Goal: Task Accomplishment & Management: Complete application form

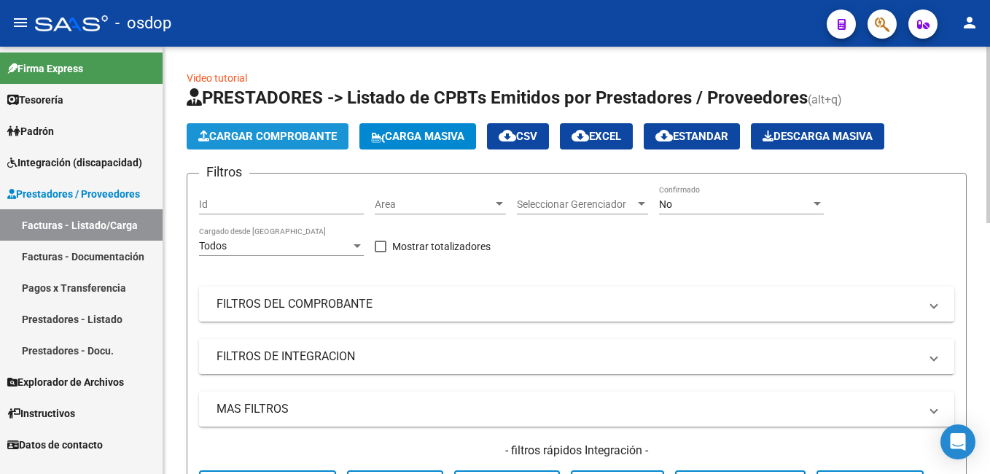
click at [295, 137] on span "Cargar Comprobante" at bounding box center [267, 136] width 138 height 13
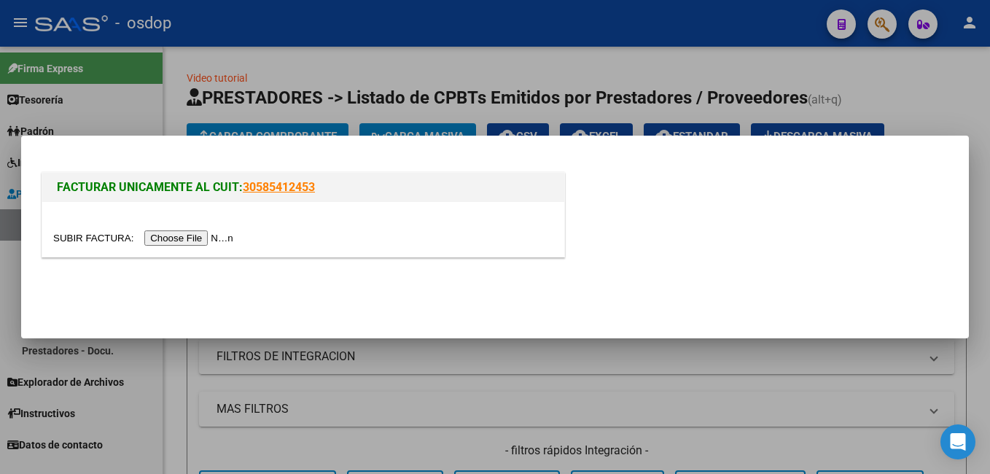
click at [165, 235] on input "file" at bounding box center [145, 237] width 184 height 15
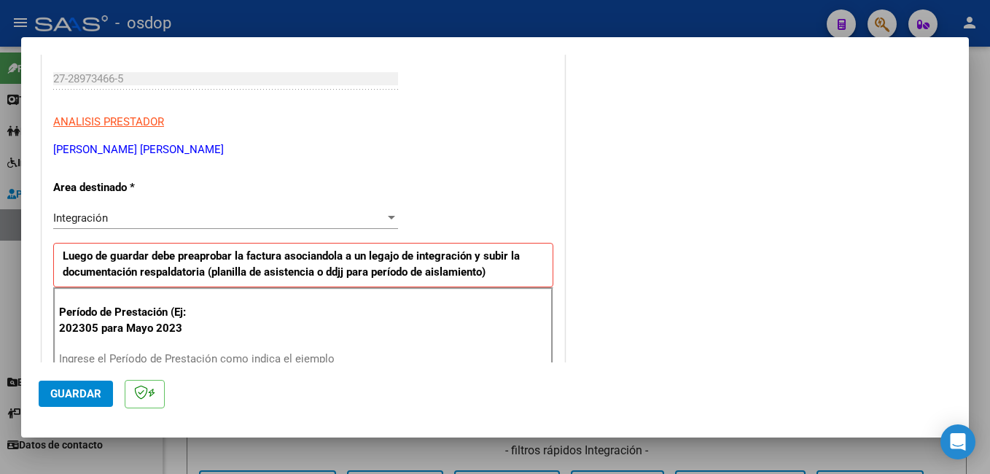
scroll to position [291, 0]
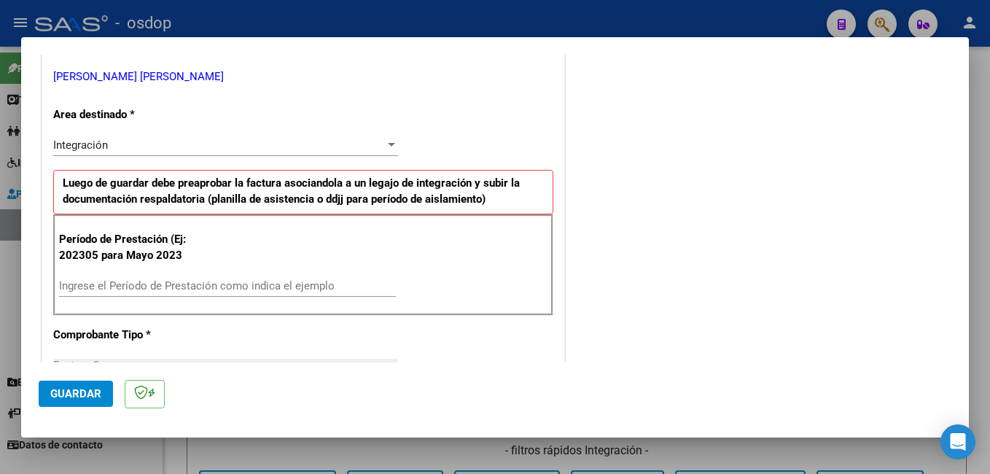
click at [164, 281] on input "Ingrese el Período de Prestación como indica el ejemplo" at bounding box center [227, 285] width 337 height 13
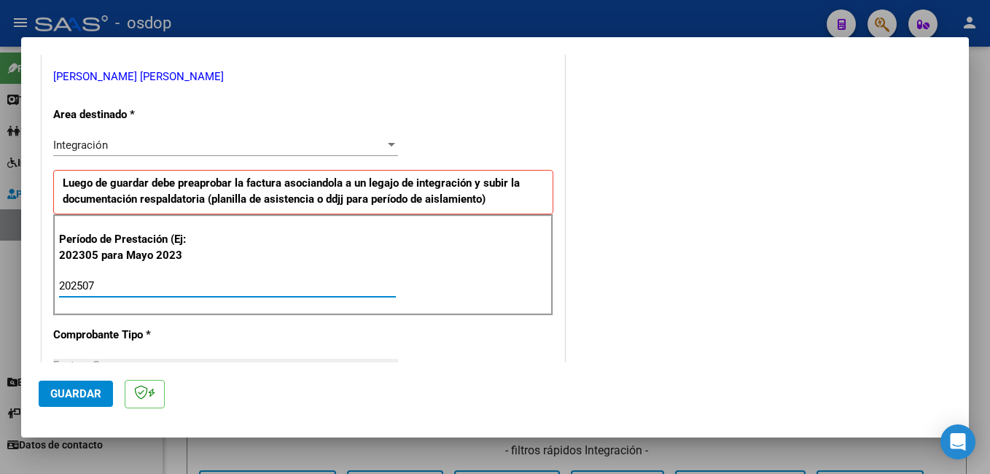
type input "202507"
click at [639, 205] on div "COMENTARIOS Comentarios De la Obra Social: Comentarios de la Obra Social (no vi…" at bounding box center [759, 453] width 383 height 1349
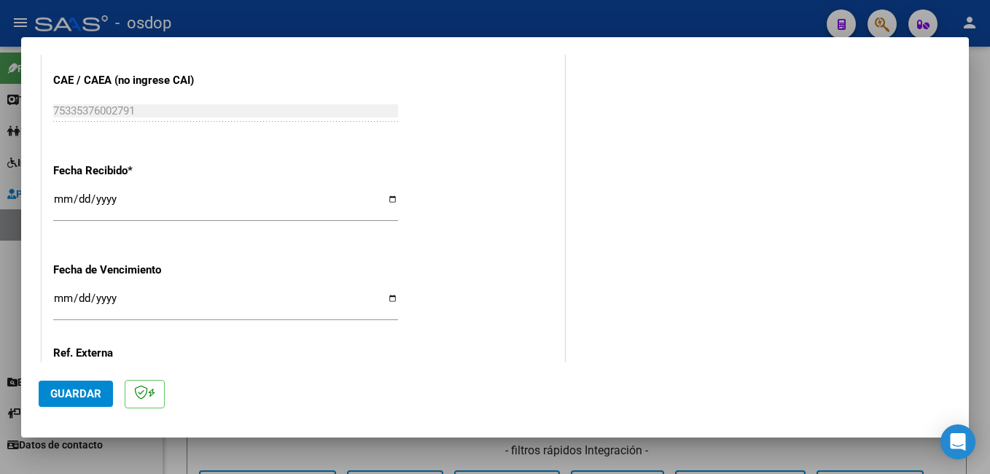
scroll to position [1057, 0]
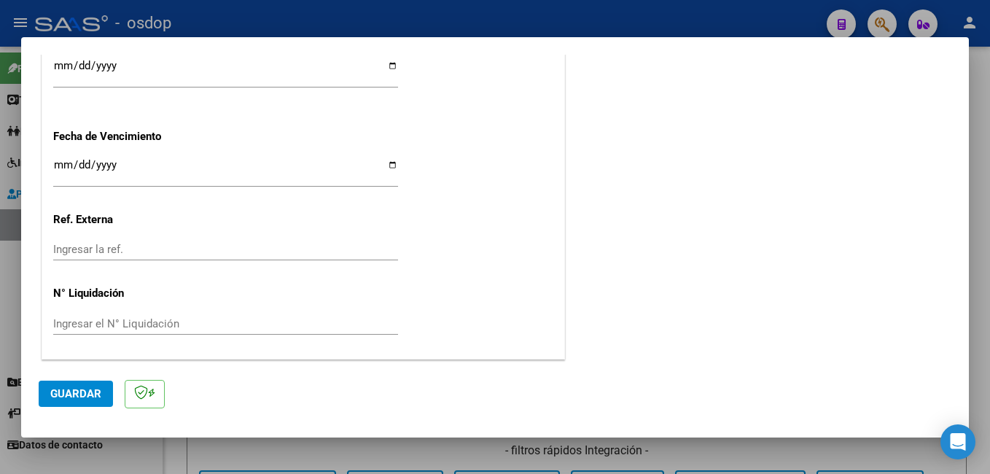
click at [84, 401] on button "Guardar" at bounding box center [76, 393] width 74 height 26
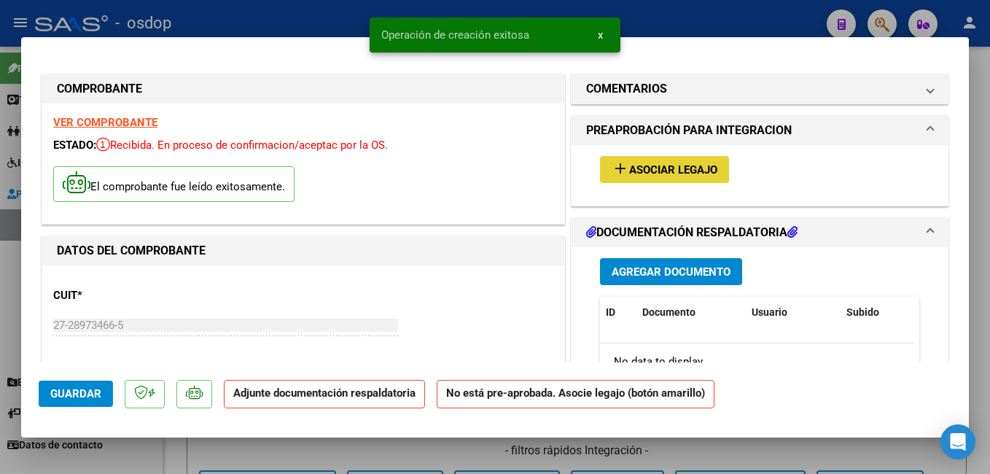
click at [683, 168] on span "Asociar Legajo" at bounding box center [673, 169] width 88 height 13
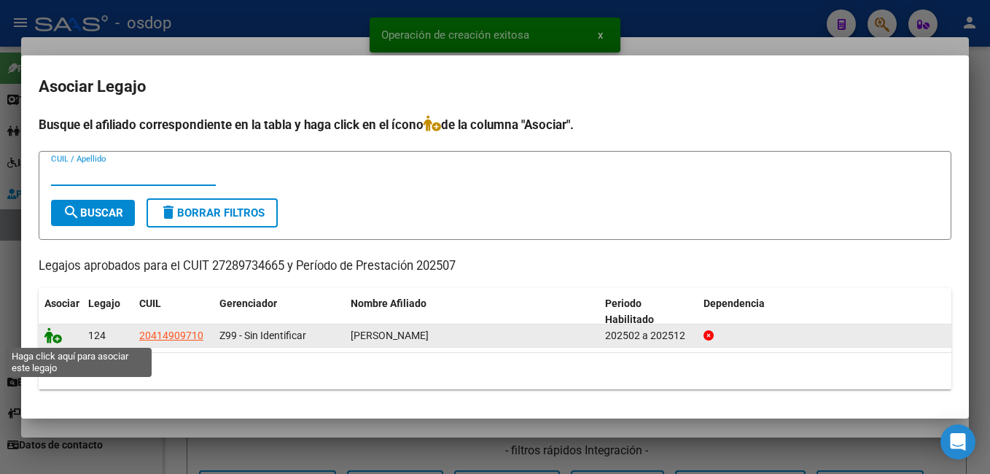
click at [52, 340] on icon at bounding box center [52, 335] width 17 height 16
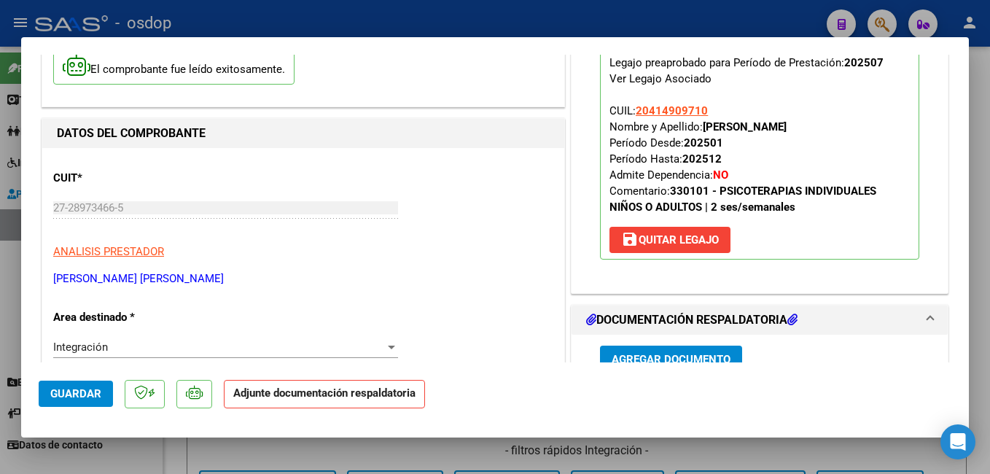
scroll to position [291, 0]
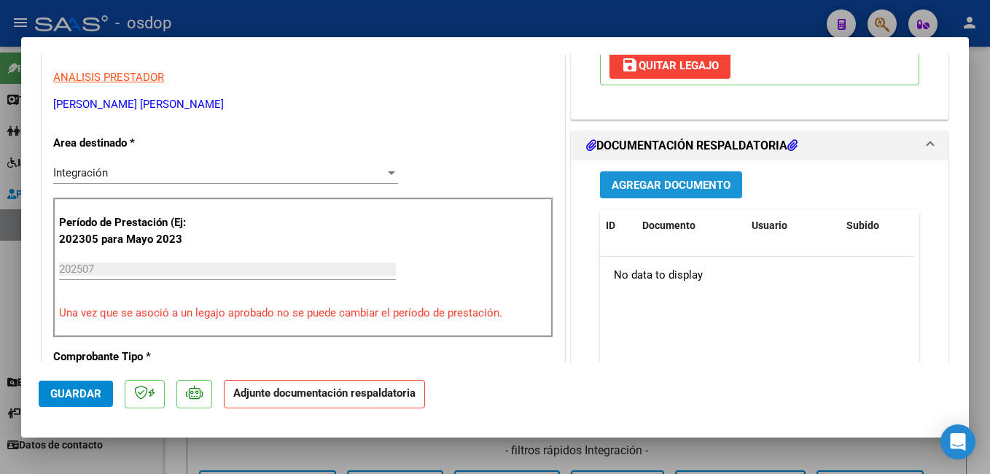
click at [707, 180] on span "Agregar Documento" at bounding box center [670, 185] width 119 height 13
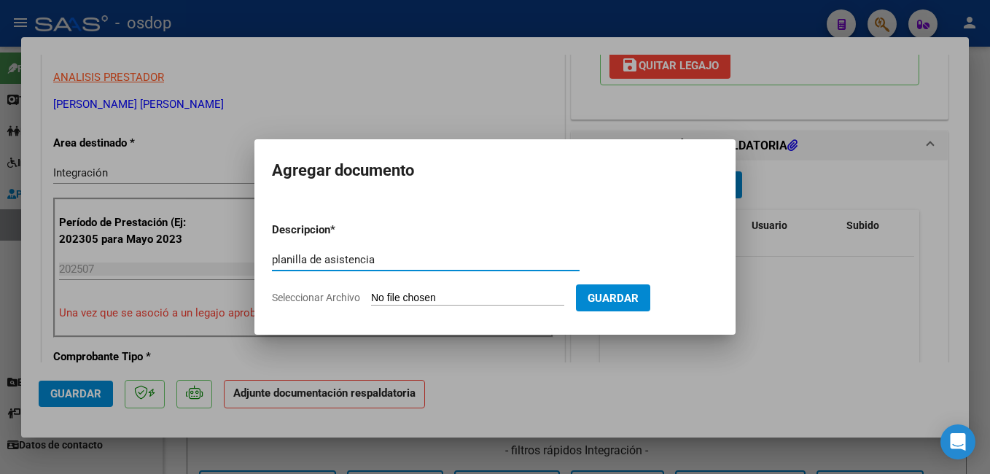
type input "planilla de asistencia"
click at [424, 298] on input "Seleccionar Archivo" at bounding box center [467, 298] width 193 height 14
type input "C:\fakepath\Planilla asistencia001.pdf"
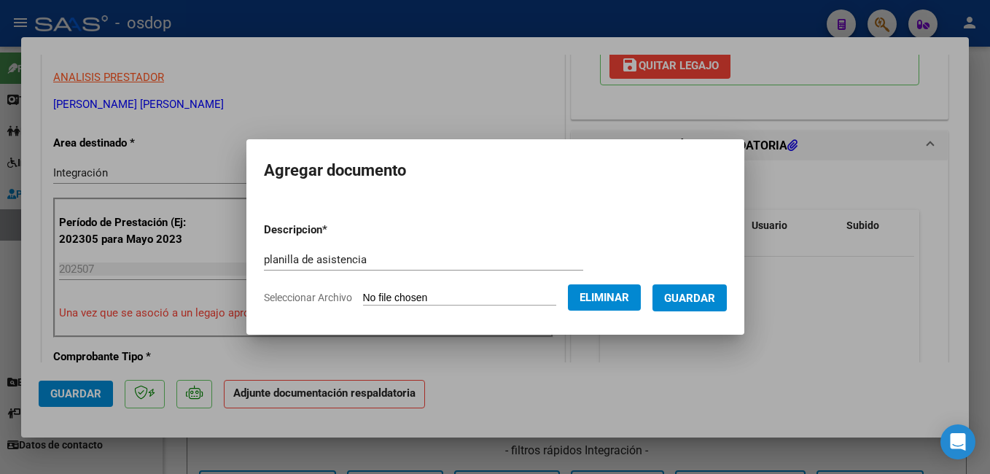
click at [694, 298] on span "Guardar" at bounding box center [689, 297] width 51 height 13
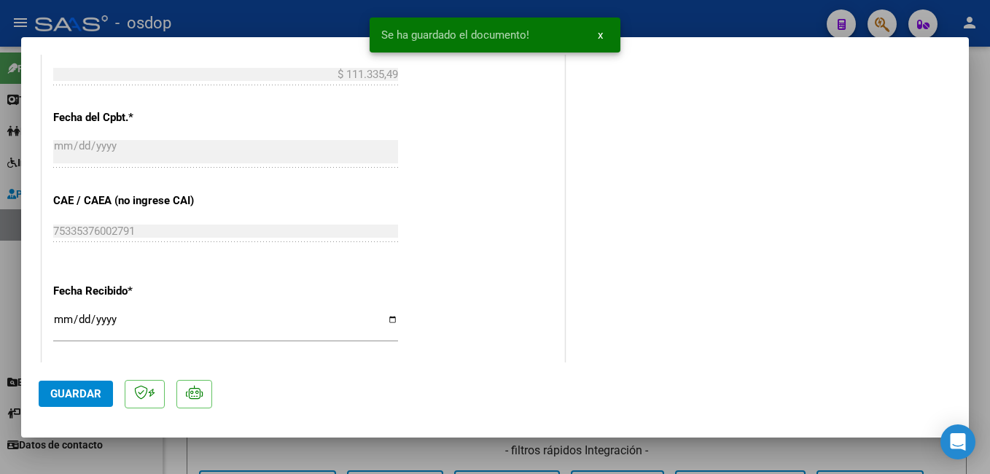
scroll to position [874, 0]
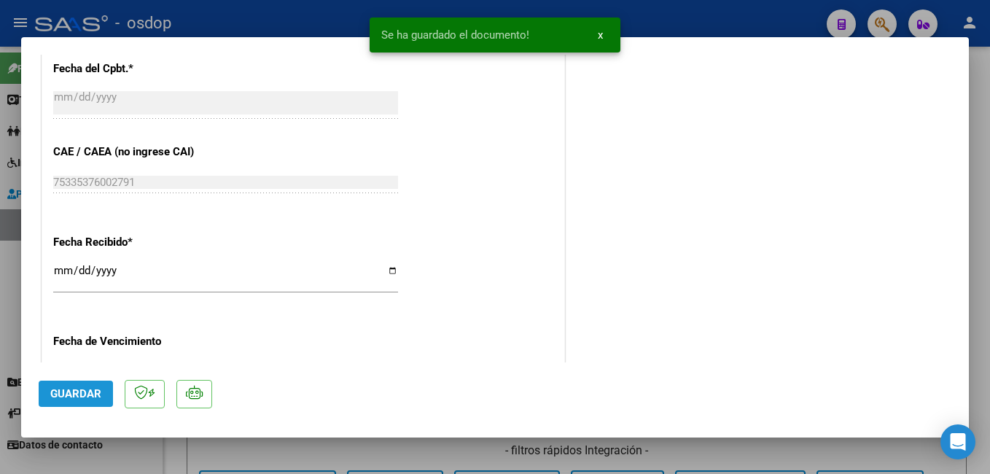
click at [103, 395] on button "Guardar" at bounding box center [76, 393] width 74 height 26
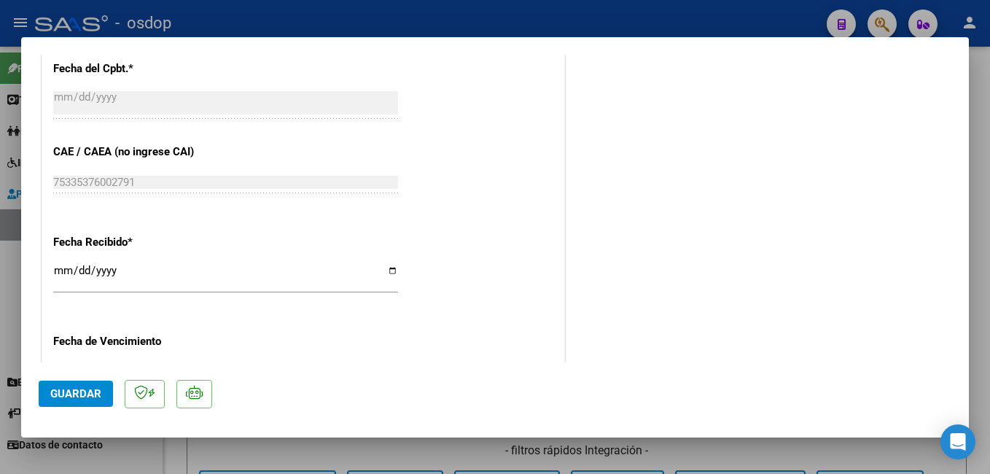
click at [84, 397] on span "Guardar" at bounding box center [75, 393] width 51 height 13
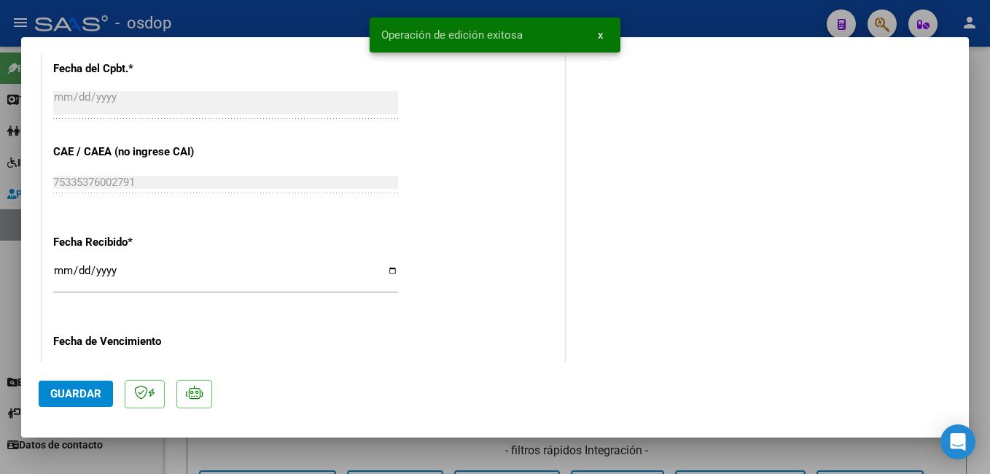
type input "$ 0,00"
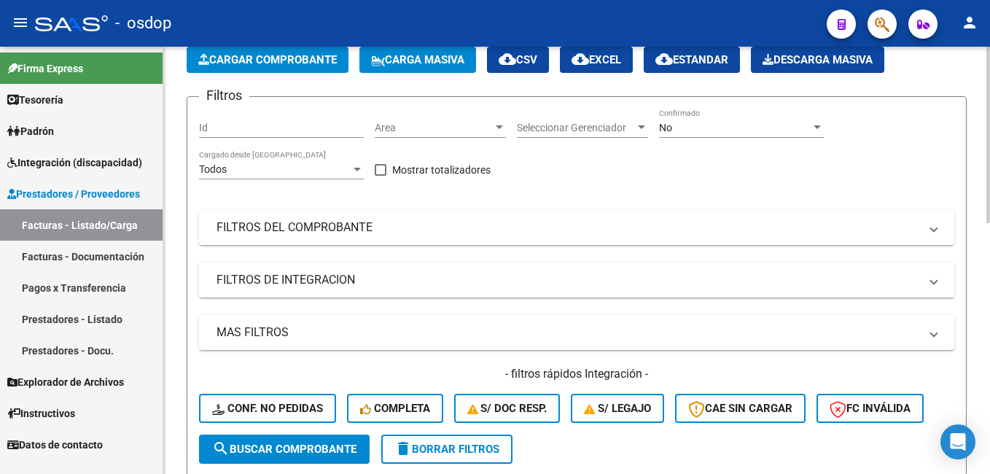
scroll to position [0, 0]
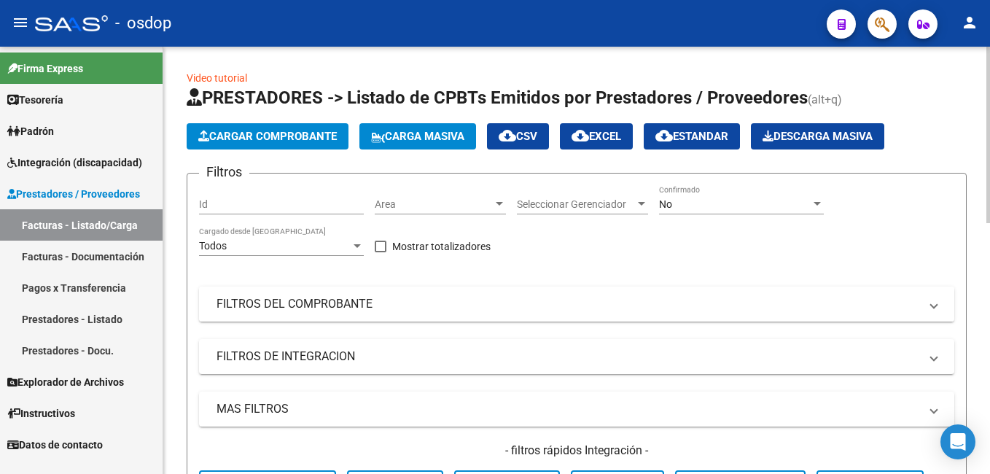
click at [345, 302] on mat-panel-title "FILTROS DEL COMPROBANTE" at bounding box center [567, 304] width 702 height 16
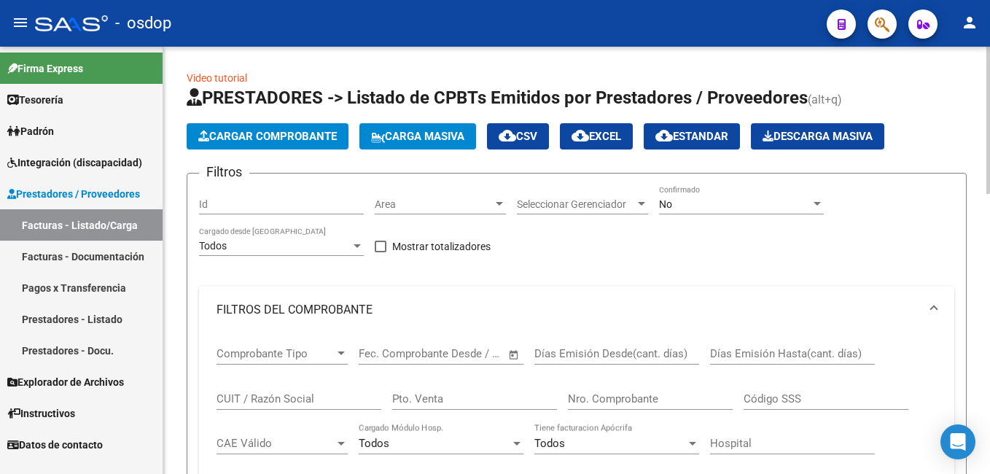
scroll to position [73, 0]
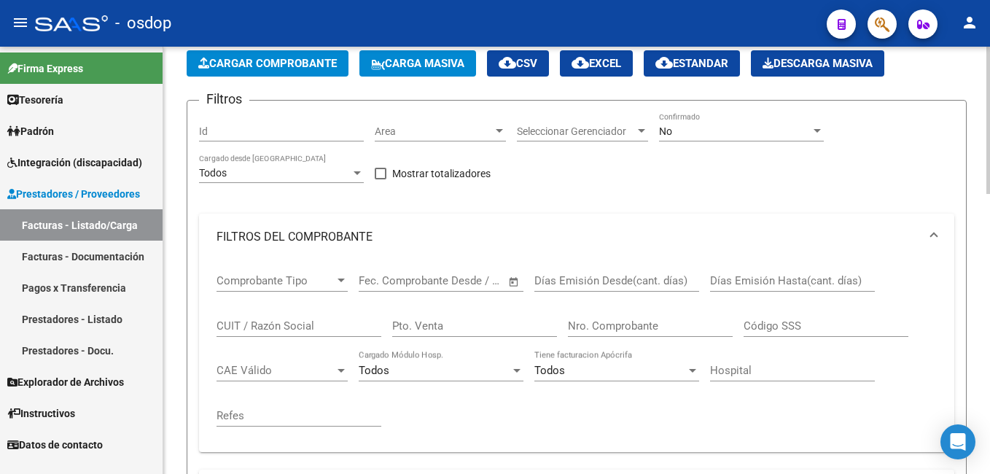
click at [288, 324] on input "CUIT / Razón Social" at bounding box center [298, 325] width 165 height 13
paste input "20495065767"
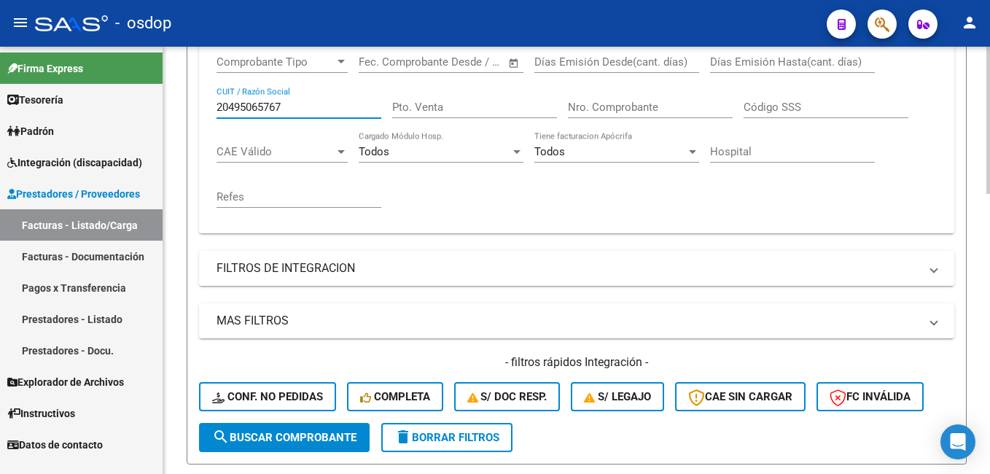
scroll to position [364, 0]
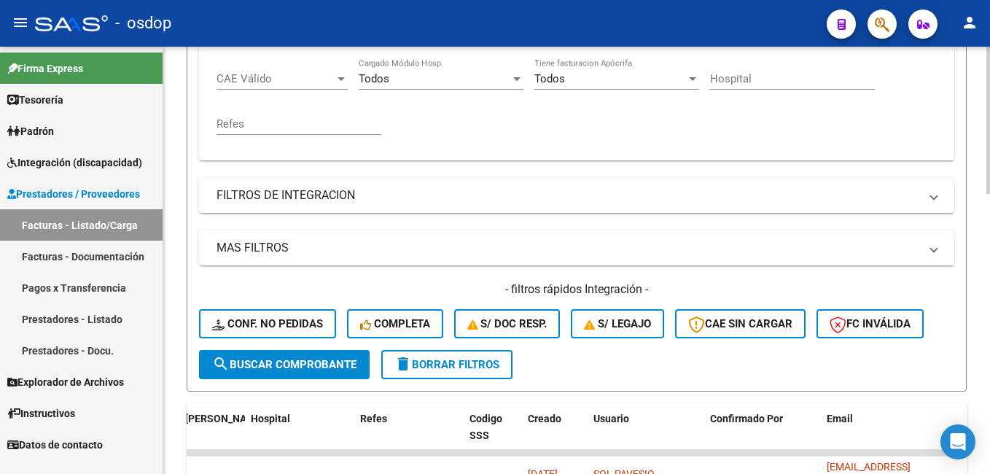
type input "20495065767"
click at [290, 361] on span "search Buscar Comprobante" at bounding box center [284, 364] width 144 height 13
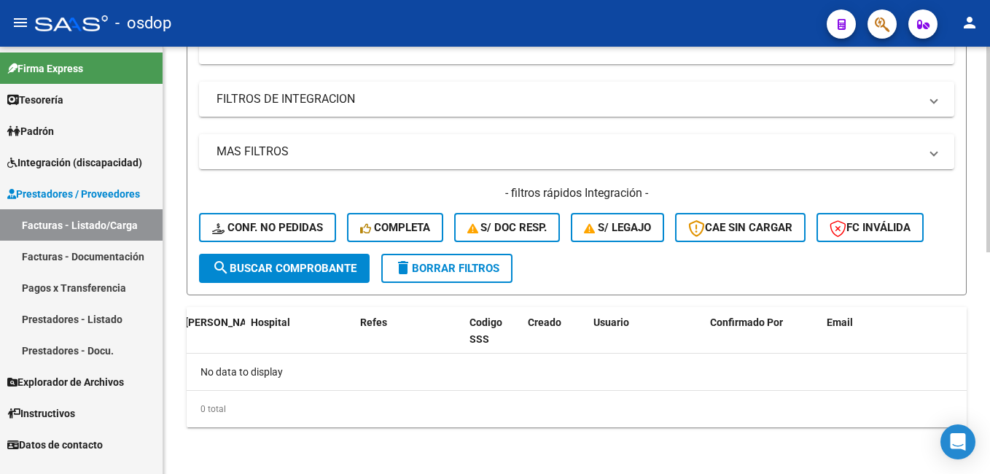
scroll to position [388, 0]
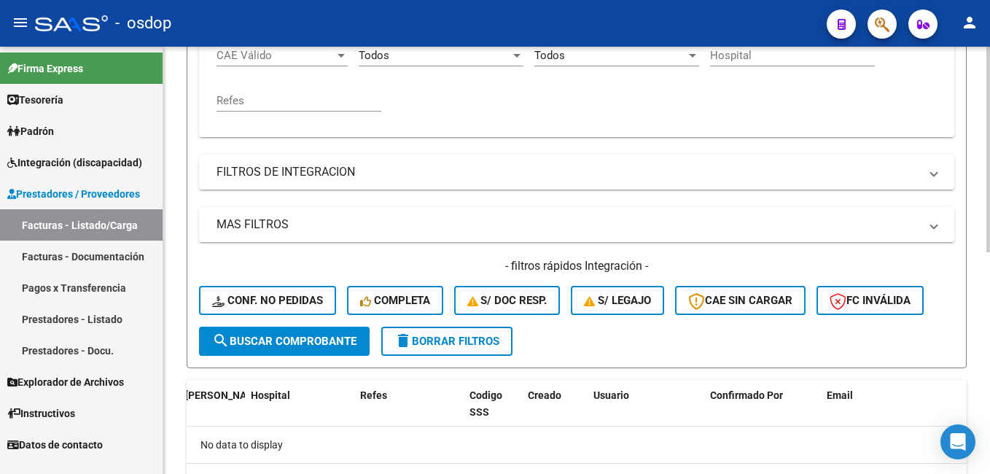
click at [484, 347] on span "delete Borrar Filtros" at bounding box center [446, 340] width 105 height 13
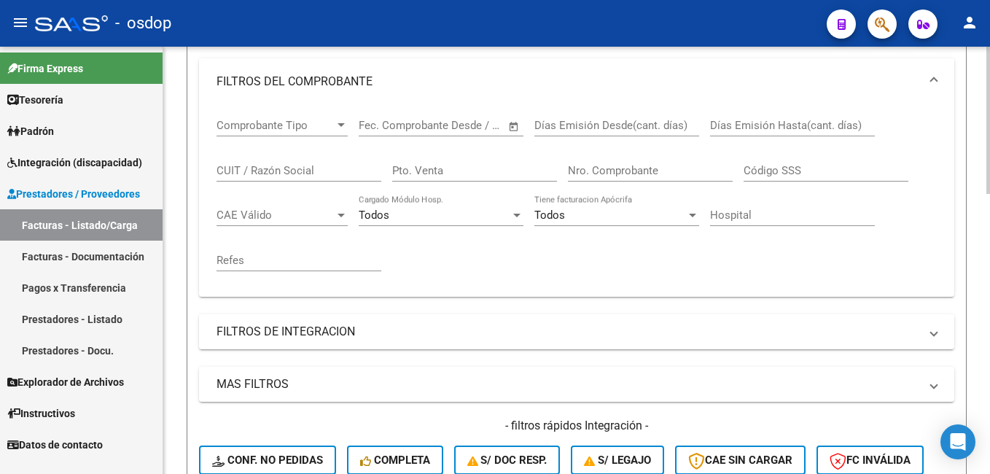
scroll to position [82, 0]
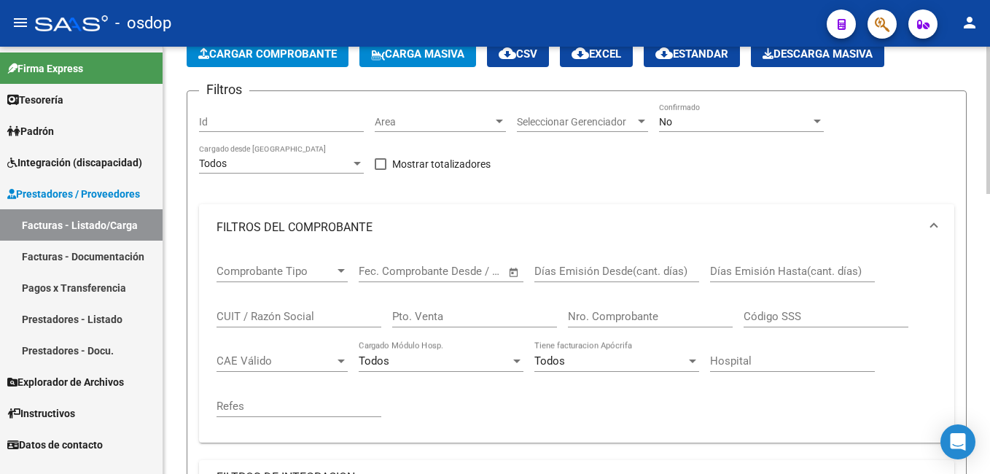
click at [289, 313] on input "CUIT / Razón Social" at bounding box center [298, 316] width 165 height 13
paste input "20495065767"
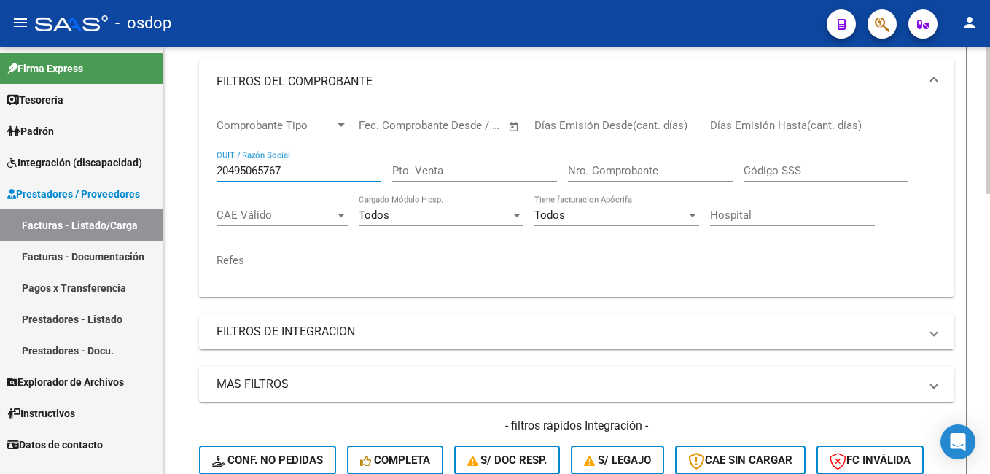
scroll to position [301, 0]
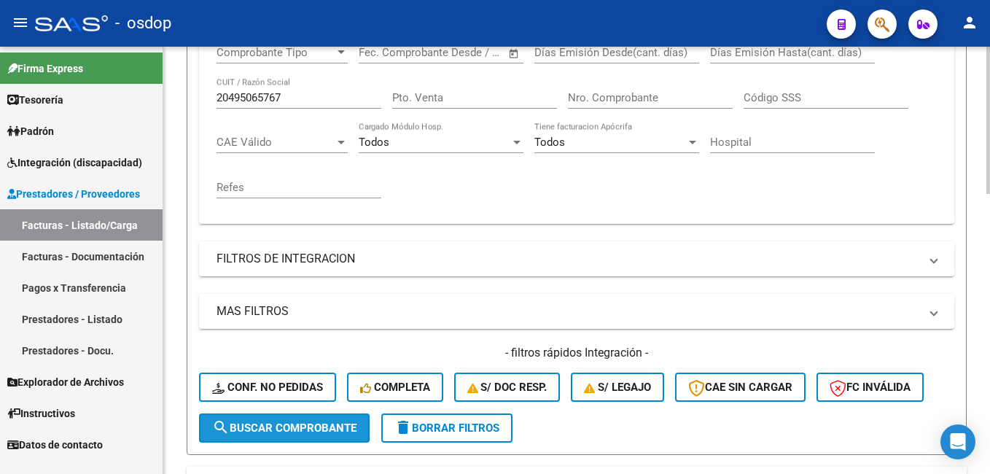
click at [275, 423] on span "search Buscar Comprobante" at bounding box center [284, 427] width 144 height 13
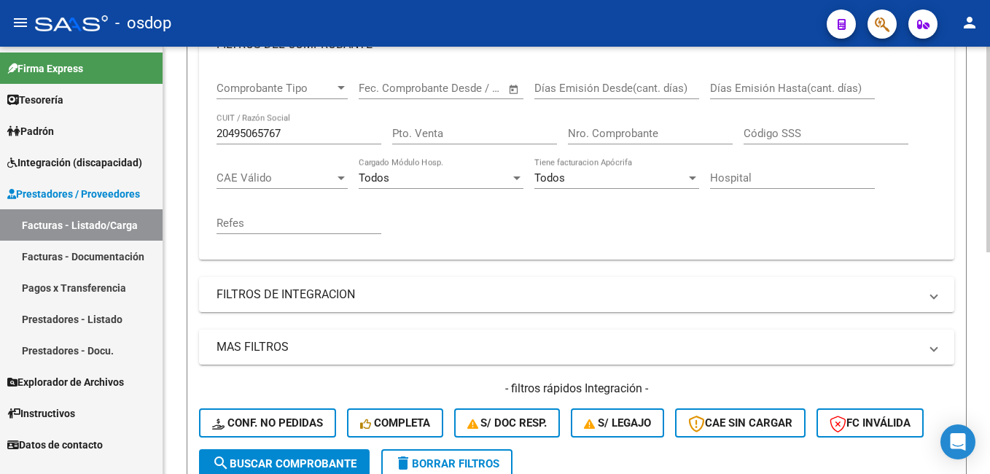
scroll to position [242, 0]
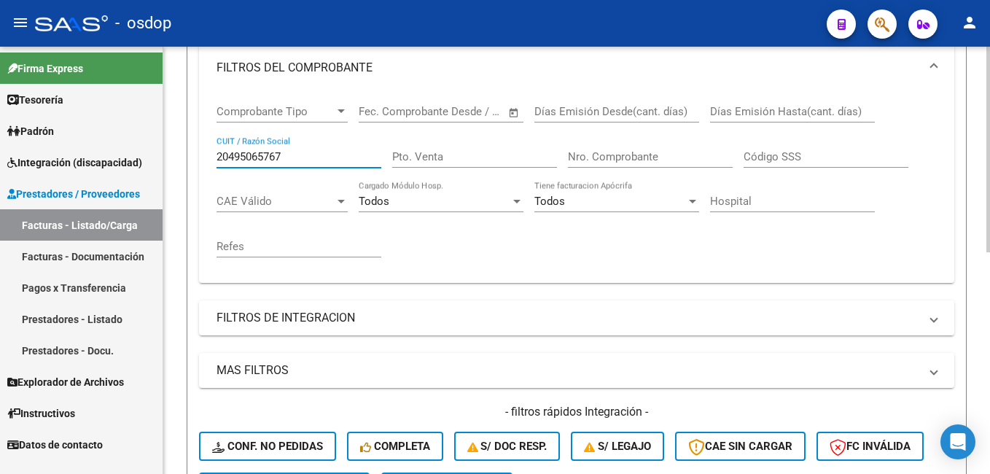
click at [282, 150] on input "20495065767" at bounding box center [298, 156] width 165 height 13
click at [221, 158] on input "20495065767" at bounding box center [298, 156] width 165 height 13
paste input "7167782200"
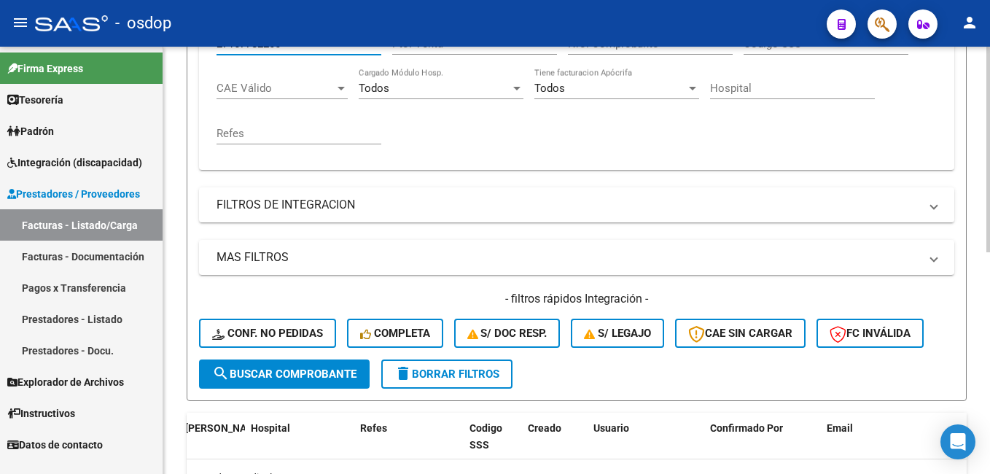
scroll to position [388, 0]
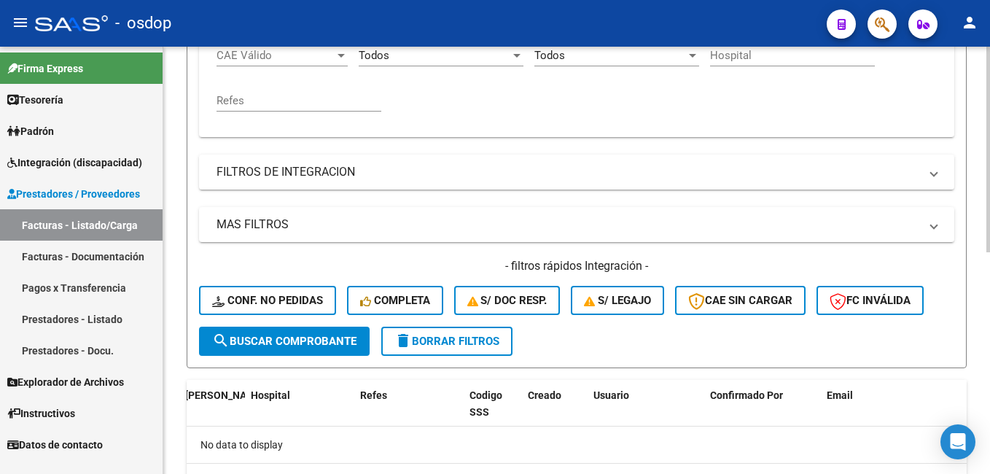
type input "27167782200"
click at [348, 343] on span "search Buscar Comprobante" at bounding box center [284, 340] width 144 height 13
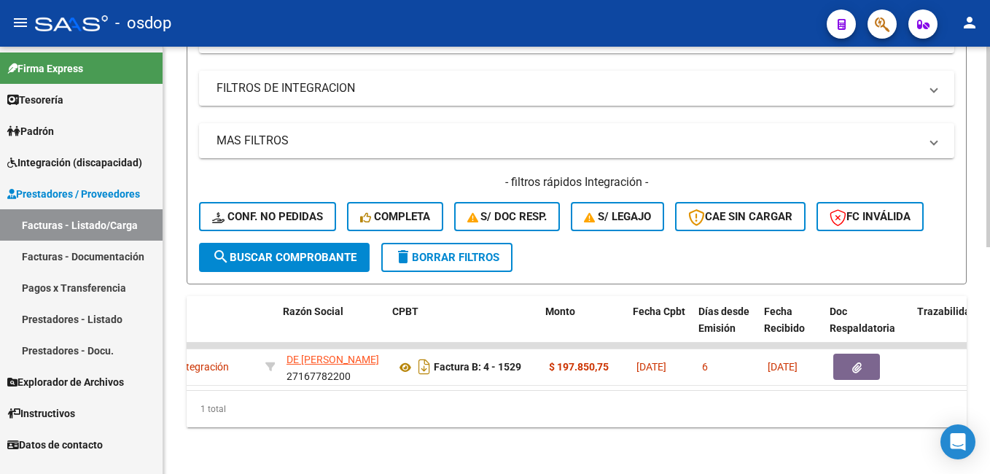
scroll to position [0, 313]
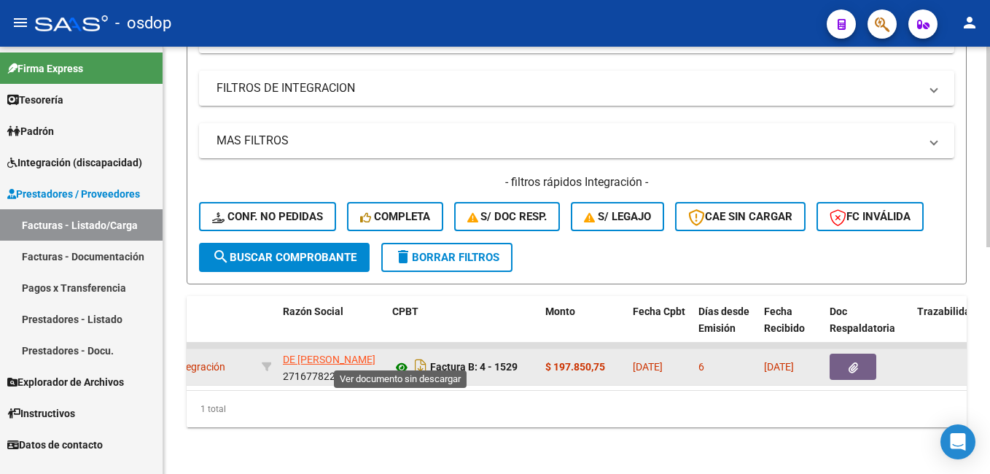
click at [405, 359] on icon at bounding box center [401, 367] width 19 height 17
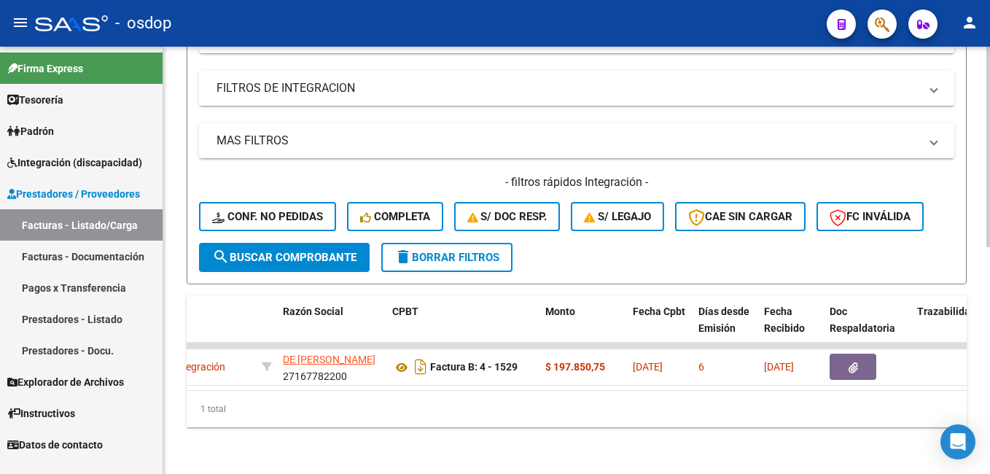
click at [418, 251] on span "delete Borrar Filtros" at bounding box center [446, 257] width 105 height 13
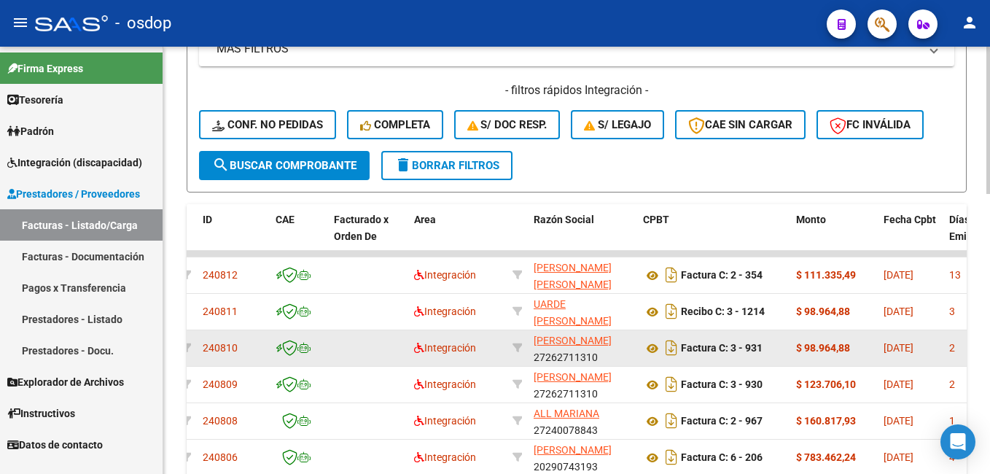
scroll to position [556, 0]
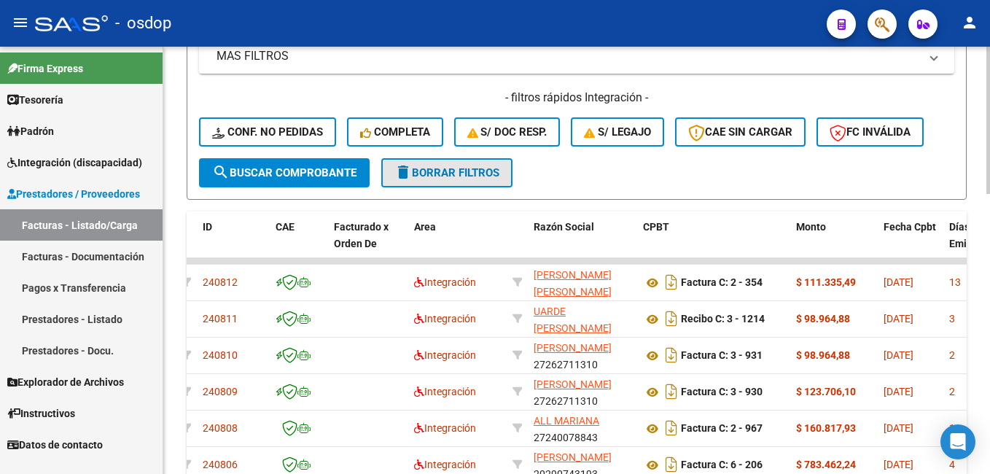
click at [438, 171] on span "delete Borrar Filtros" at bounding box center [446, 172] width 105 height 13
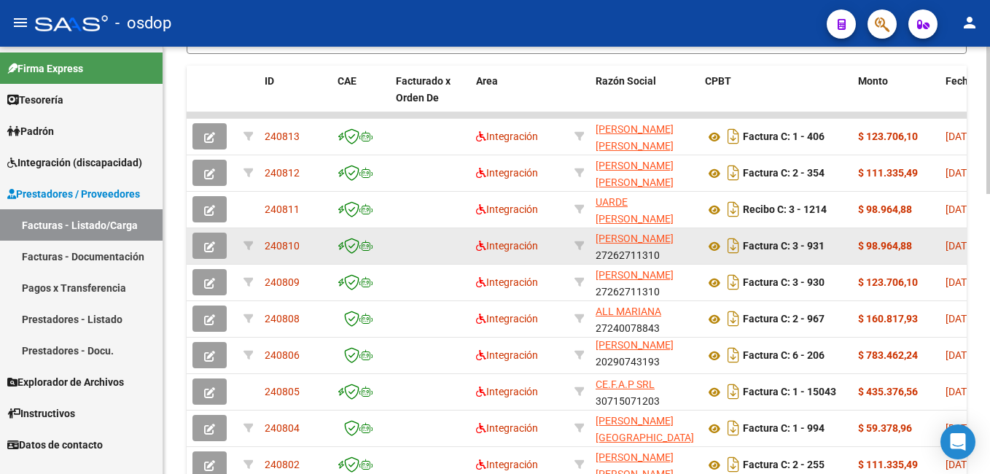
scroll to position [483, 0]
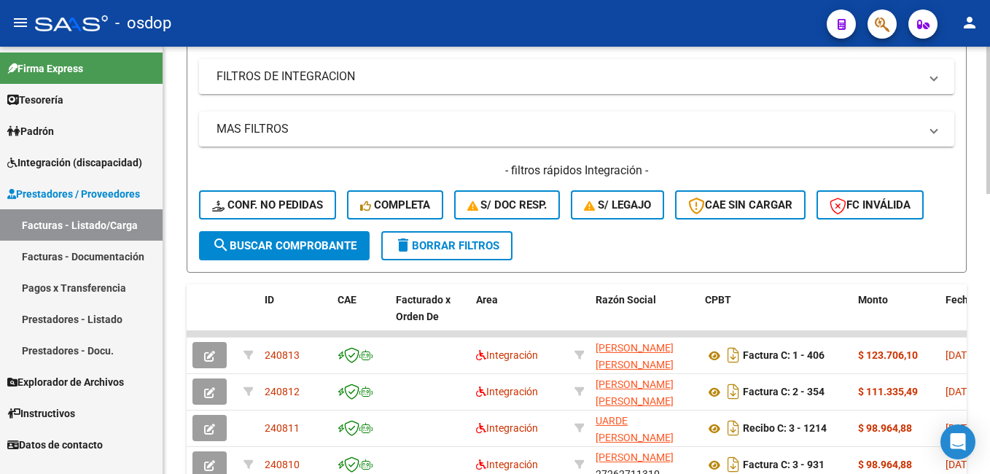
click at [276, 239] on span "search Buscar Comprobante" at bounding box center [284, 245] width 144 height 13
click at [474, 254] on button "delete Borrar Filtros" at bounding box center [446, 245] width 131 height 29
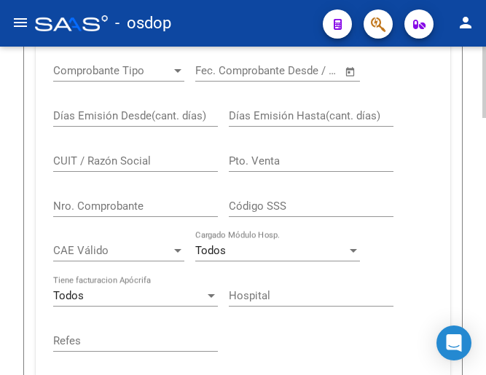
scroll to position [375, 0]
click at [122, 165] on input "CUIT / Razón Social" at bounding box center [135, 161] width 165 height 13
click at [105, 163] on input "CUIT / Razón Social" at bounding box center [135, 161] width 165 height 13
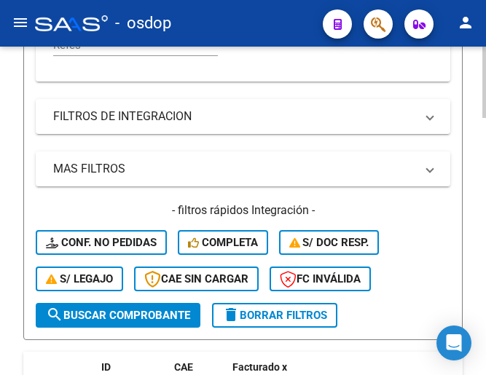
scroll to position [740, 0]
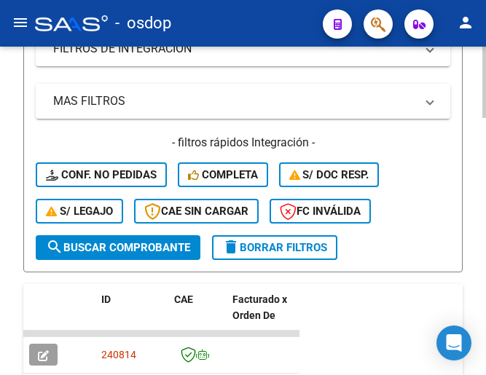
type input "27296134762"
click at [154, 250] on span "search Buscar Comprobante" at bounding box center [118, 247] width 144 height 13
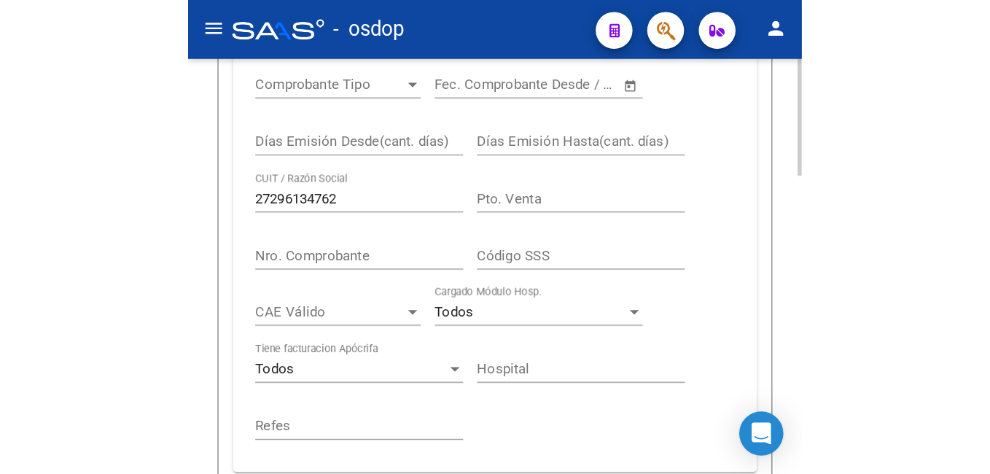
scroll to position [375, 0]
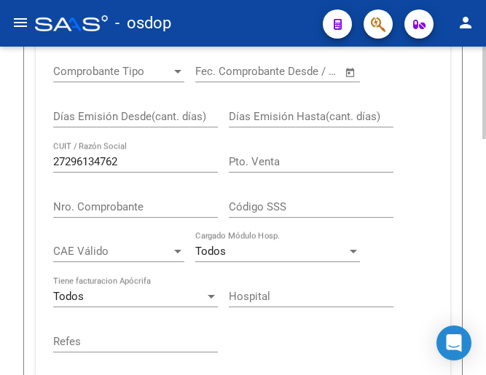
click at [135, 168] on input "27296134762" at bounding box center [135, 161] width 165 height 13
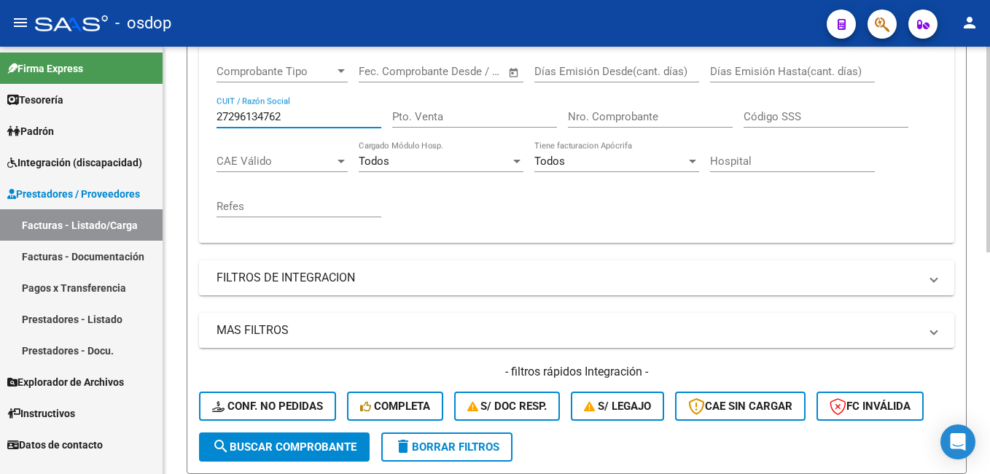
scroll to position [209, 0]
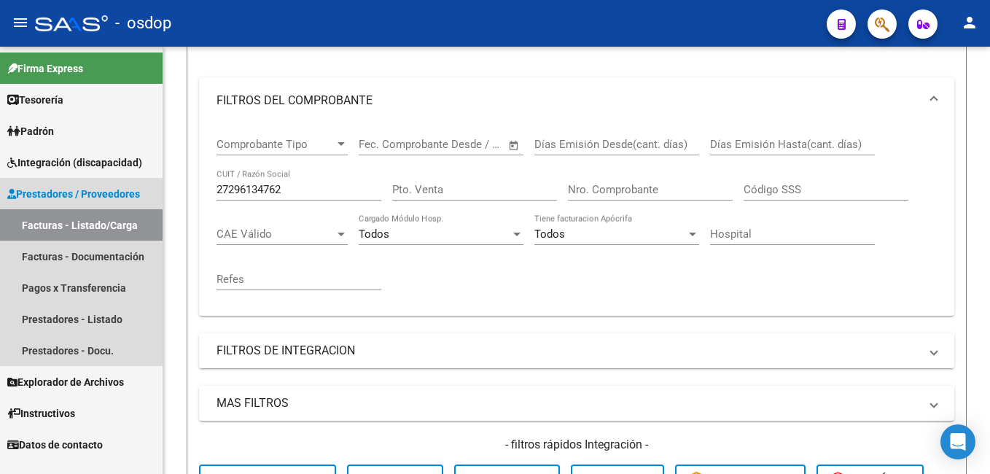
click at [127, 228] on link "Facturas - Listado/Carga" at bounding box center [81, 224] width 163 height 31
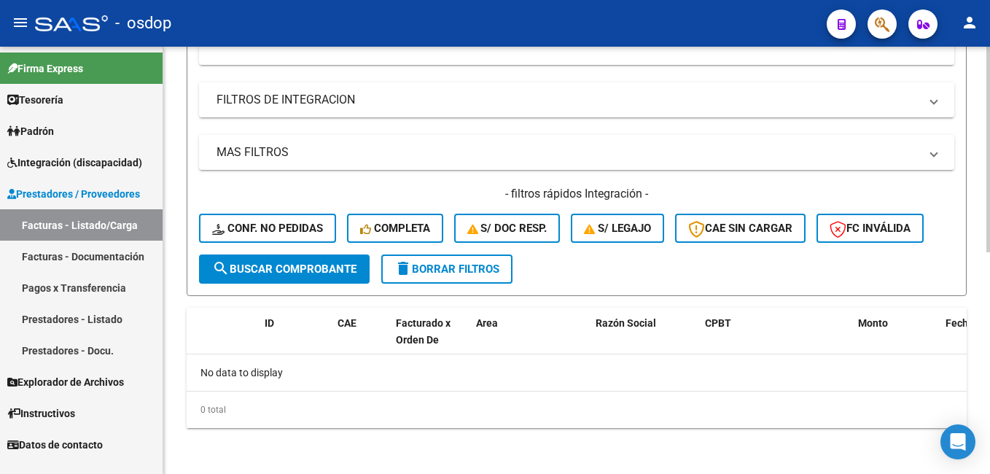
scroll to position [461, 0]
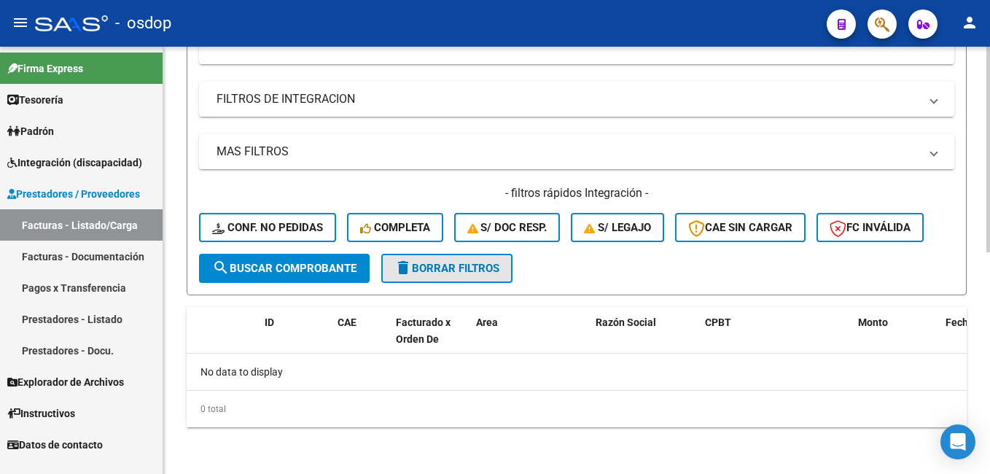
click at [456, 271] on span "delete Borrar Filtros" at bounding box center [446, 268] width 105 height 13
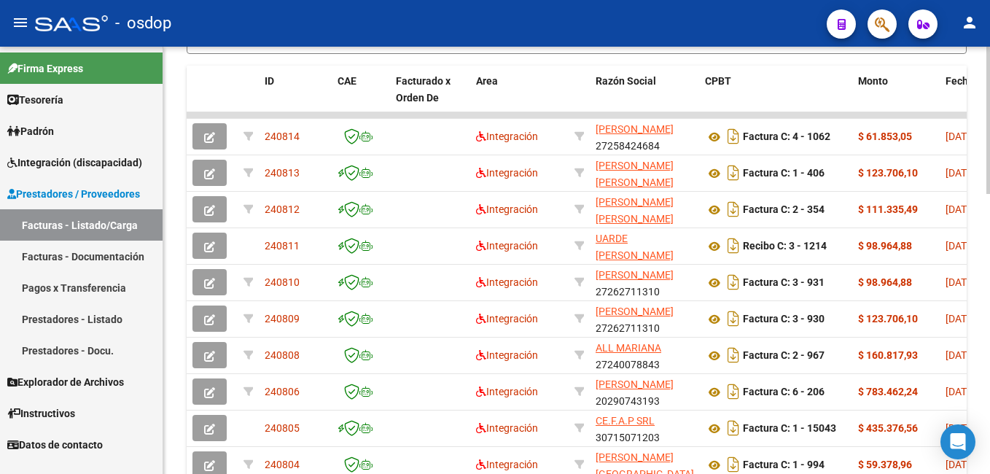
scroll to position [752, 0]
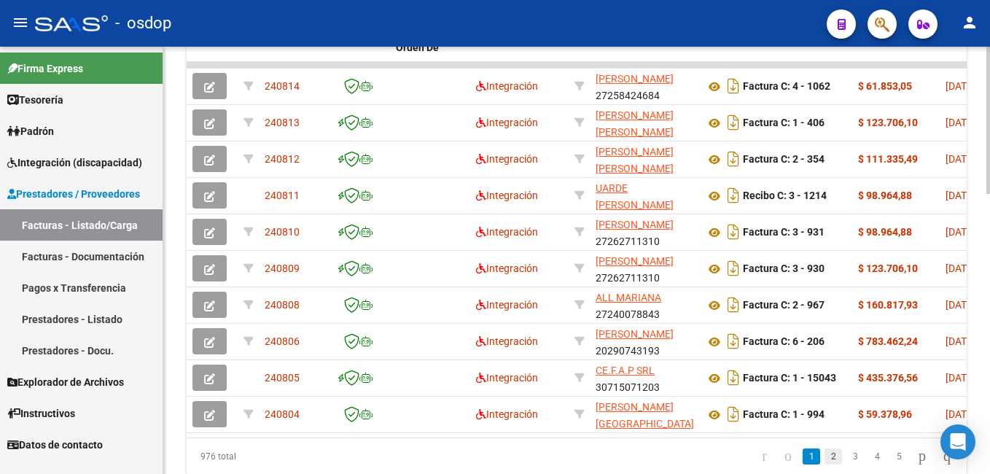
click at [824, 464] on link "2" at bounding box center [832, 456] width 17 height 16
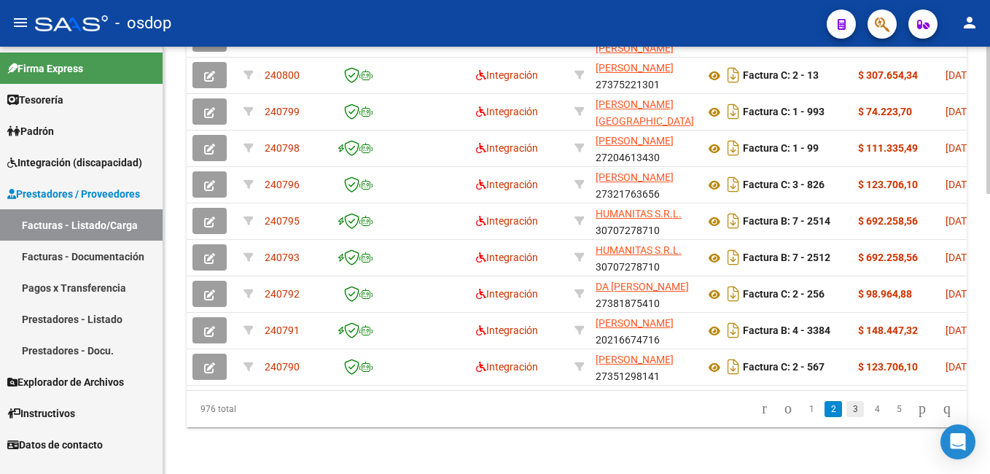
click at [846, 412] on link "3" at bounding box center [854, 409] width 17 height 16
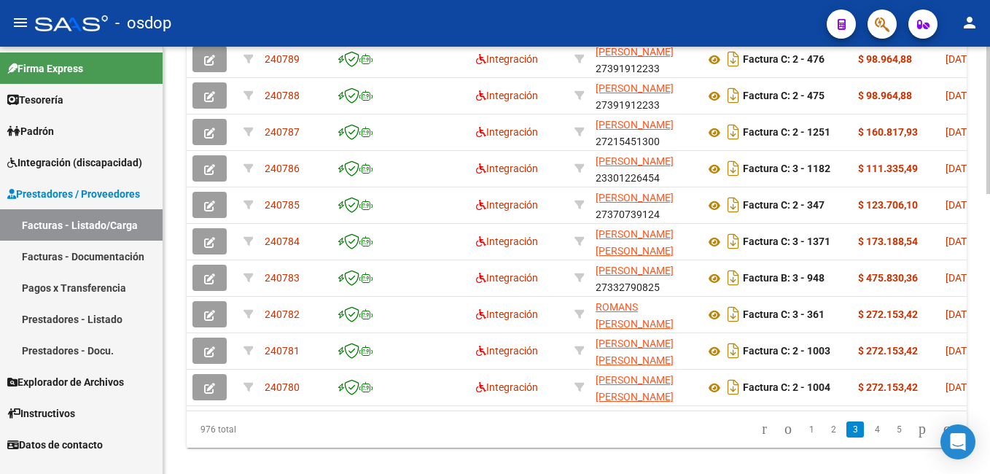
scroll to position [811, 0]
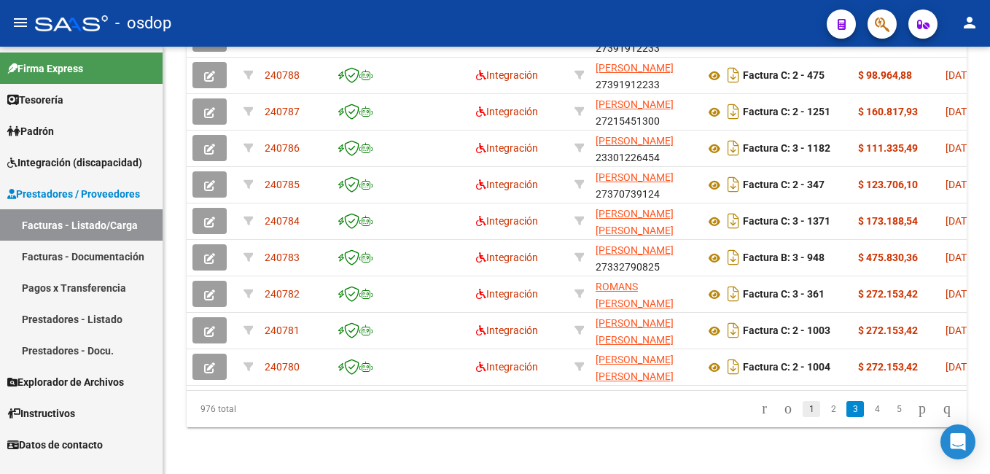
click at [802, 414] on link "1" at bounding box center [810, 409] width 17 height 16
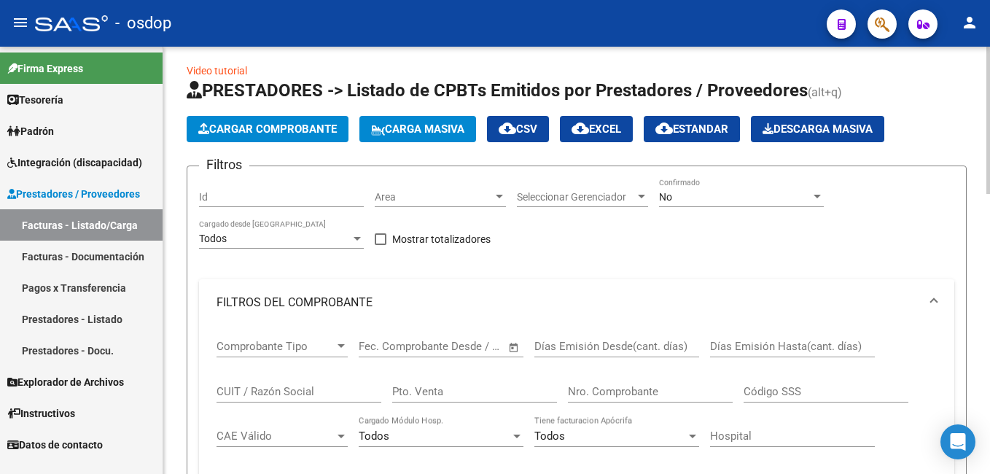
scroll to position [0, 0]
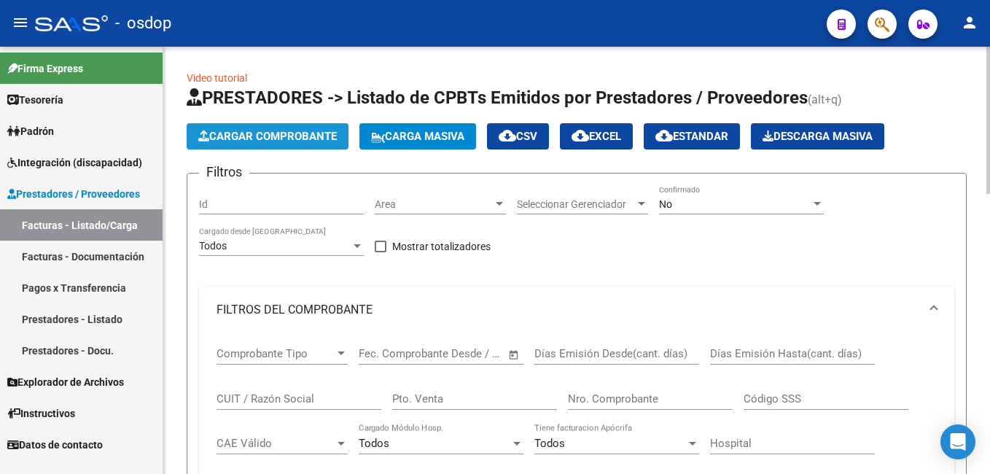
click at [273, 139] on span "Cargar Comprobante" at bounding box center [267, 136] width 138 height 13
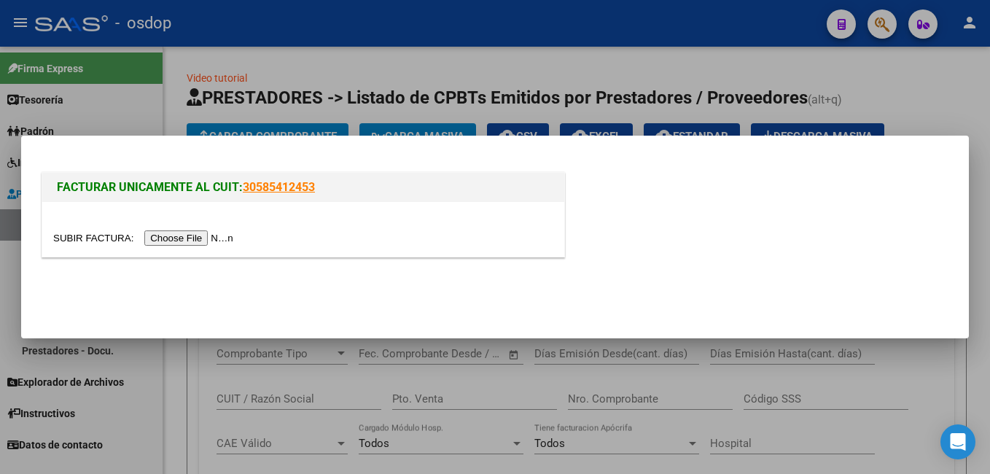
click at [196, 236] on input "file" at bounding box center [145, 237] width 184 height 15
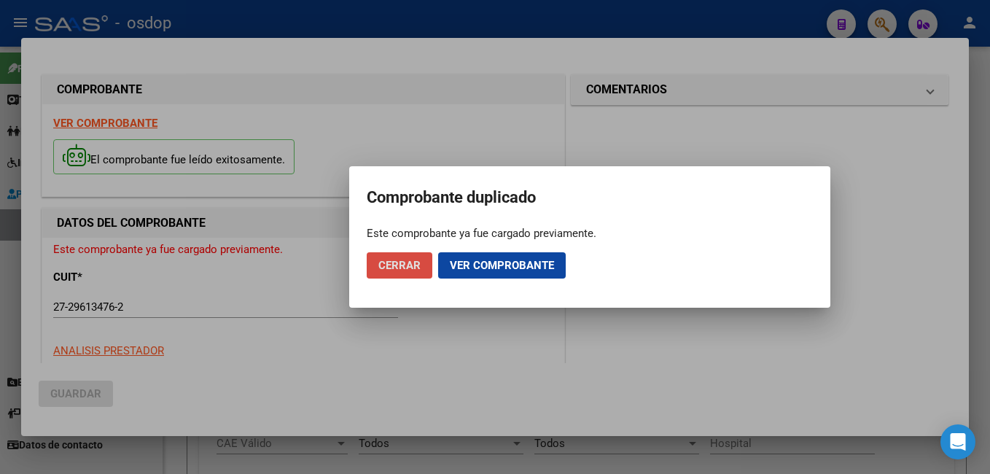
click at [415, 264] on span "Cerrar" at bounding box center [399, 265] width 42 height 13
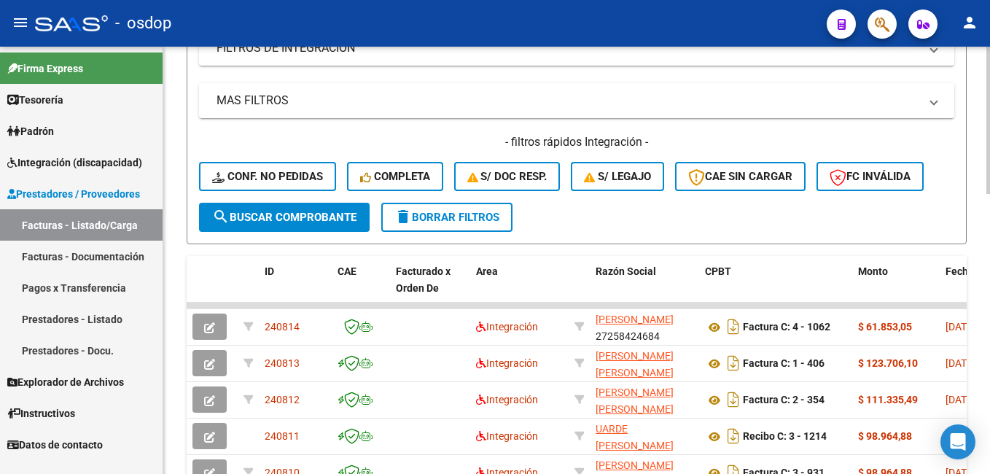
scroll to position [583, 0]
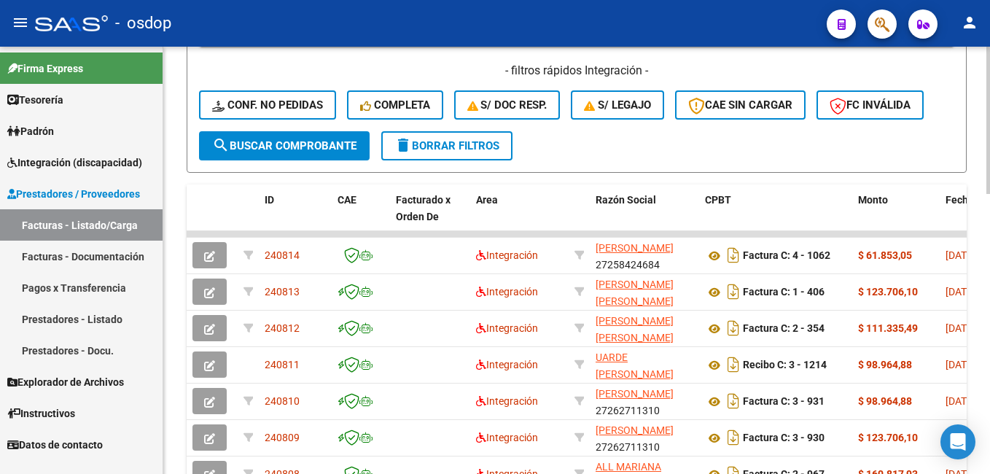
click at [329, 145] on span "search Buscar Comprobante" at bounding box center [284, 145] width 144 height 13
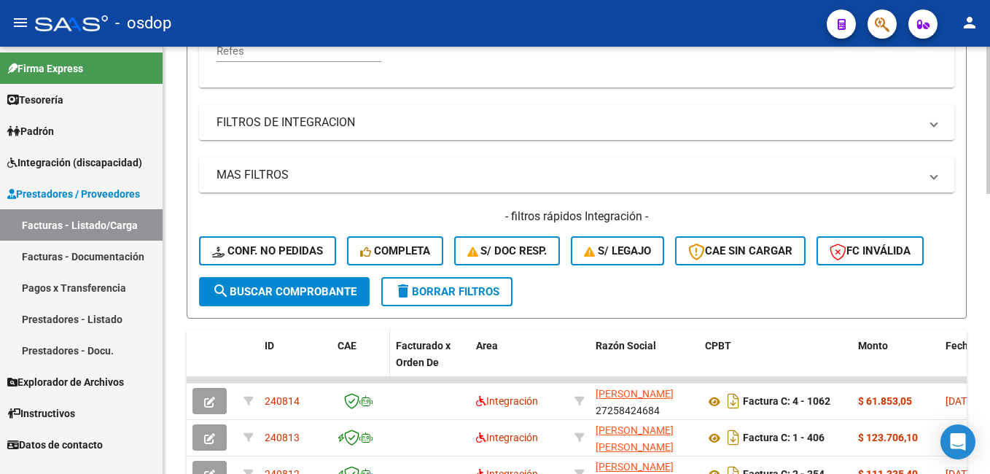
scroll to position [291, 0]
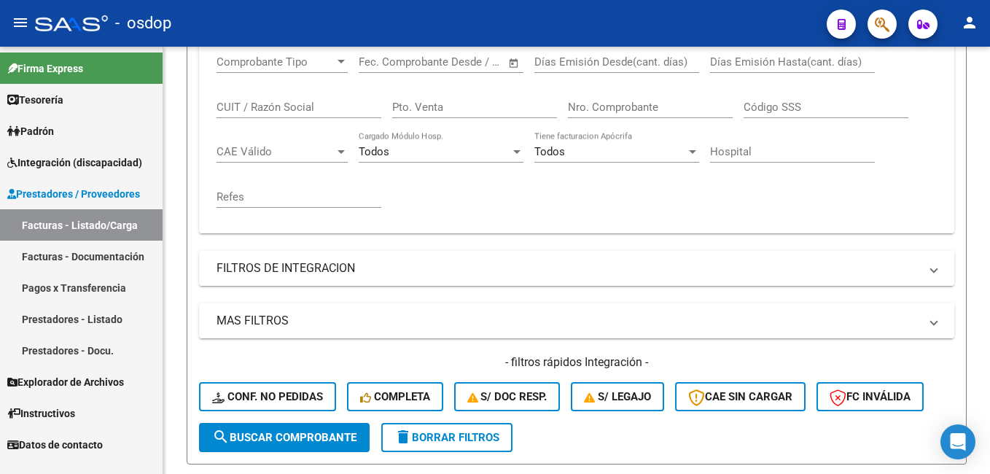
click at [77, 224] on link "Facturas - Listado/Carga" at bounding box center [81, 224] width 163 height 31
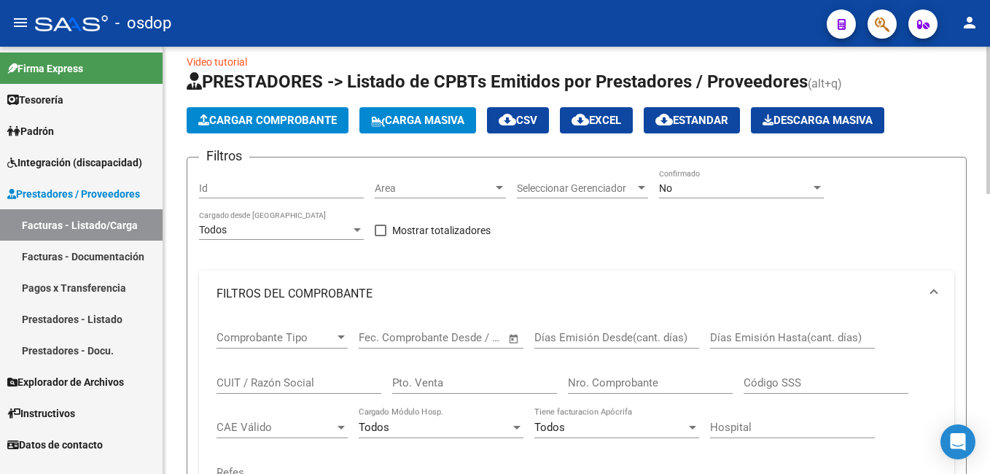
scroll to position [0, 0]
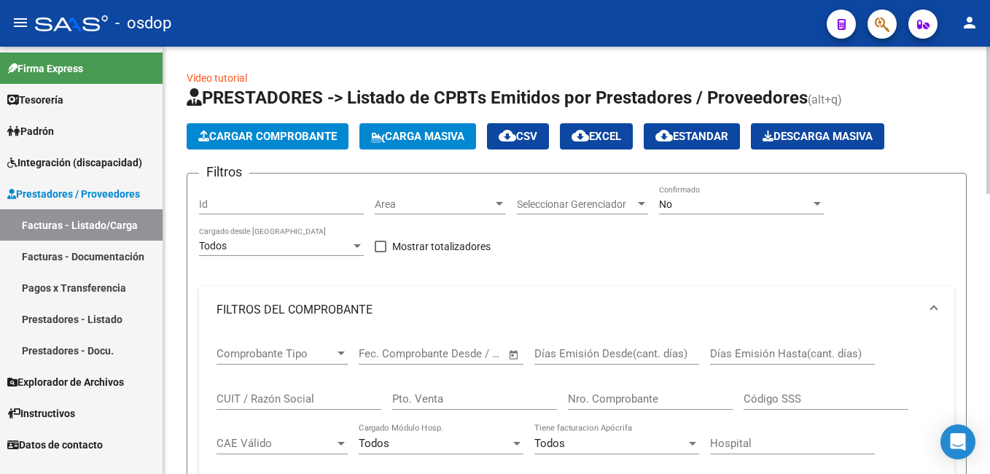
click at [285, 138] on span "Cargar Comprobante" at bounding box center [267, 136] width 138 height 13
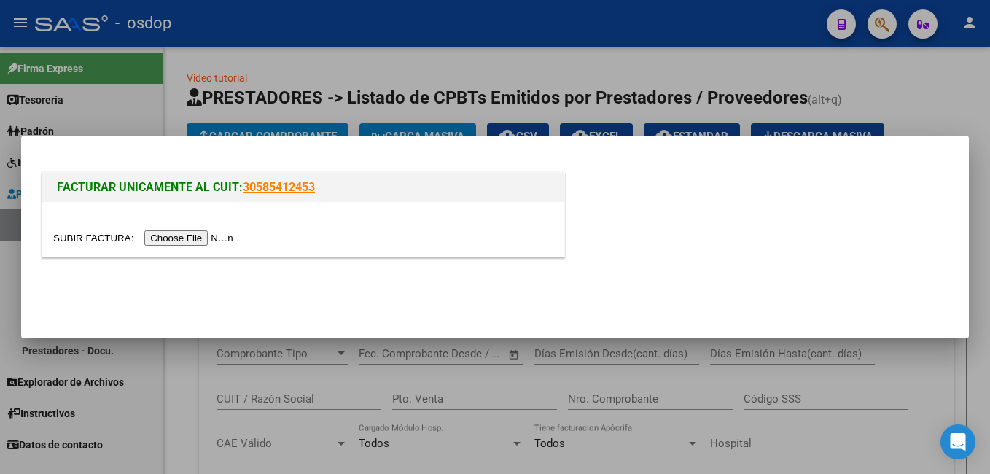
click at [182, 236] on input "file" at bounding box center [145, 237] width 184 height 15
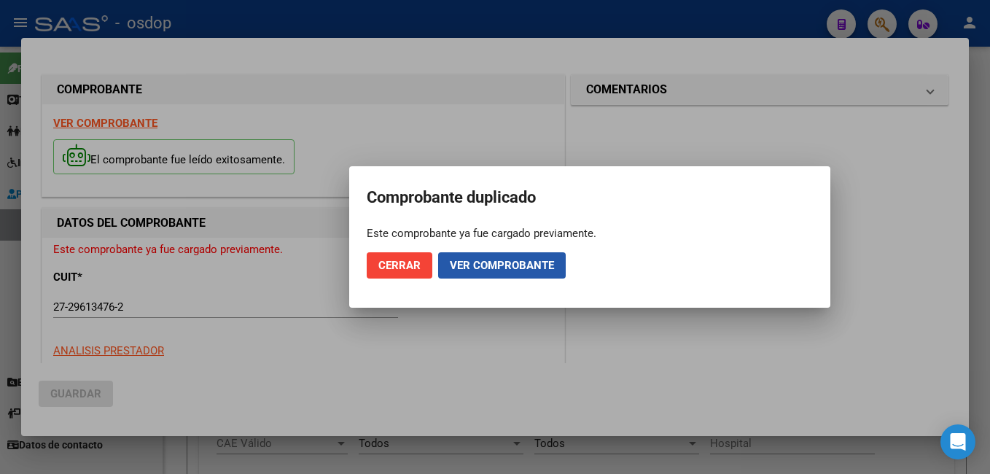
click at [496, 263] on span "Ver comprobante" at bounding box center [502, 265] width 104 height 13
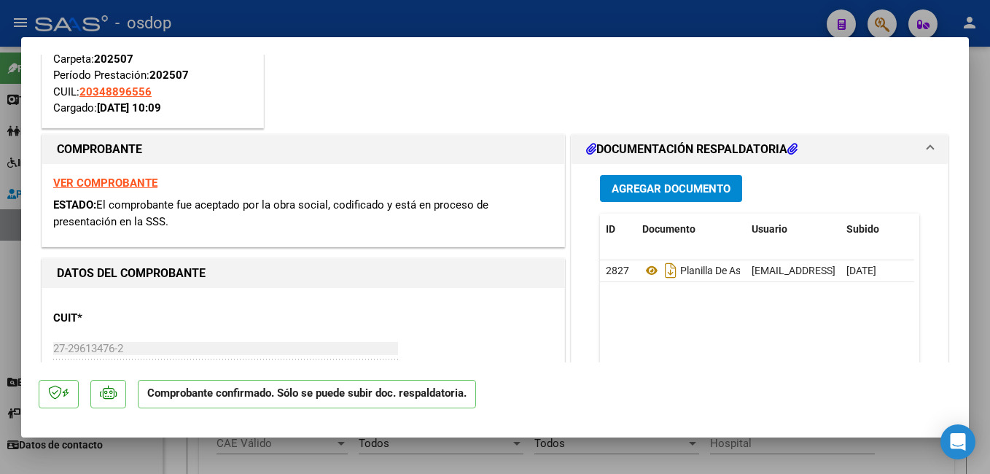
scroll to position [219, 0]
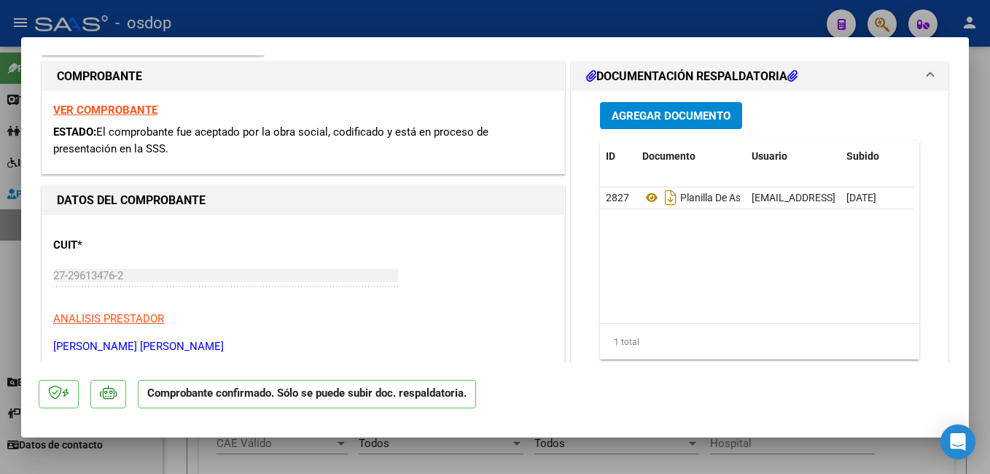
drag, startPoint x: 579, startPoint y: 369, endPoint x: 574, endPoint y: 391, distance: 22.6
click at [578, 377] on mat-dialog-actions "Comprobante confirmado. Sólo se puede subir doc. respaldatoria." at bounding box center [495, 391] width 912 height 58
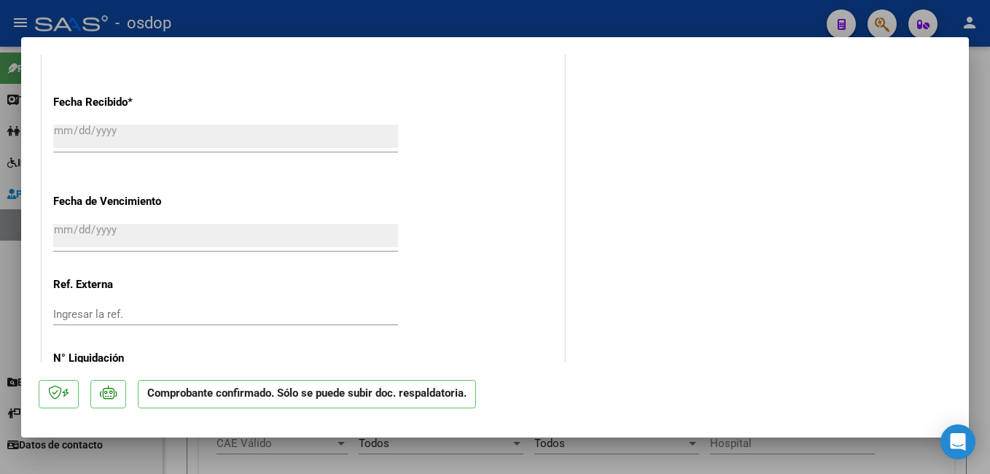
scroll to position [1158, 0]
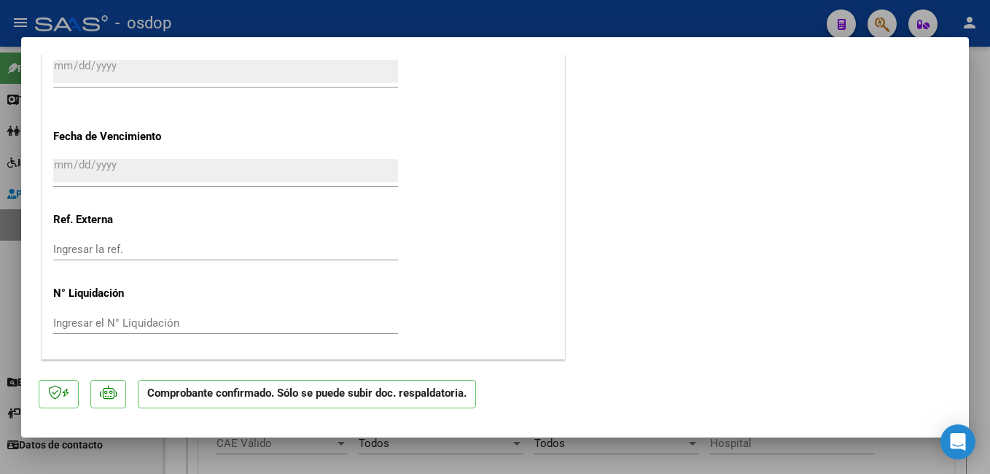
type input "$ 0,00"
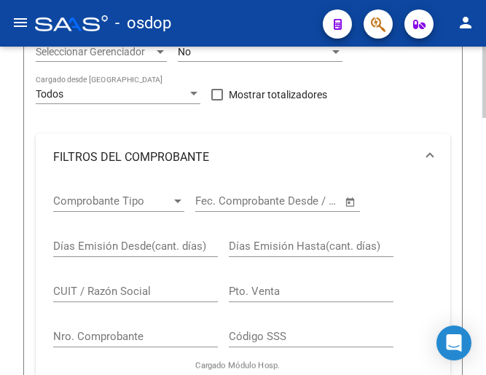
scroll to position [270, 0]
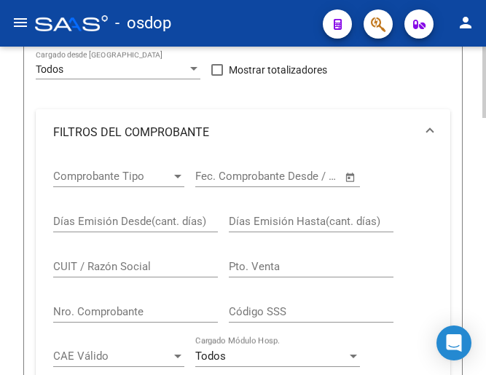
click at [130, 275] on div "CUIT / Razón Social" at bounding box center [135, 261] width 165 height 31
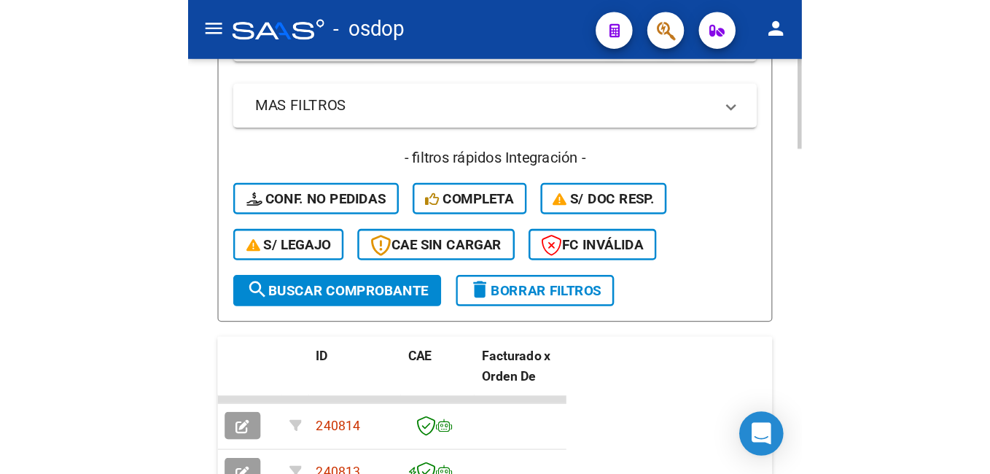
scroll to position [780, 0]
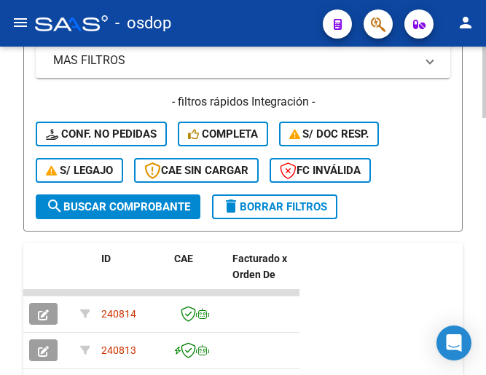
type input "27296134762"
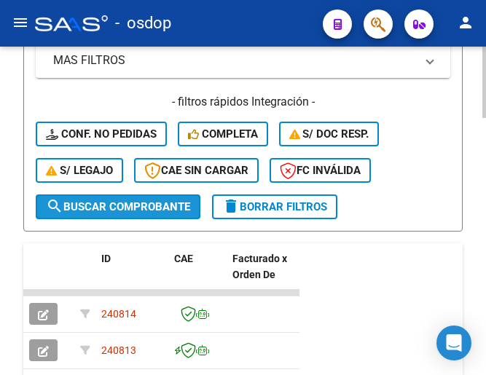
click at [168, 214] on button "search Buscar Comprobante" at bounding box center [118, 207] width 165 height 25
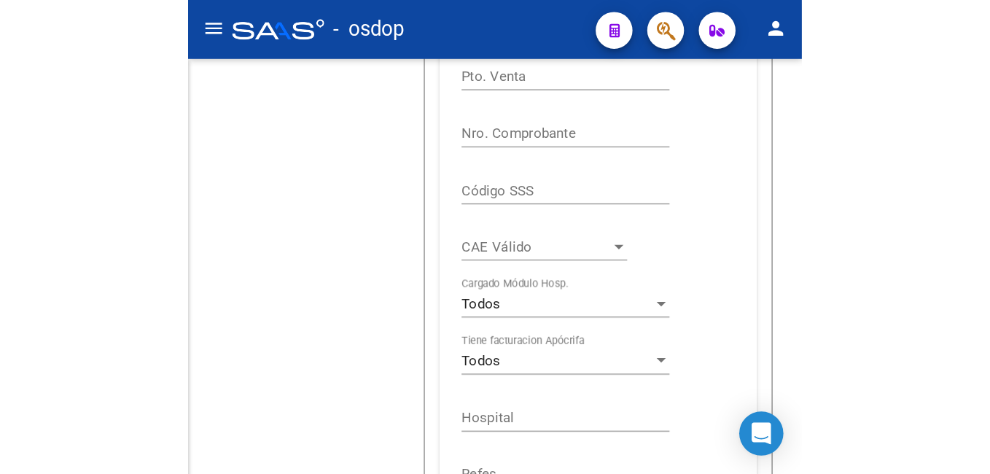
scroll to position [461, 0]
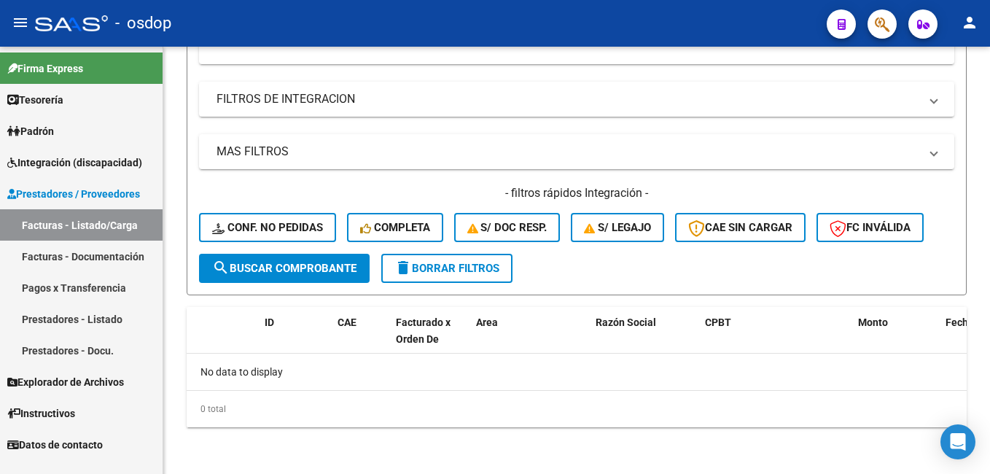
click at [93, 232] on link "Facturas - Listado/Carga" at bounding box center [81, 224] width 163 height 31
click at [416, 264] on span "delete Borrar Filtros" at bounding box center [446, 268] width 105 height 13
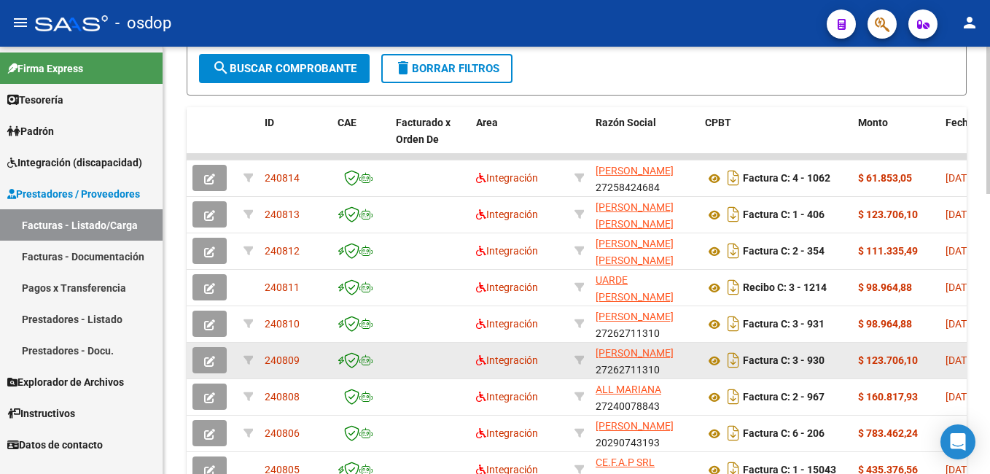
scroll to position [606, 0]
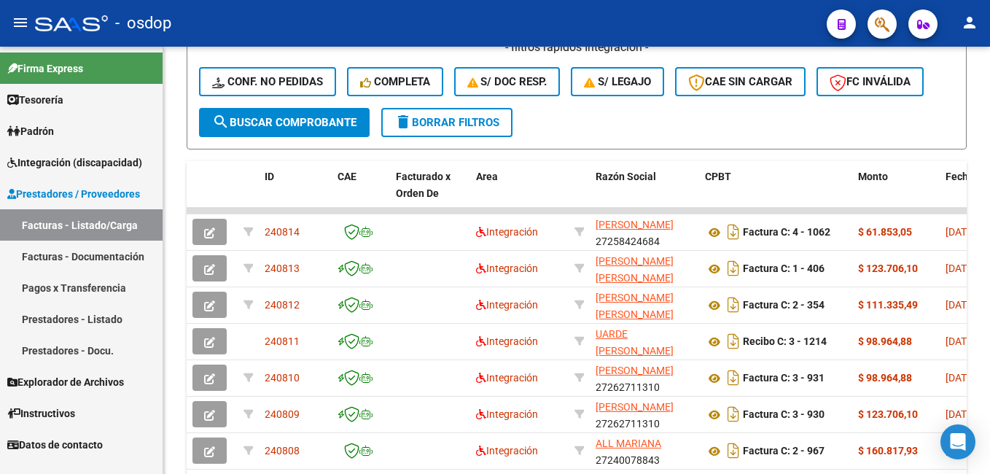
drag, startPoint x: 985, startPoint y: 376, endPoint x: 992, endPoint y: 431, distance: 55.8
click at [989, 431] on html "menu - osdop person Firma Express Tesorería Extractos Procesados (csv) Extracto…" at bounding box center [495, 237] width 990 height 474
drag, startPoint x: 985, startPoint y: 389, endPoint x: 990, endPoint y: 413, distance: 24.6
click at [989, 413] on html "menu - osdop person Firma Express Tesorería Extractos Procesados (csv) Extracto…" at bounding box center [495, 237] width 990 height 474
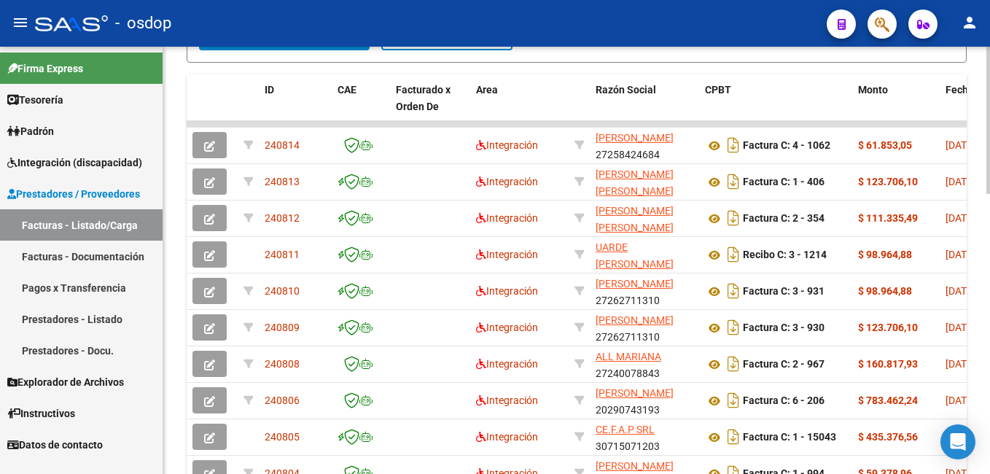
click at [989, 396] on html "menu - osdop person Firma Express Tesorería Extractos Procesados (csv) Extracto…" at bounding box center [495, 237] width 990 height 474
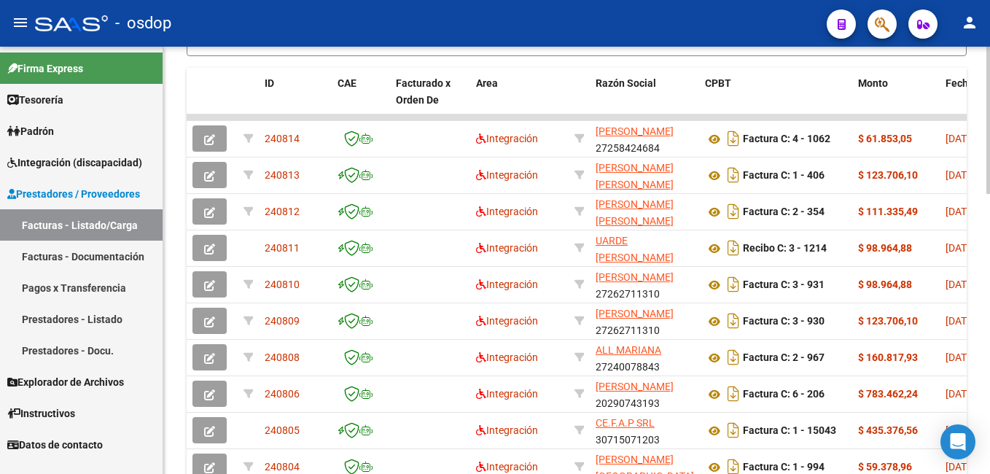
scroll to position [733, 0]
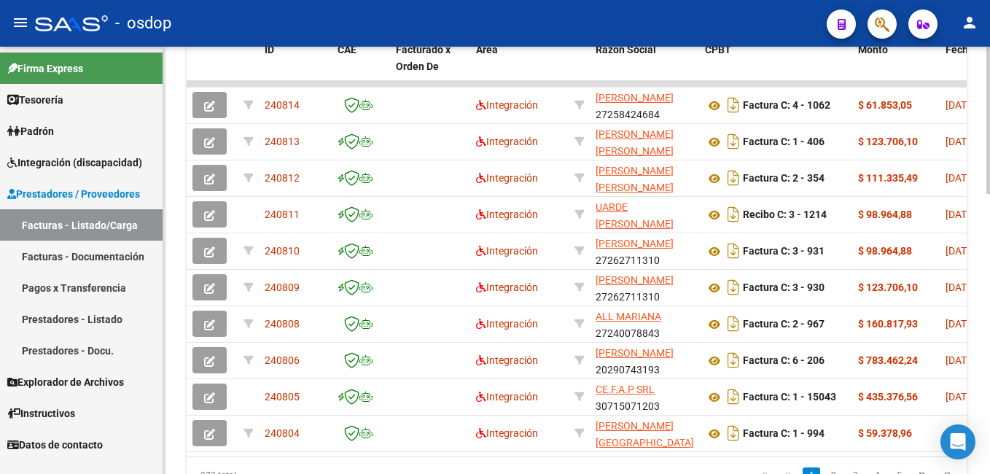
click at [989, 407] on html "menu - osdop person Firma Express Tesorería Extractos Procesados (csv) Extracto…" at bounding box center [495, 237] width 990 height 474
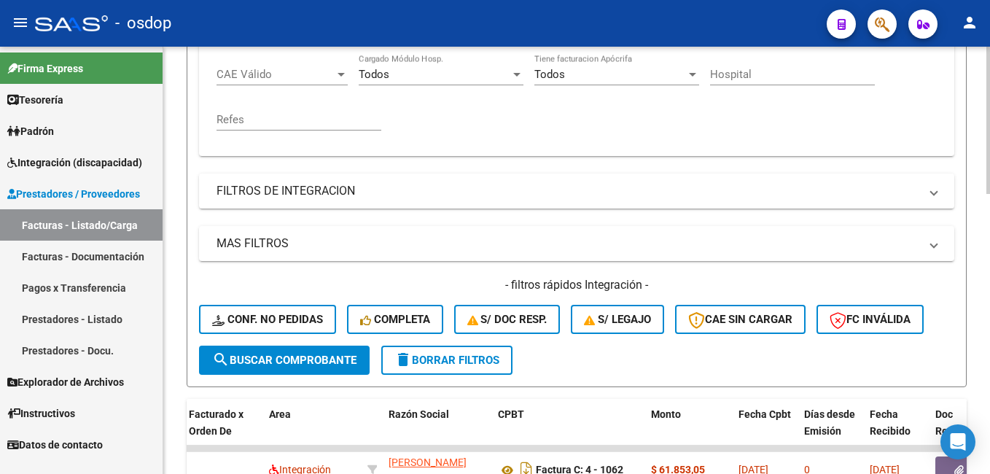
scroll to position [0, 0]
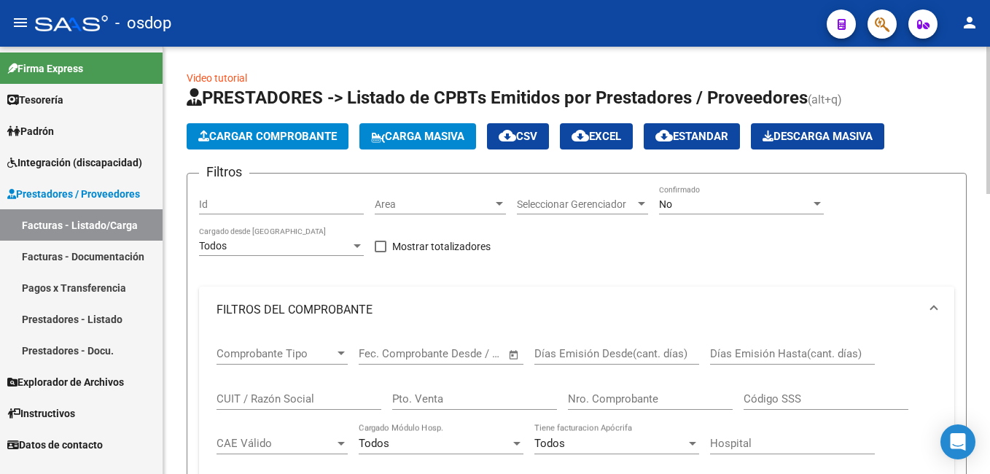
click at [301, 138] on span "Cargar Comprobante" at bounding box center [267, 136] width 138 height 13
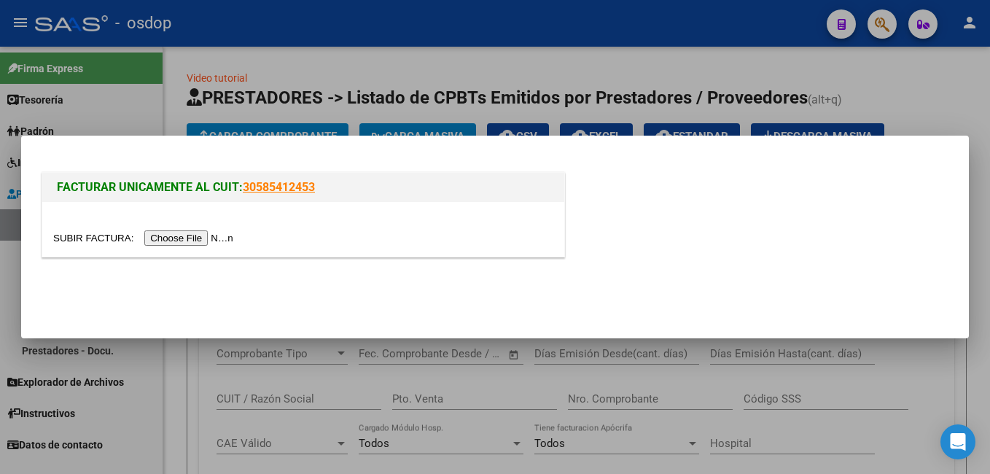
click at [197, 237] on input "file" at bounding box center [145, 237] width 184 height 15
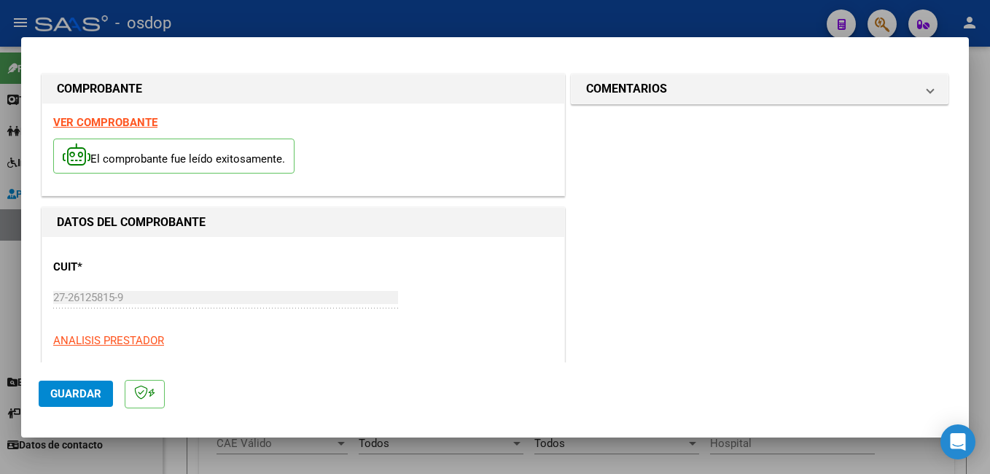
click at [394, 125] on div "VER COMPROBANTE El comprobante fue leído exitosamente." at bounding box center [303, 149] width 522 height 92
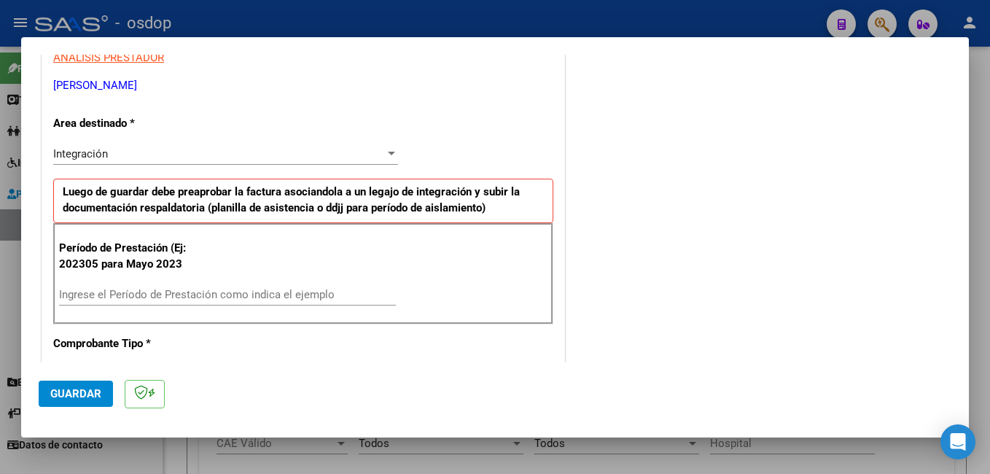
scroll to position [291, 0]
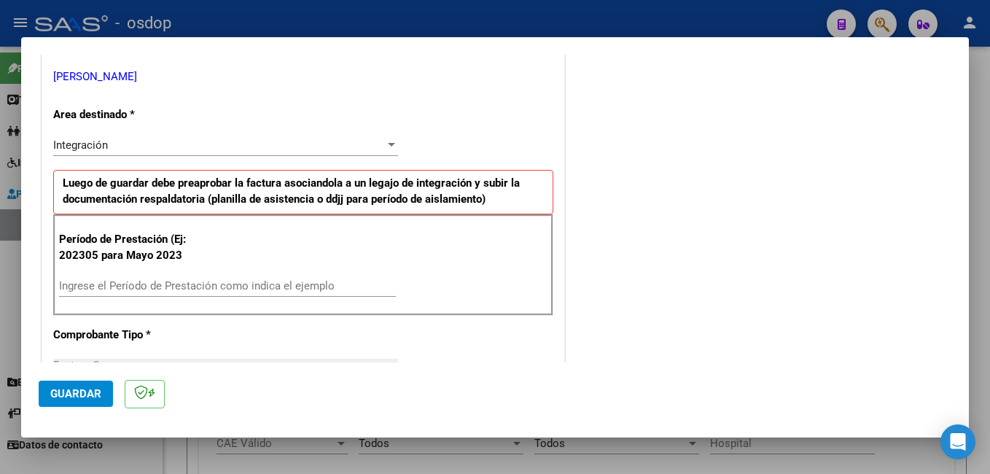
click at [179, 277] on div "Ingrese el Período de Prestación como indica el ejemplo" at bounding box center [227, 286] width 337 height 22
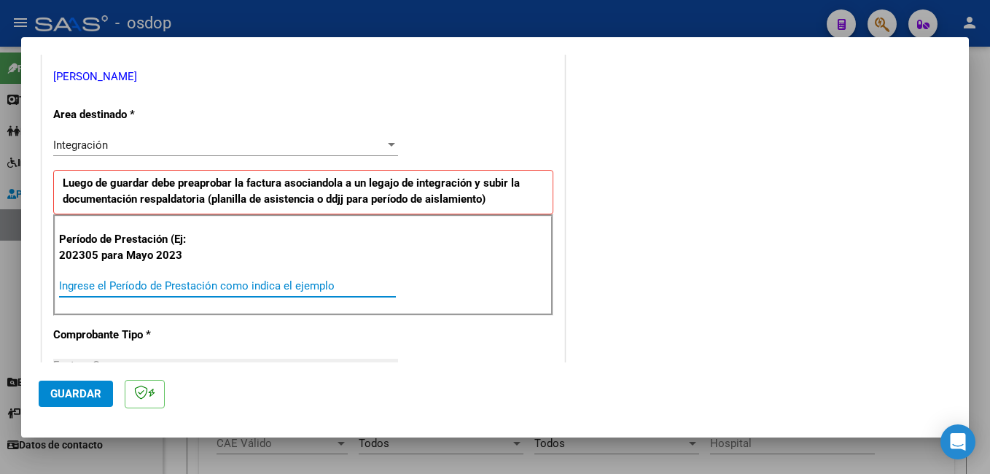
click at [177, 283] on input "Ingrese el Período de Prestación como indica el ejemplo" at bounding box center [227, 285] width 337 height 13
type input "202507"
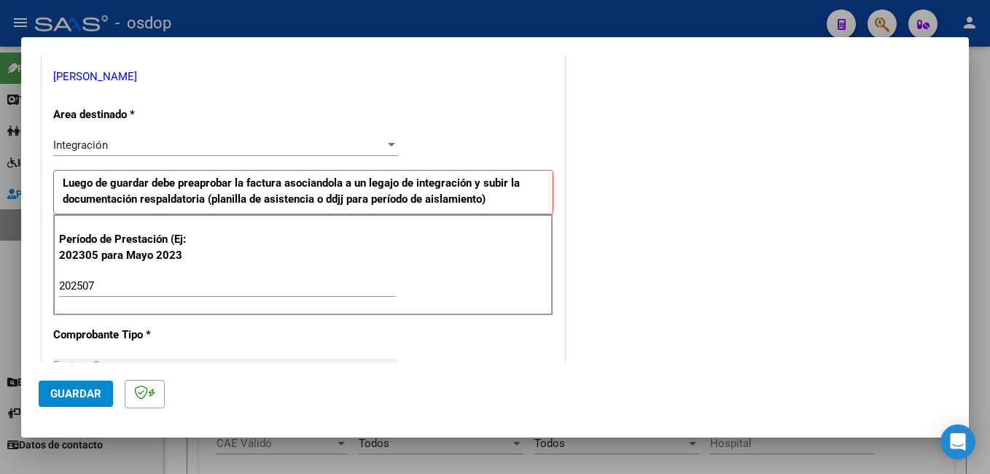
click at [590, 246] on div "COMENTARIOS Comentarios De la Obra Social: Comentarios de la Obra Social (no vi…" at bounding box center [759, 453] width 383 height 1349
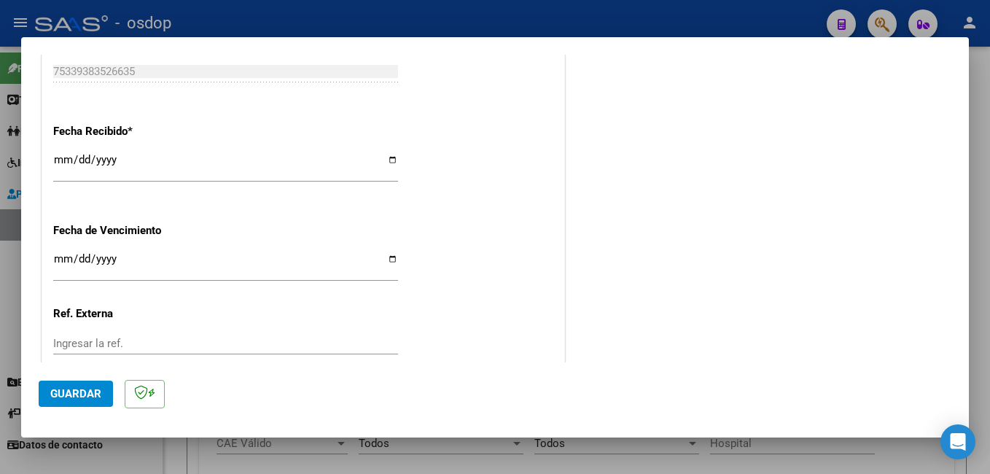
scroll to position [1057, 0]
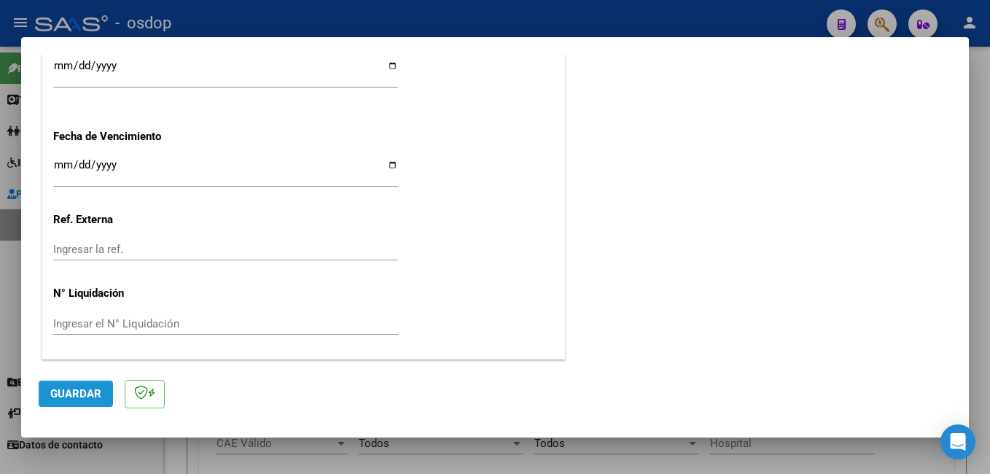
click at [74, 396] on span "Guardar" at bounding box center [75, 393] width 51 height 13
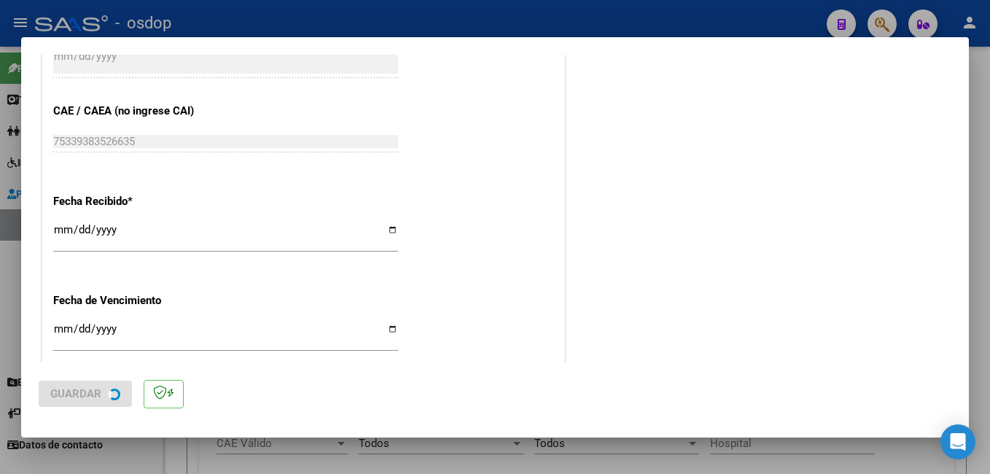
scroll to position [620, 0]
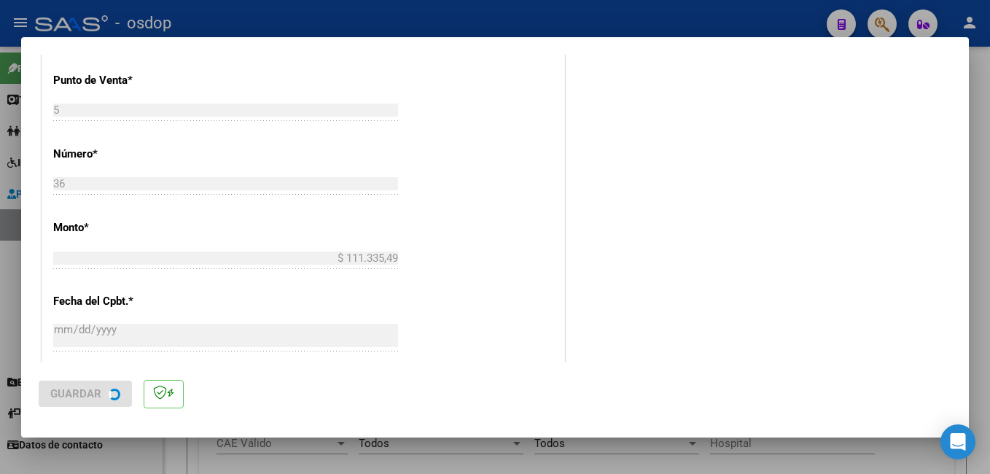
click at [646, 412] on mat-dialog-actions "Guardar" at bounding box center [495, 391] width 912 height 58
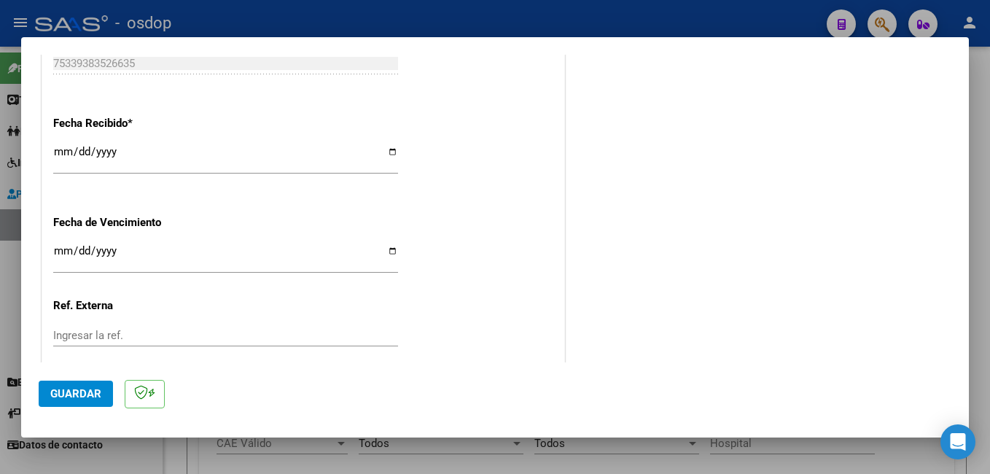
scroll to position [1020, 0]
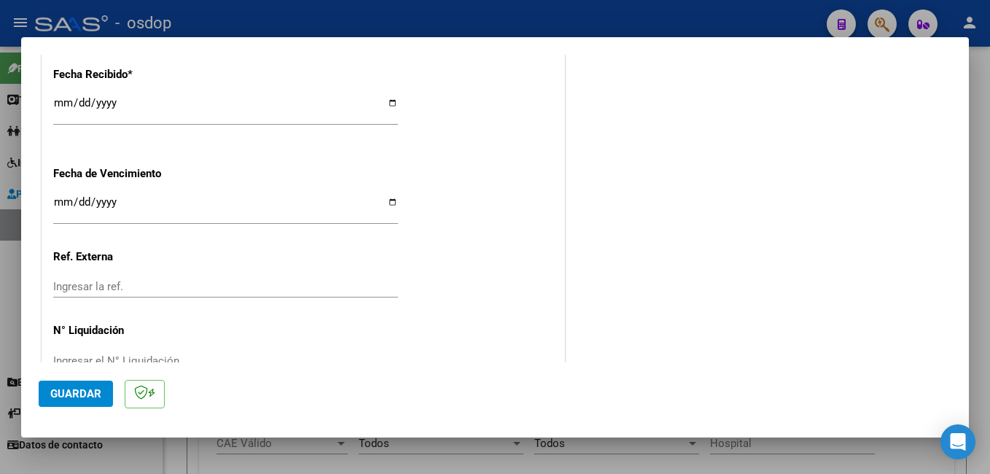
click at [63, 391] on span "Guardar" at bounding box center [75, 393] width 51 height 13
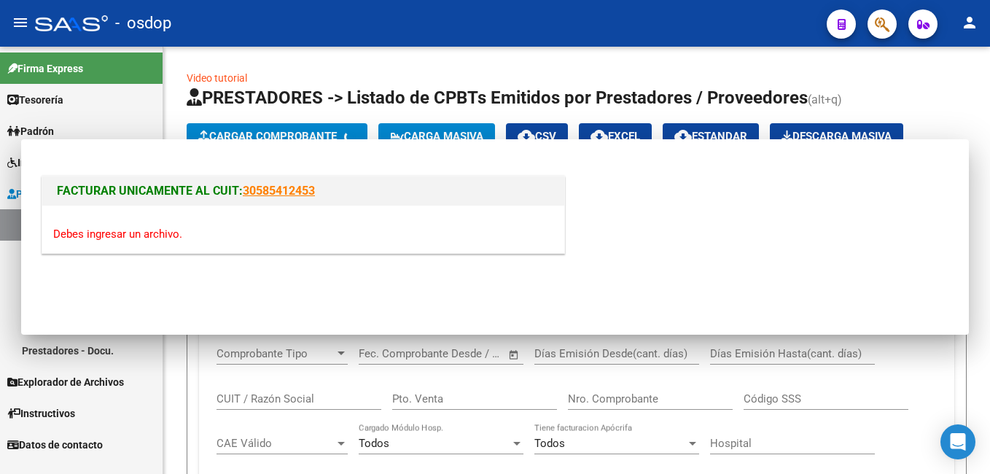
scroll to position [0, 0]
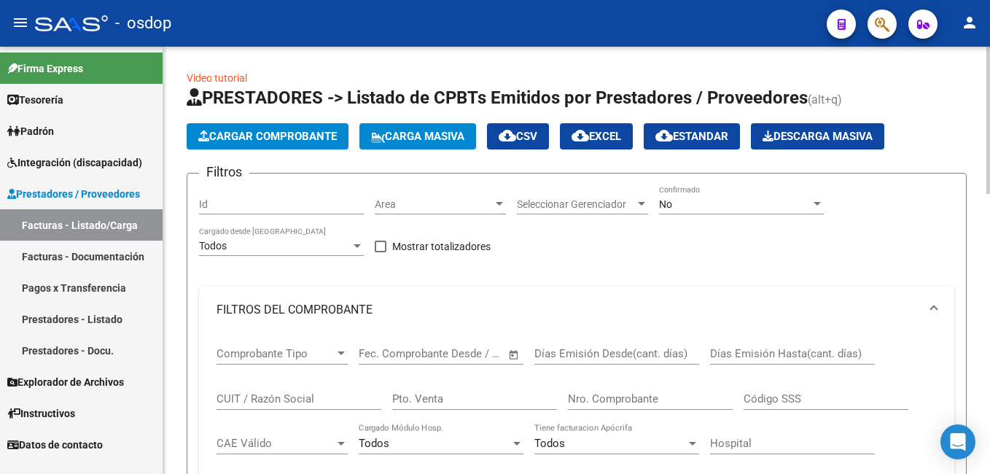
click at [274, 149] on button "Cargar Comprobante" at bounding box center [268, 136] width 162 height 26
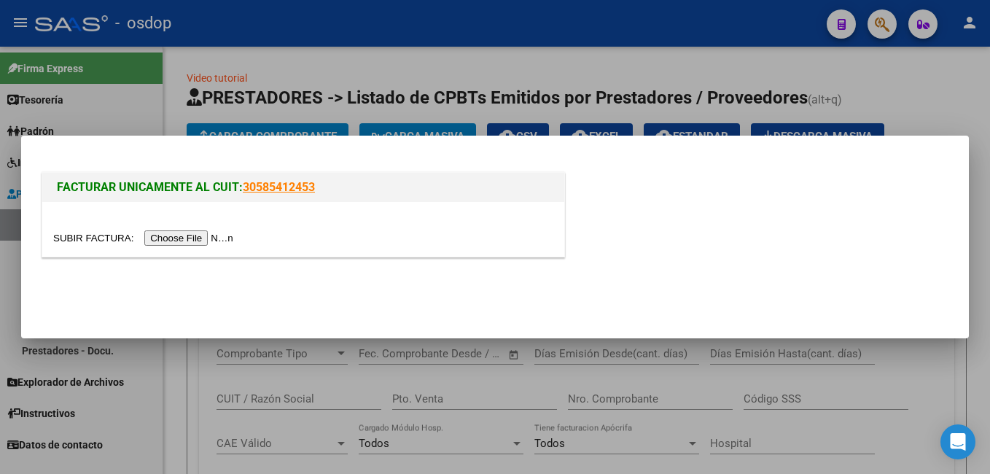
click at [193, 245] on input "file" at bounding box center [145, 237] width 184 height 15
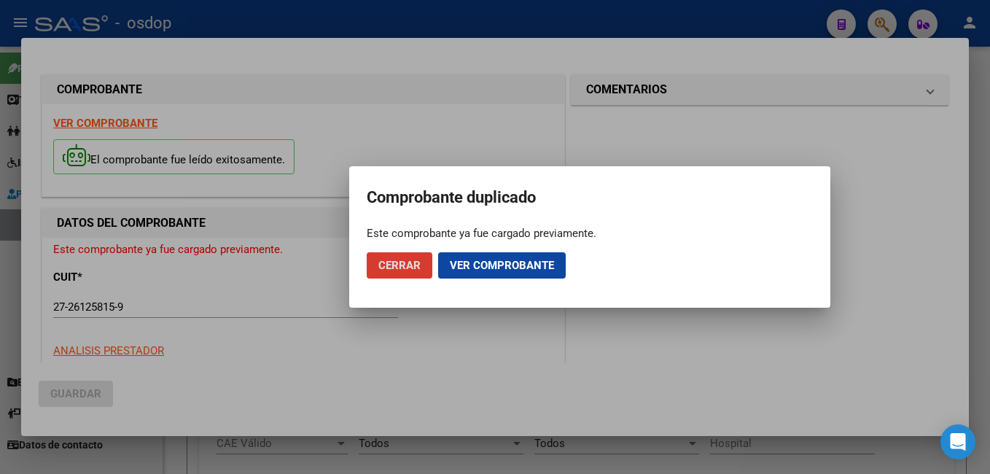
click at [469, 270] on span "Ver comprobante" at bounding box center [502, 265] width 104 height 13
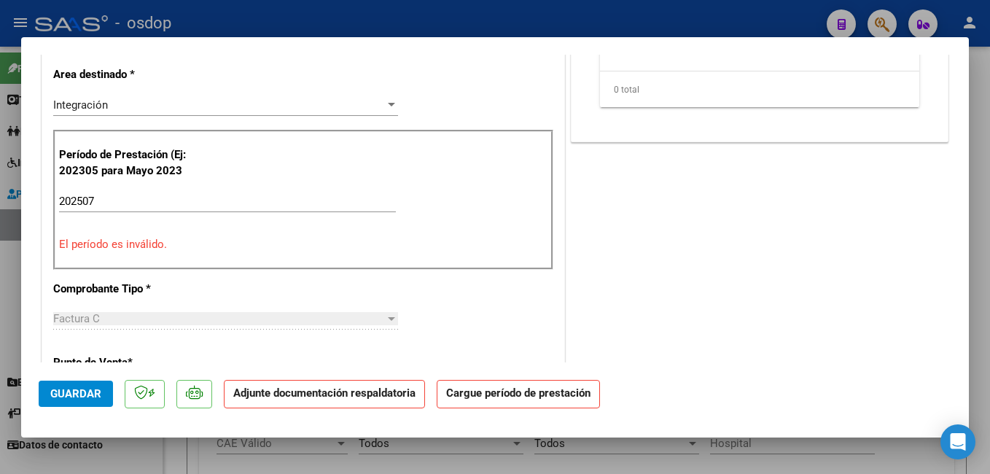
scroll to position [364, 0]
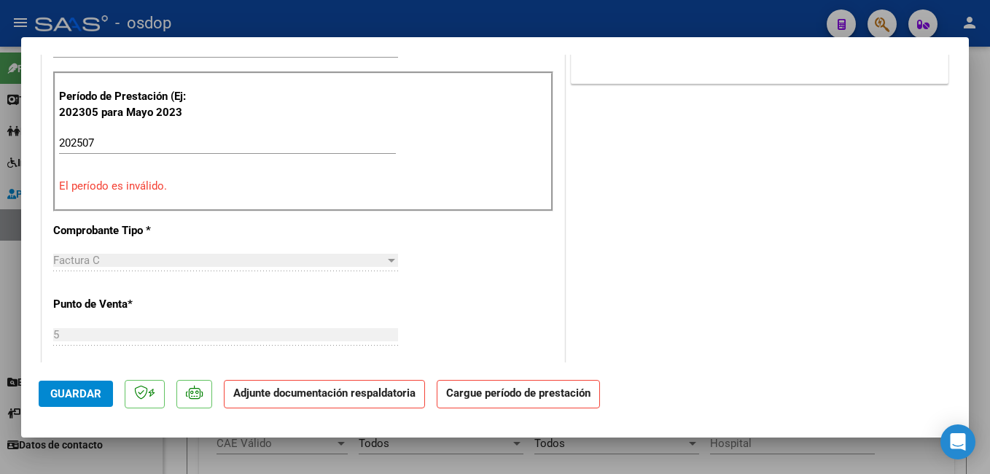
click at [75, 130] on div "Período de Prestación (Ej: 202305 para [DATE] 202507 Ingrese el Período de Pres…" at bounding box center [303, 141] width 500 height 140
click at [81, 142] on input "202507" at bounding box center [227, 142] width 337 height 13
click at [174, 141] on input "202507" at bounding box center [227, 142] width 337 height 13
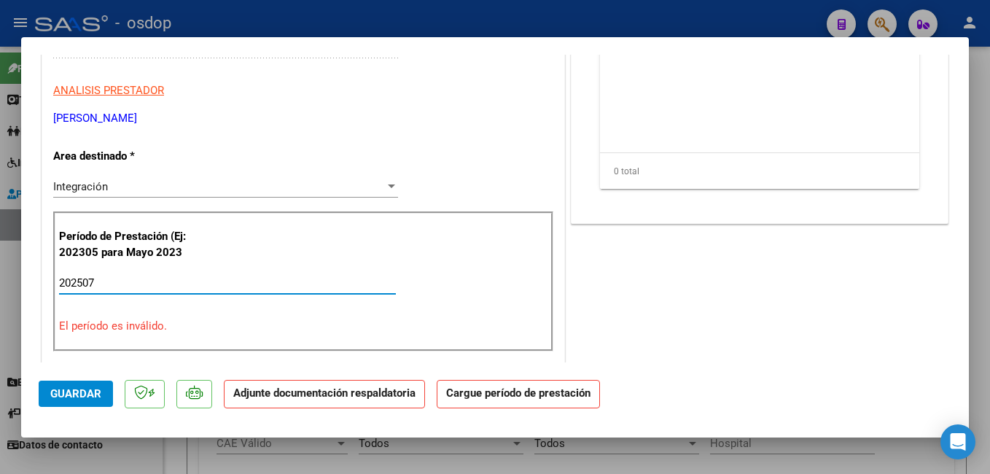
scroll to position [0, 0]
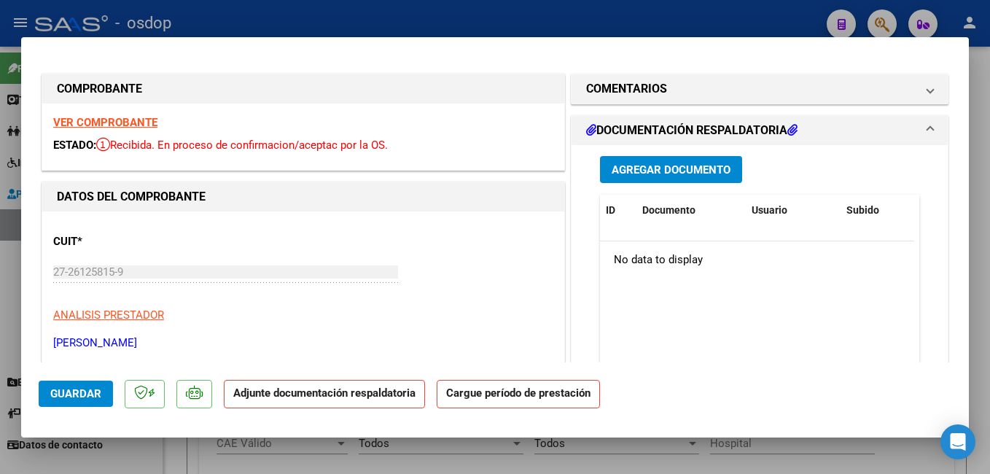
click at [643, 169] on span "Agregar Documento" at bounding box center [670, 169] width 119 height 13
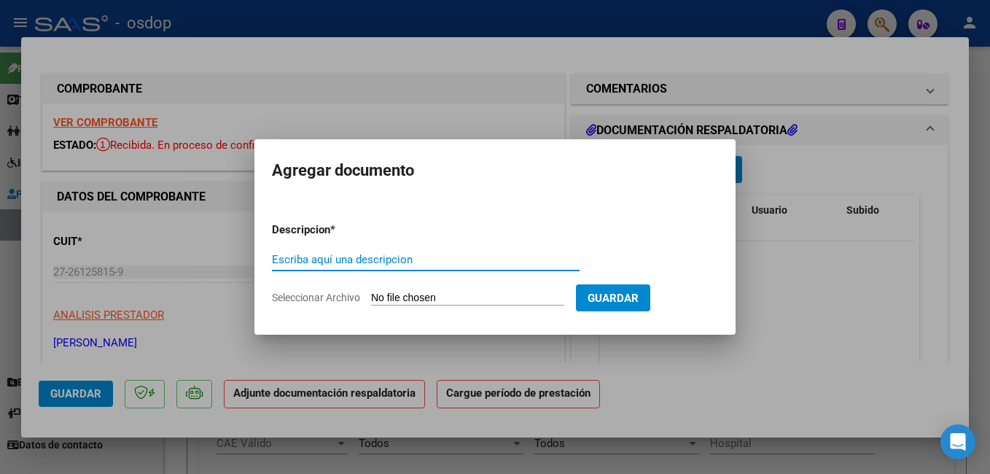
click at [446, 262] on input "Escriba aquí una descripcion" at bounding box center [426, 259] width 308 height 13
type input "planilla de asistencia"
click at [434, 303] on input "Seleccionar Archivo" at bounding box center [467, 298] width 193 height 14
type input "C:\fakepath\asistencia [PERSON_NAME].pdf"
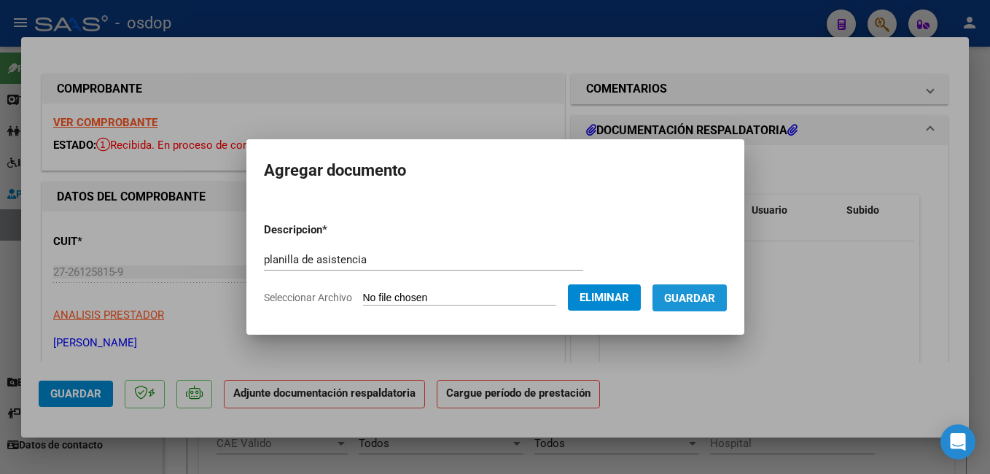
click at [711, 310] on button "Guardar" at bounding box center [689, 297] width 74 height 27
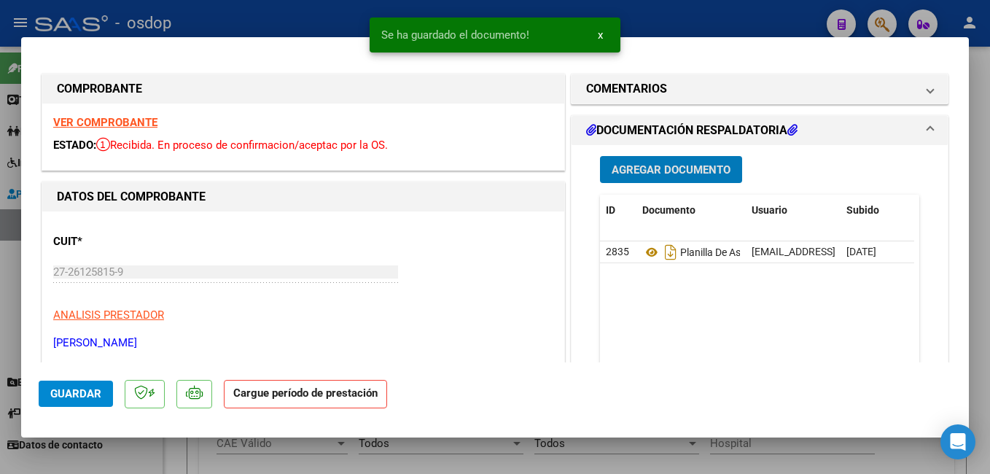
click at [711, 300] on datatable-body "2835 Planilla De Asistencia [EMAIL_ADDRESS][PERSON_NAME][DOMAIN_NAME] - [PERSON…" at bounding box center [757, 309] width 314 height 136
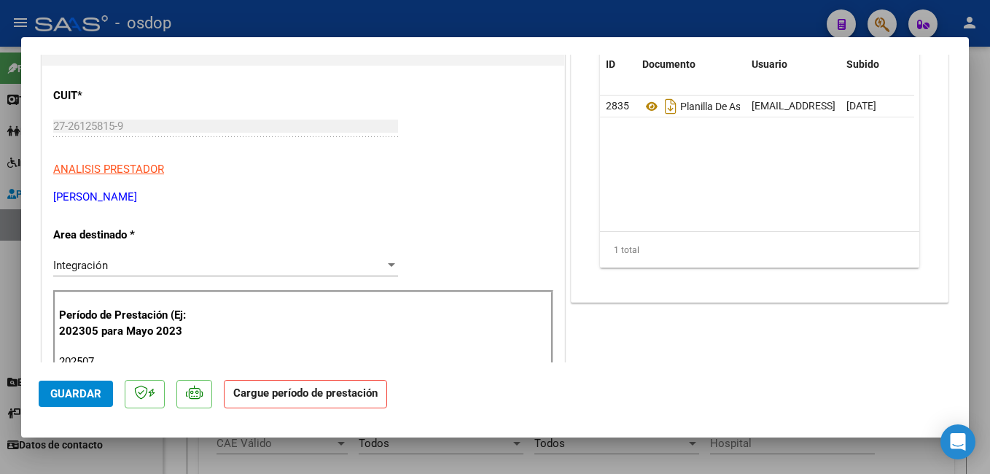
scroll to position [219, 0]
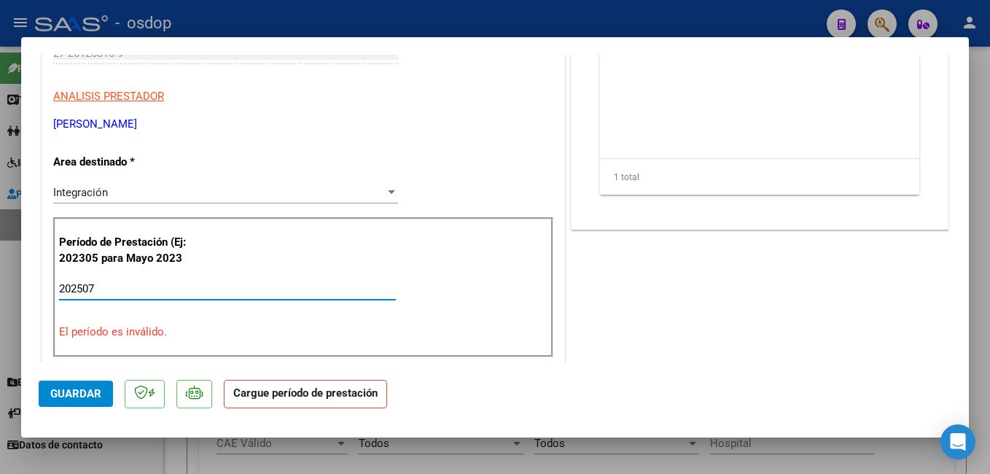
drag, startPoint x: 113, startPoint y: 291, endPoint x: 28, endPoint y: 291, distance: 84.5
click at [28, 291] on mat-dialog-content "COMPROBANTE VER COMPROBANTE ESTADO: Recibida. En proceso de confirmacion/acepta…" at bounding box center [494, 209] width 947 height 308
type input "202507"
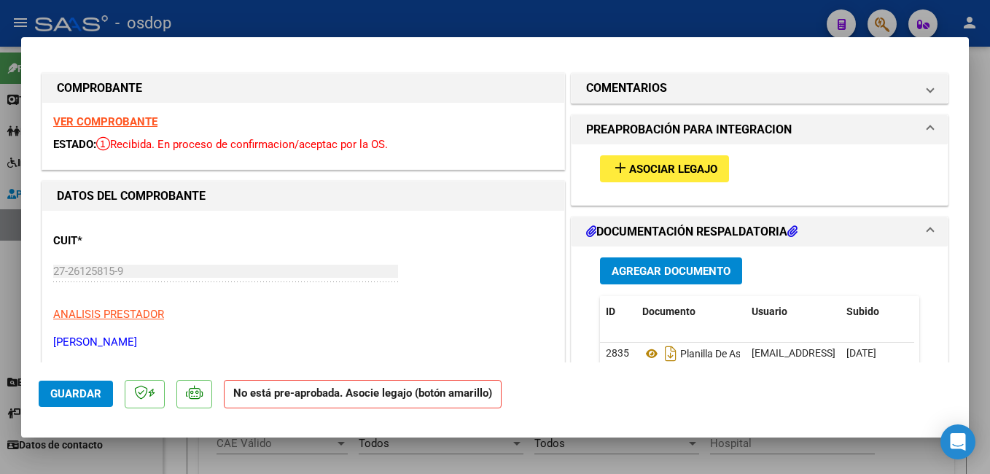
scroll to position [0, 0]
click at [693, 164] on span "Asociar Legajo" at bounding box center [673, 169] width 88 height 13
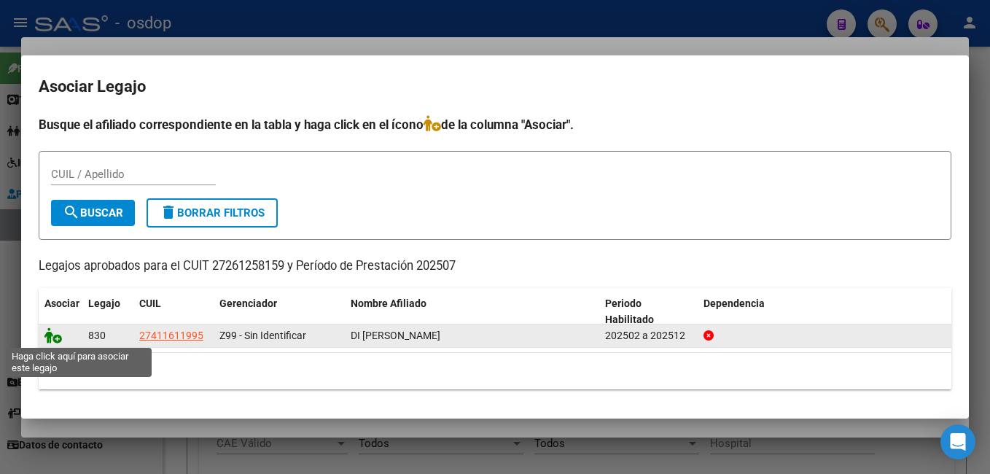
click at [56, 335] on icon at bounding box center [52, 335] width 17 height 16
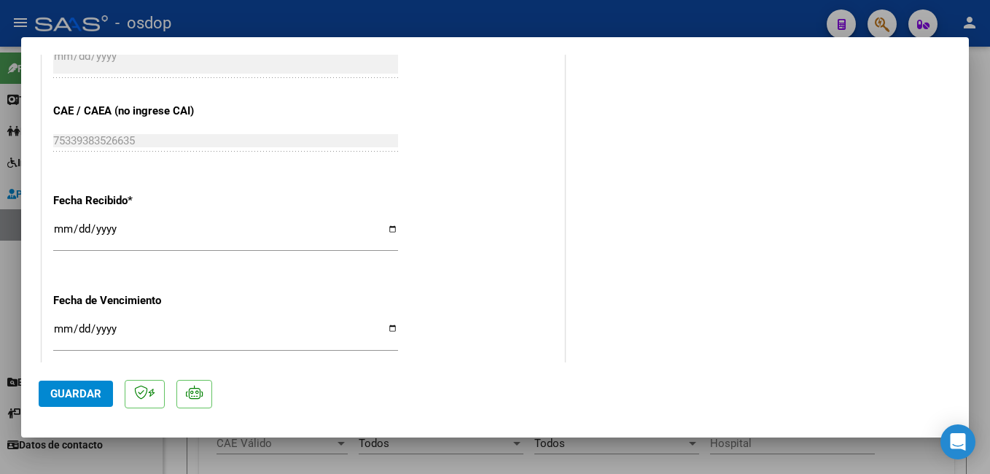
scroll to position [1020, 0]
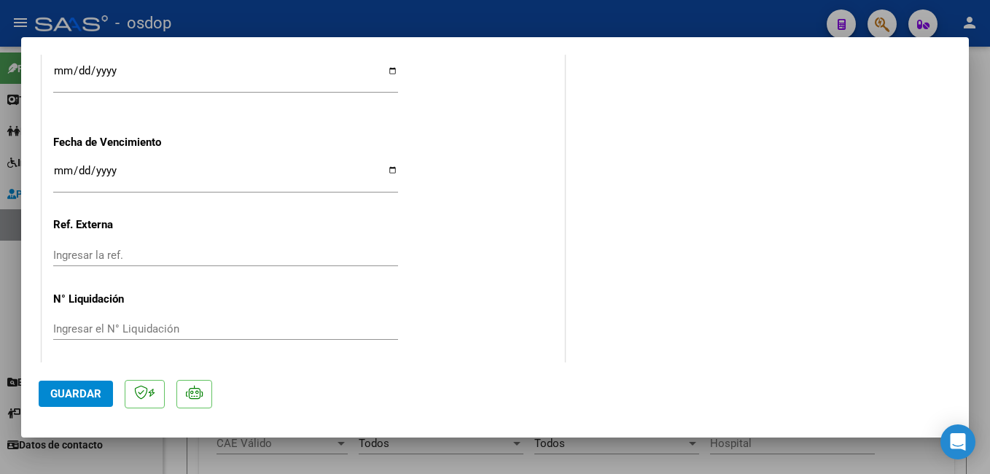
click at [67, 394] on span "Guardar" at bounding box center [75, 393] width 51 height 13
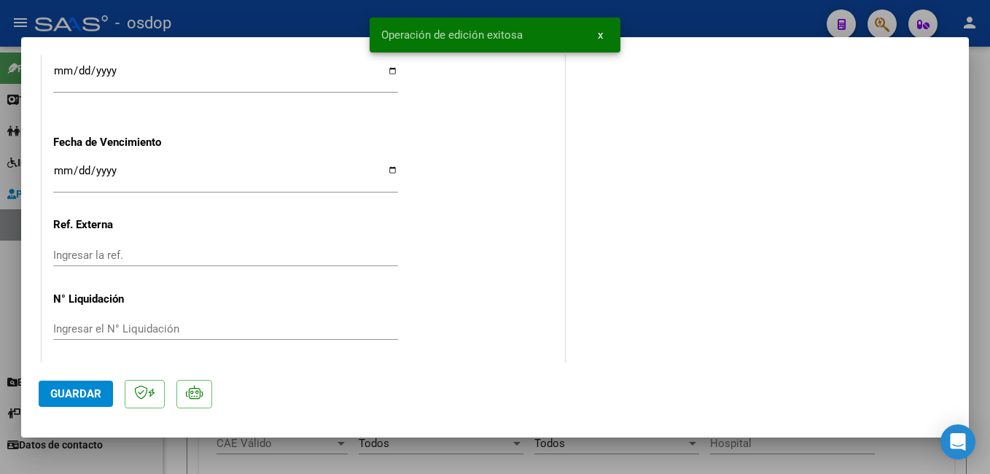
type input "$ 0,00"
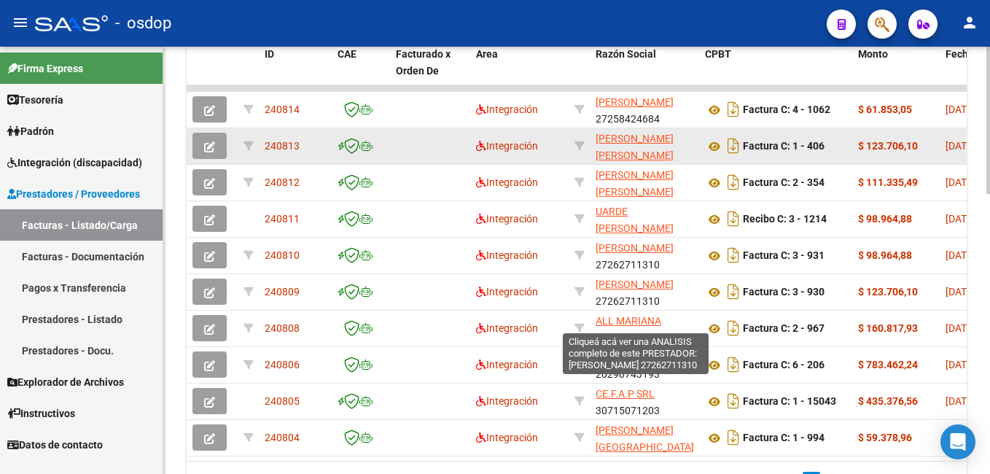
scroll to position [583, 0]
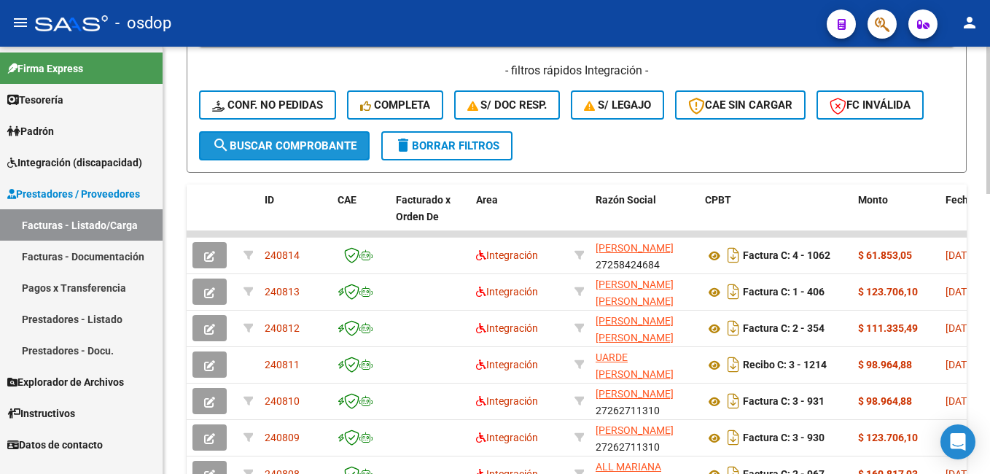
click at [303, 147] on span "search Buscar Comprobante" at bounding box center [284, 145] width 144 height 13
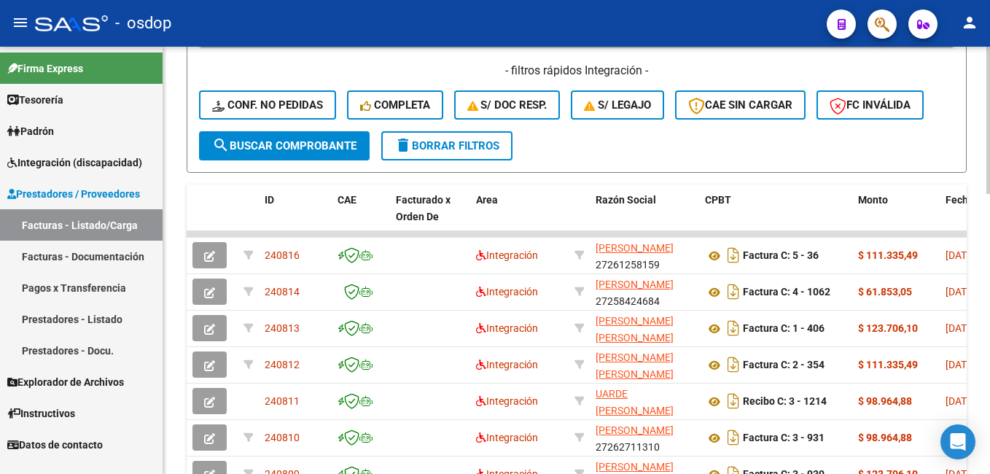
click at [475, 151] on span "delete Borrar Filtros" at bounding box center [446, 145] width 105 height 13
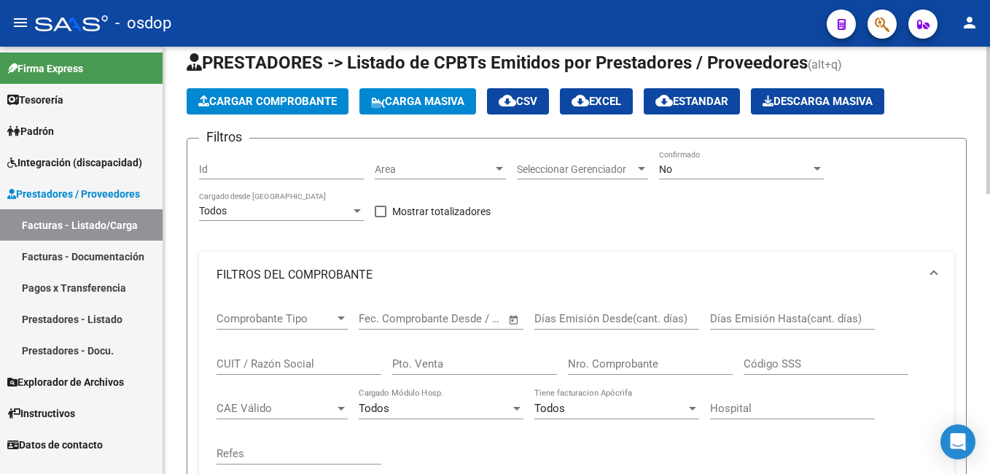
scroll to position [0, 0]
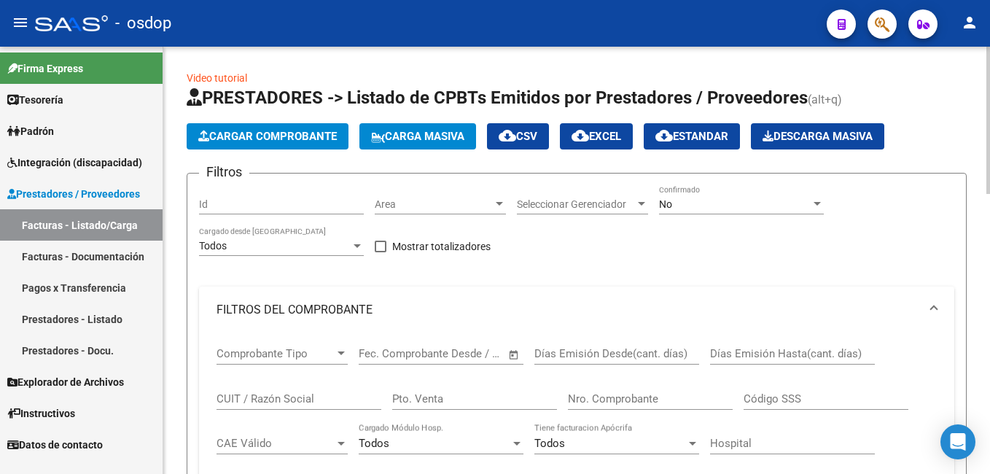
click at [312, 128] on button "Cargar Comprobante" at bounding box center [268, 136] width 162 height 26
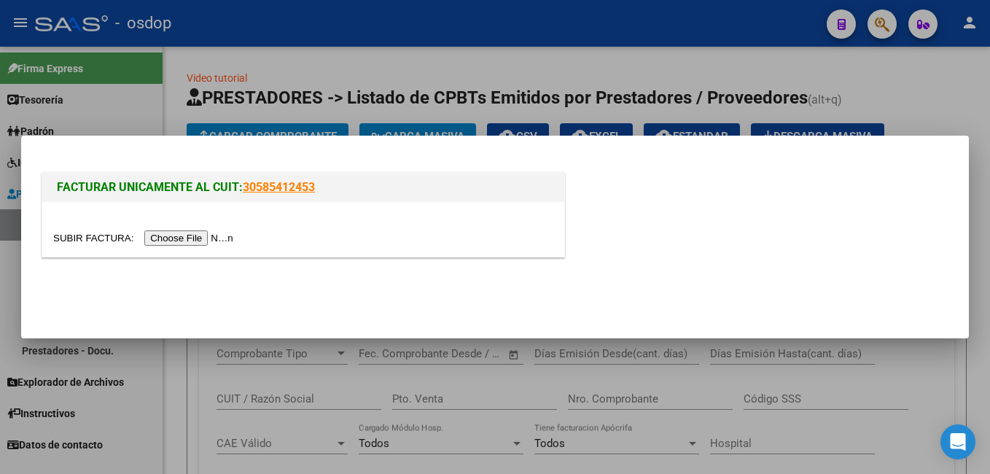
click at [193, 239] on input "file" at bounding box center [145, 237] width 184 height 15
click at [183, 237] on input "file" at bounding box center [145, 237] width 184 height 15
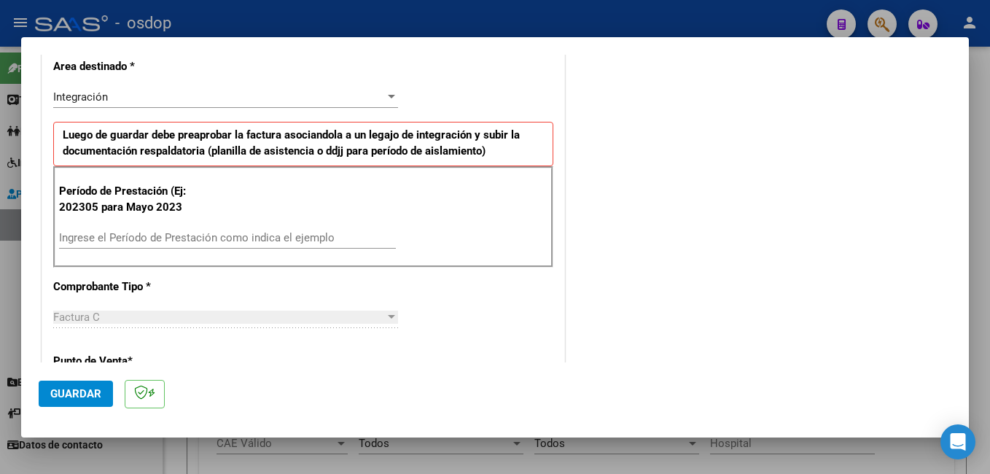
scroll to position [364, 0]
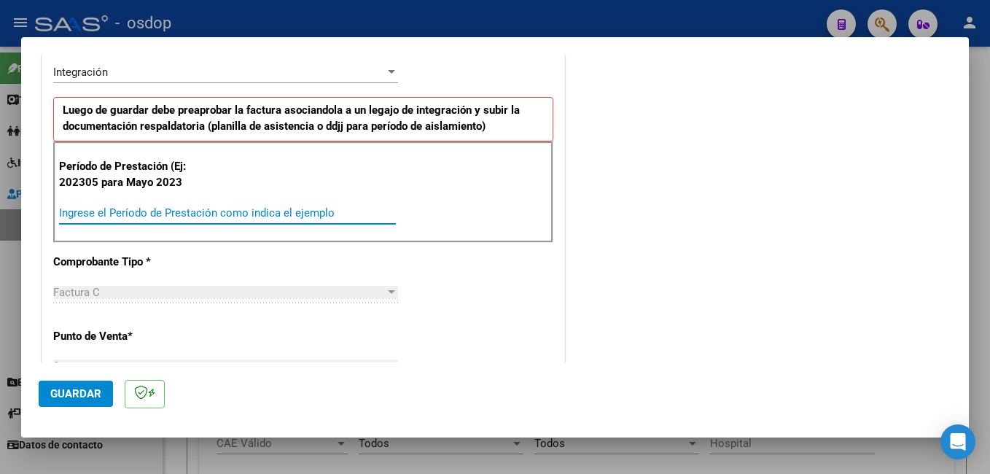
click at [173, 211] on input "Ingrese el Período de Prestación como indica el ejemplo" at bounding box center [227, 212] width 337 height 13
type input "202507"
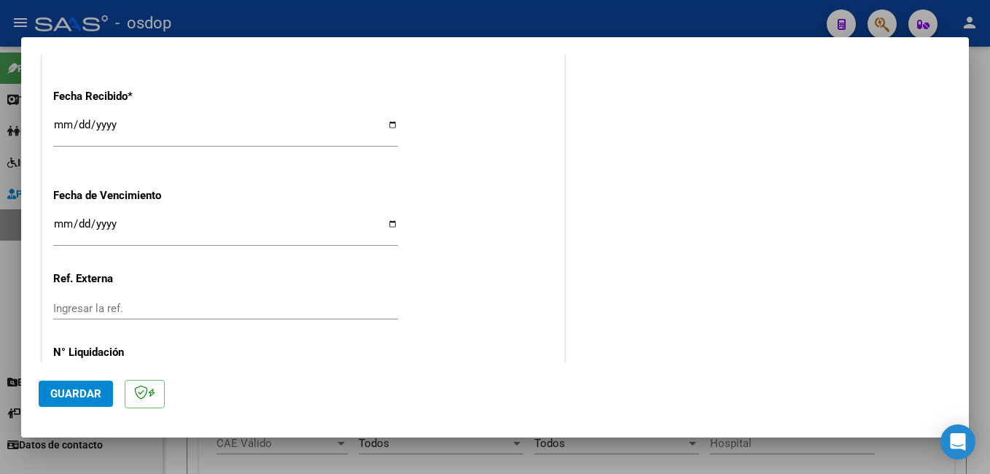
scroll to position [1057, 0]
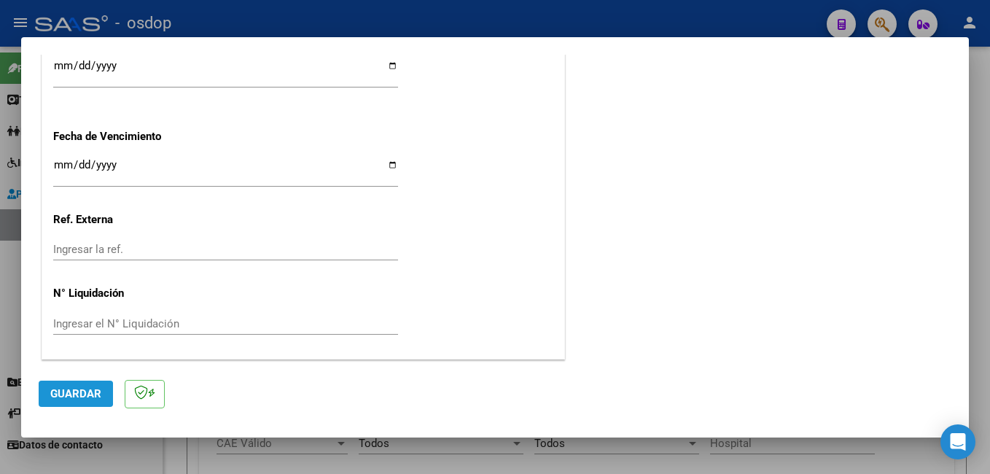
click at [50, 394] on span "Guardar" at bounding box center [75, 393] width 51 height 13
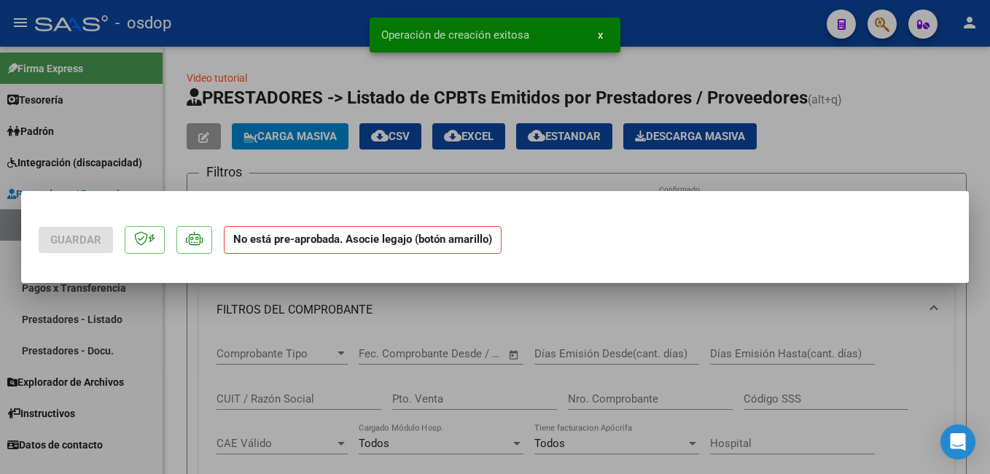
scroll to position [0, 0]
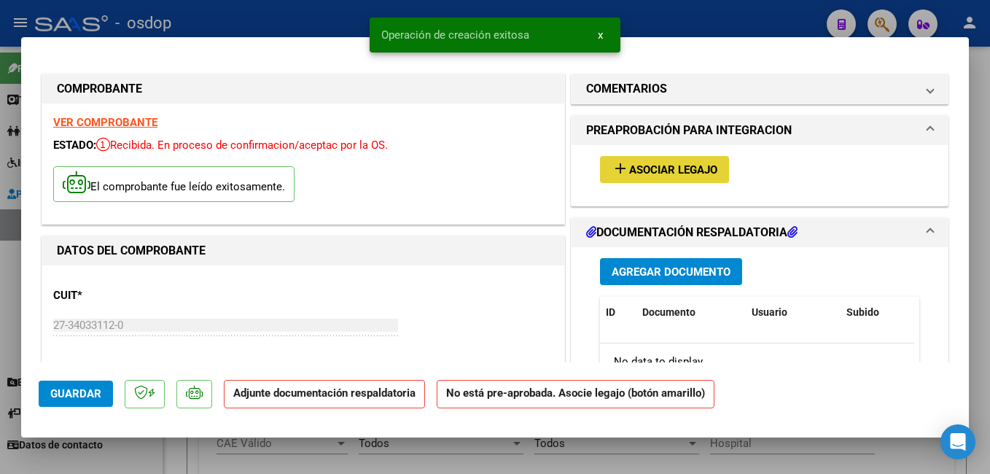
click at [670, 167] on span "Asociar Legajo" at bounding box center [673, 169] width 88 height 13
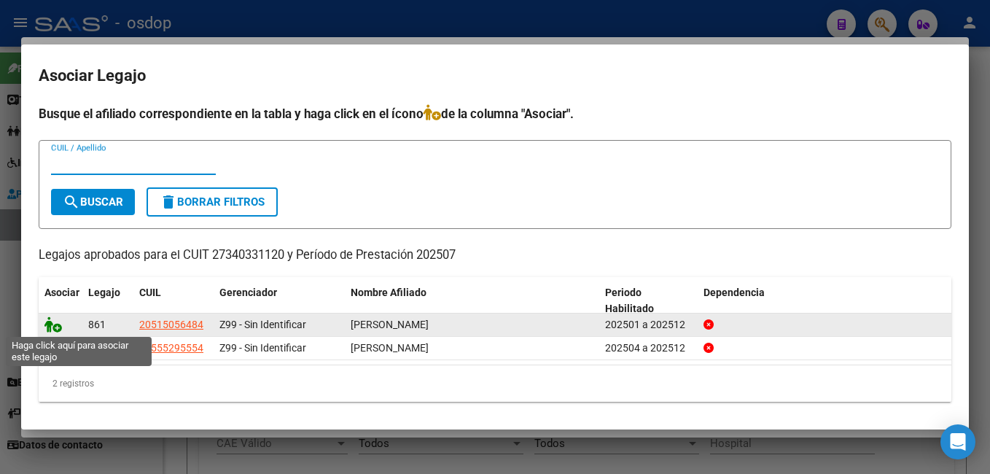
click at [52, 323] on icon at bounding box center [52, 324] width 17 height 16
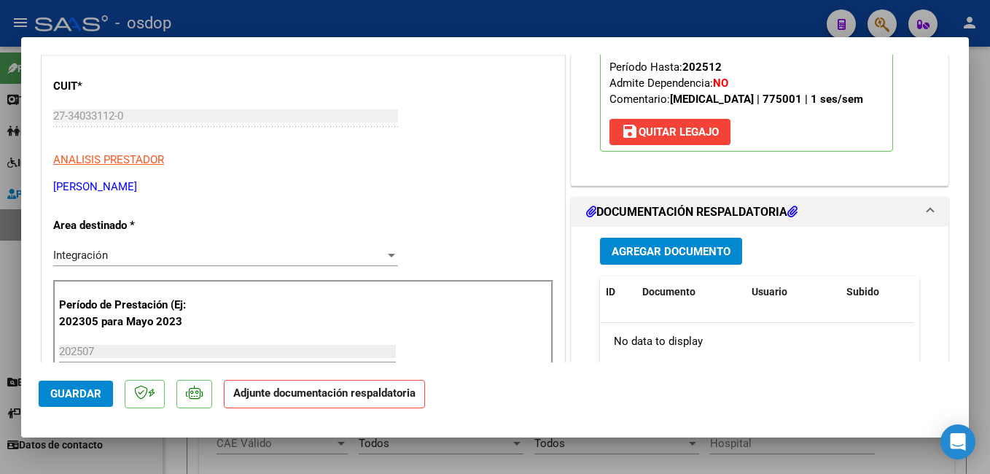
scroll to position [219, 0]
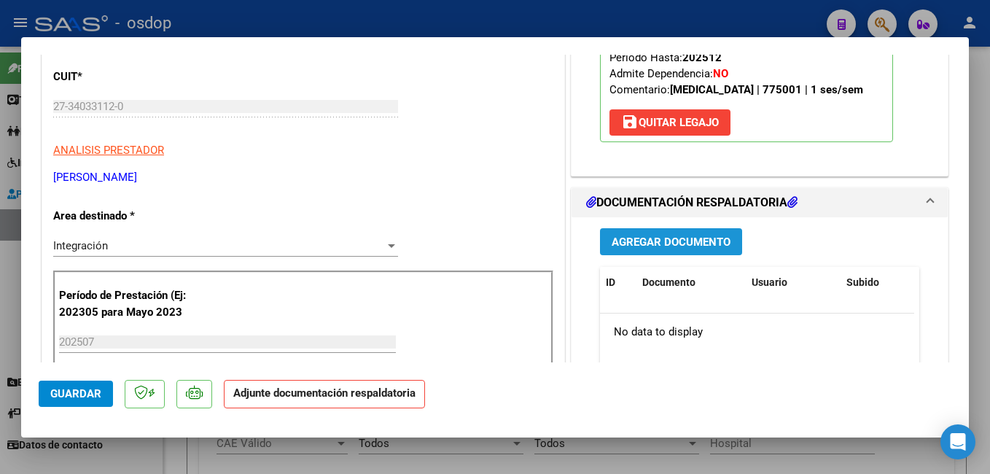
click at [689, 248] on span "Agregar Documento" at bounding box center [670, 241] width 119 height 13
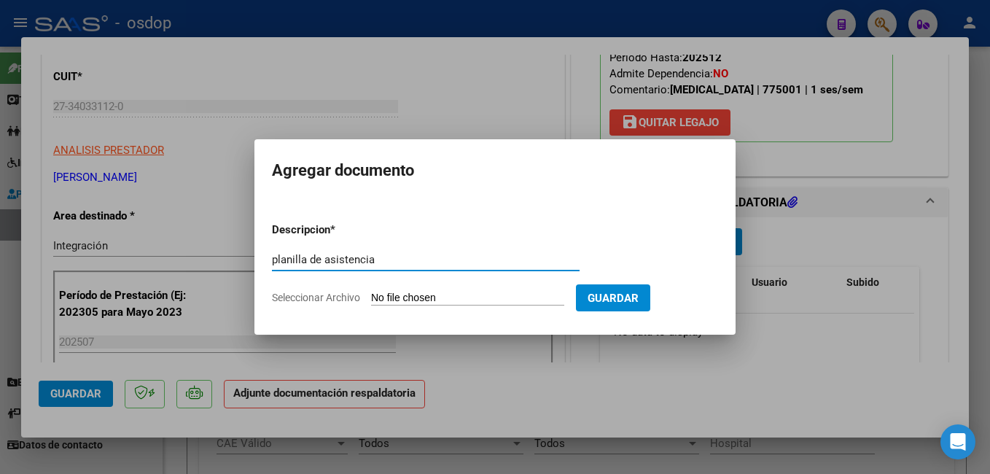
type input "planilla de asistencia"
click at [393, 296] on input "Seleccionar Archivo" at bounding box center [467, 298] width 193 height 14
type input "C:\fakepath\ASIST JULIO.pdf"
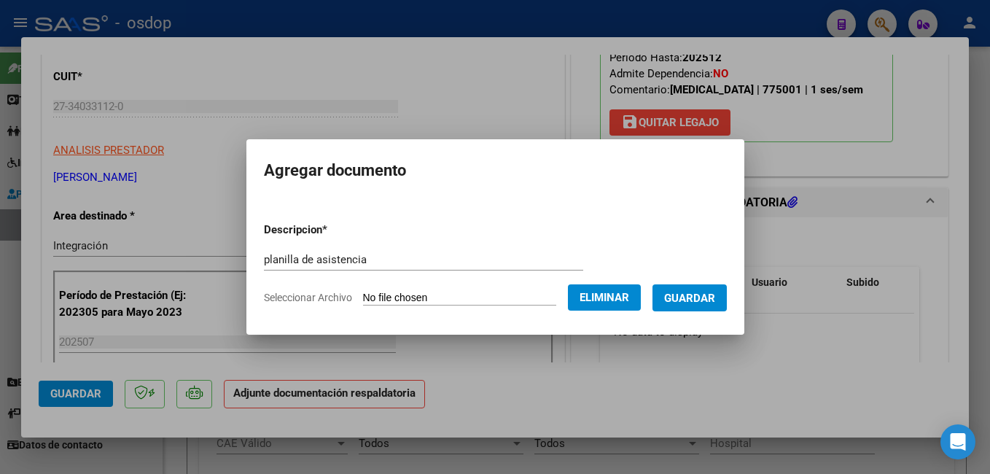
click at [692, 295] on span "Guardar" at bounding box center [689, 297] width 51 height 13
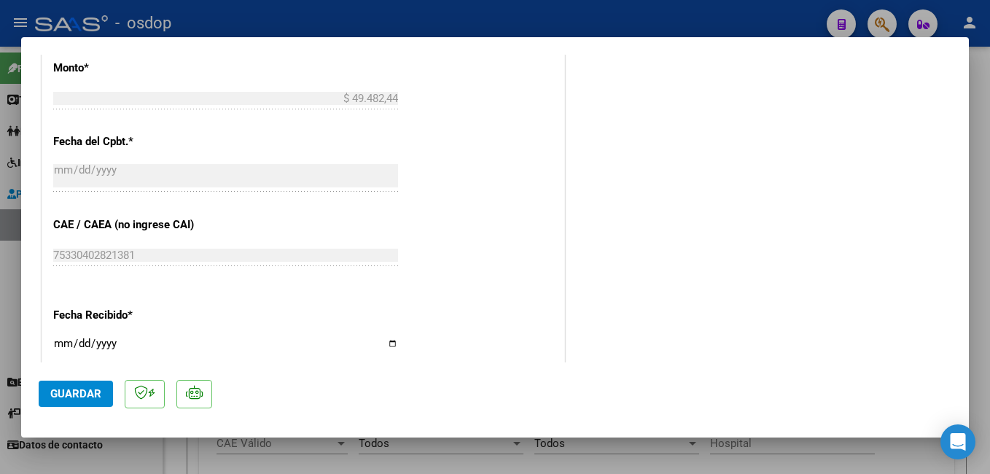
scroll to position [1079, 0]
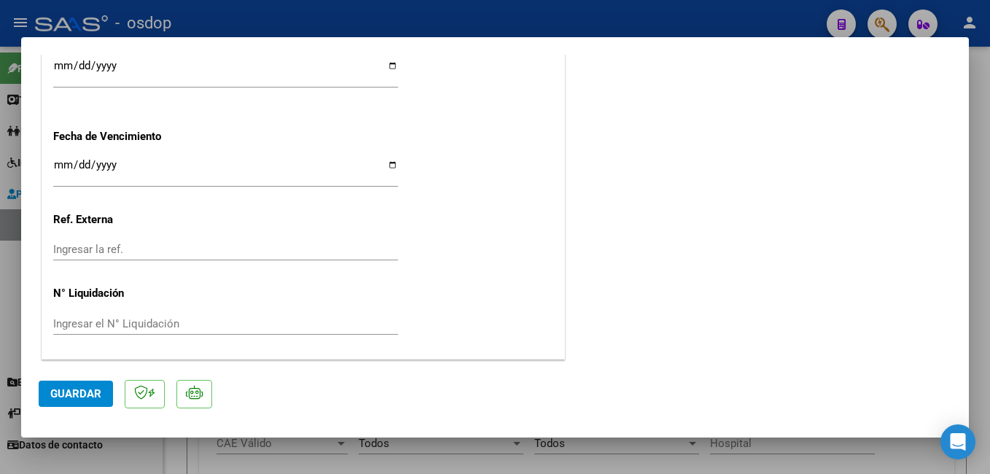
click at [76, 390] on span "Guardar" at bounding box center [75, 393] width 51 height 13
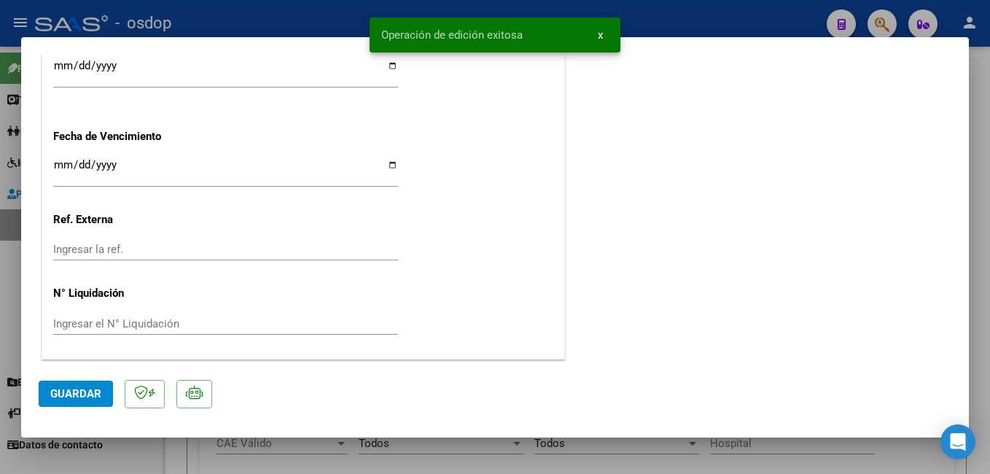
type input "$ 0,00"
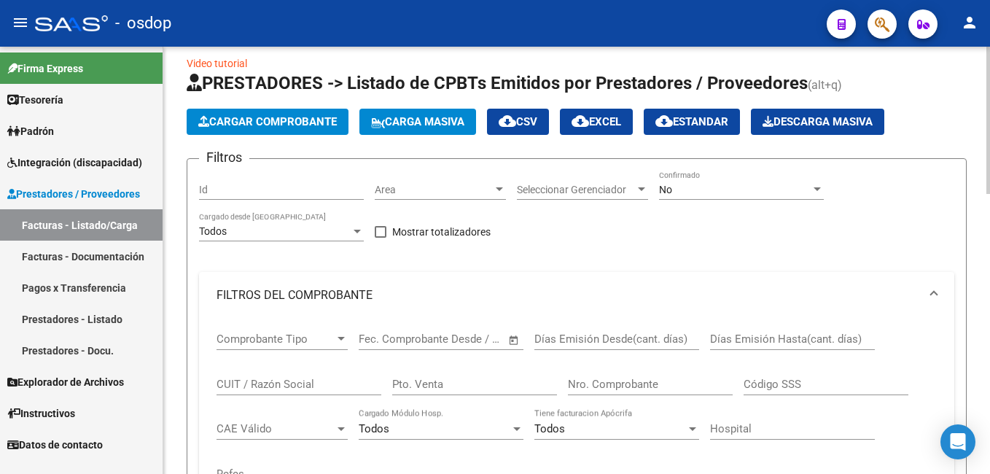
scroll to position [0, 0]
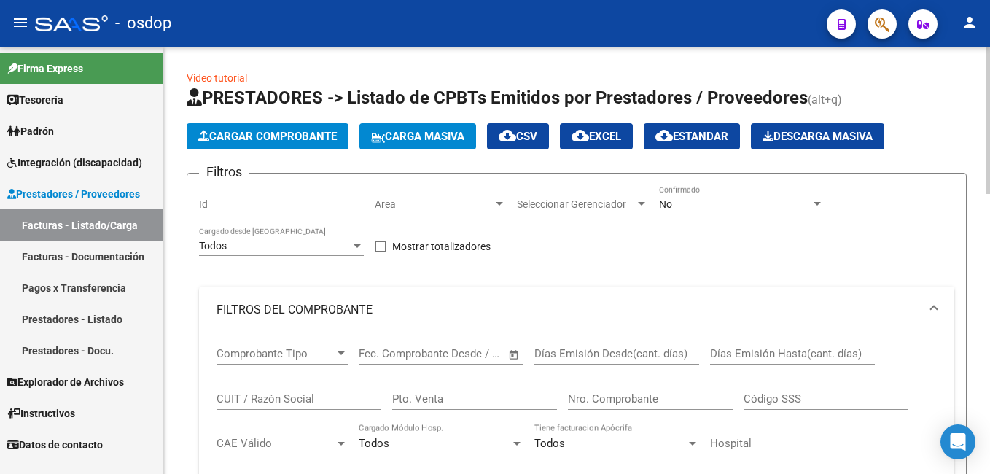
click at [316, 138] on span "Cargar Comprobante" at bounding box center [267, 136] width 138 height 13
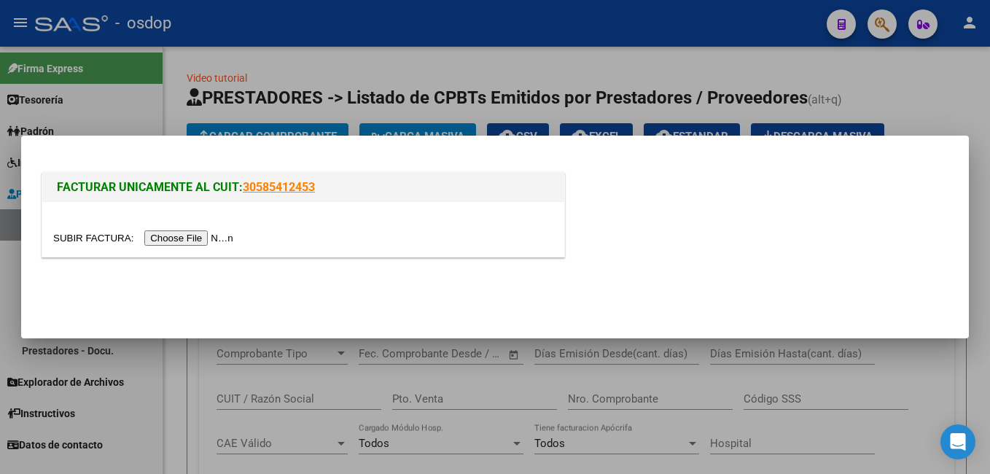
click at [173, 235] on input "file" at bounding box center [145, 237] width 184 height 15
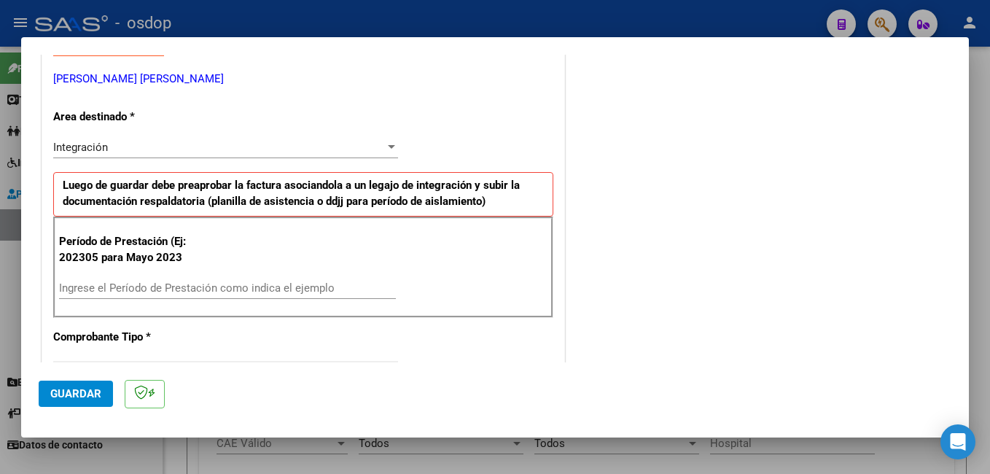
scroll to position [291, 0]
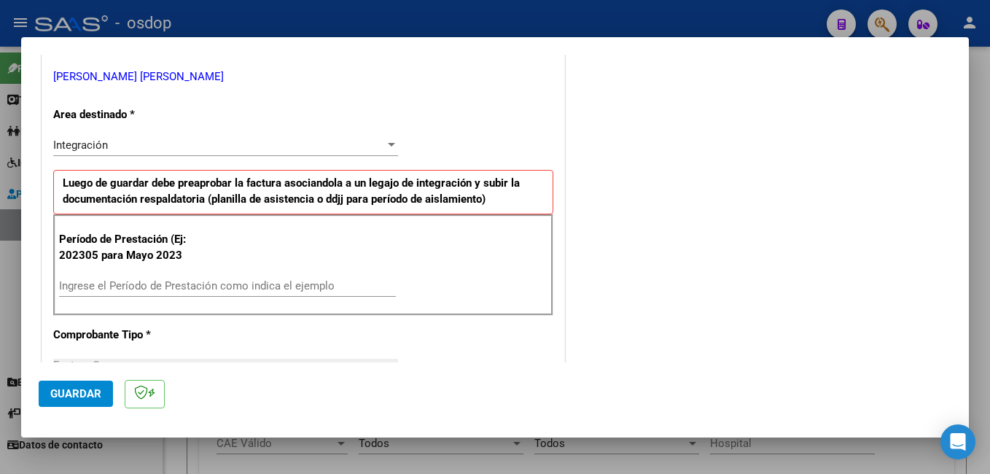
click at [183, 281] on input "Ingrese el Período de Prestación como indica el ejemplo" at bounding box center [227, 285] width 337 height 13
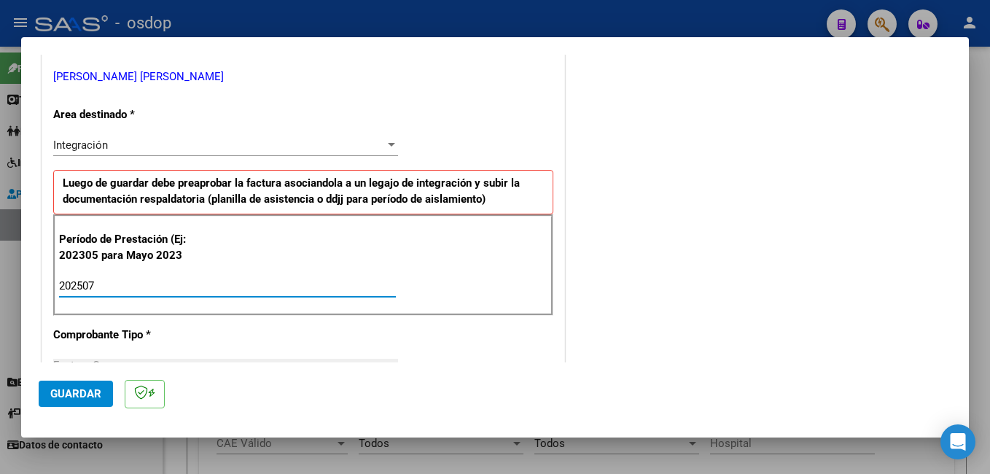
type input "202507"
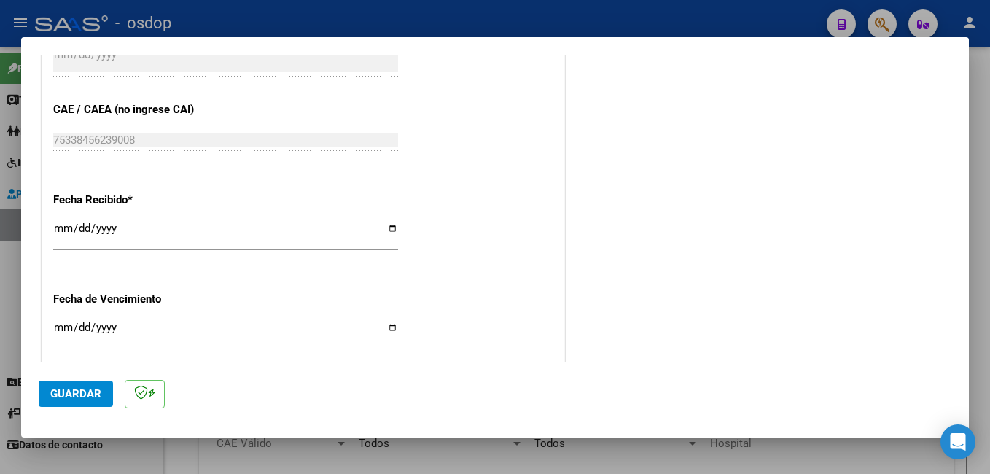
scroll to position [1057, 0]
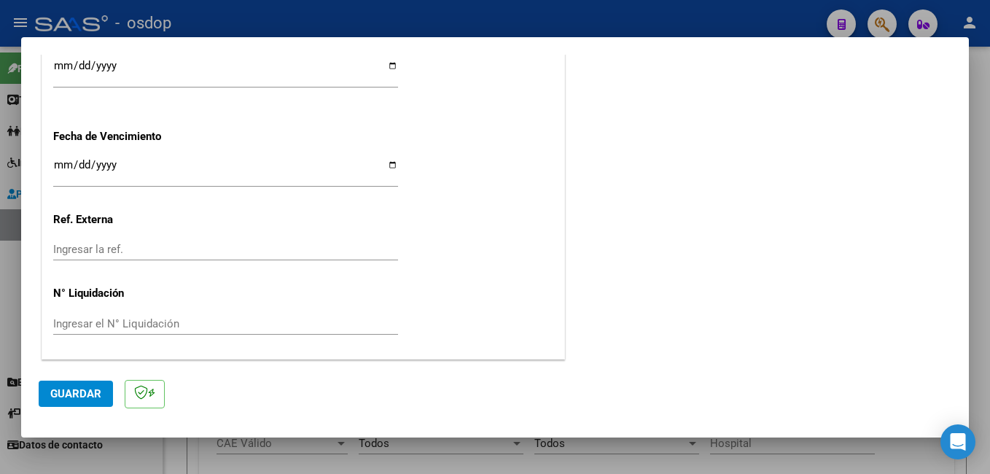
click at [85, 391] on span "Guardar" at bounding box center [75, 393] width 51 height 13
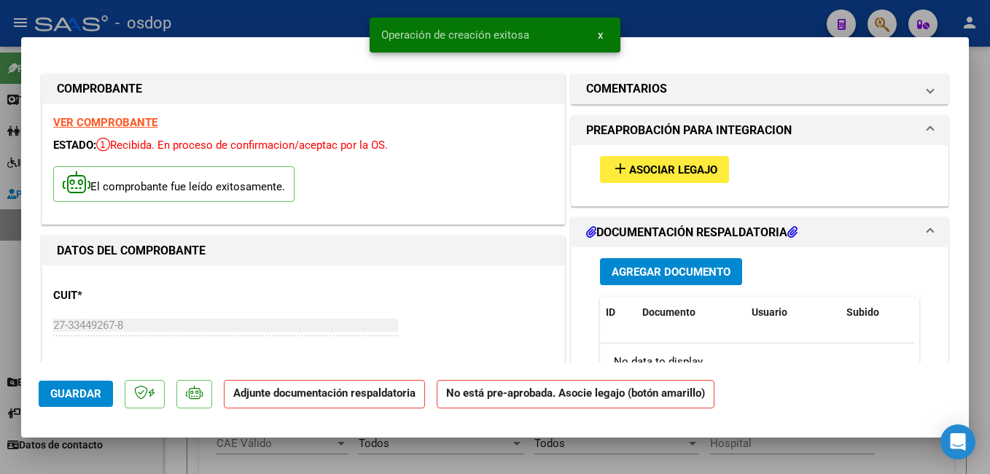
click at [658, 165] on span "Asociar Legajo" at bounding box center [673, 169] width 88 height 13
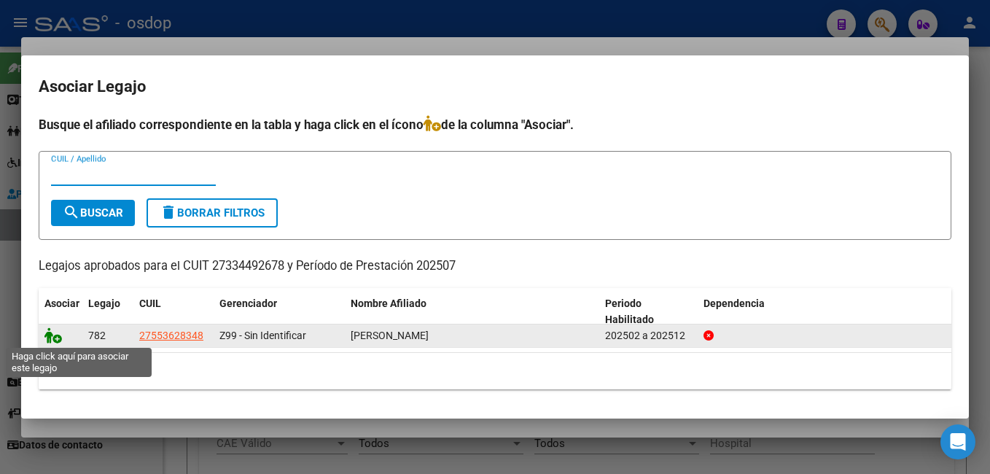
click at [50, 336] on icon at bounding box center [52, 335] width 17 height 16
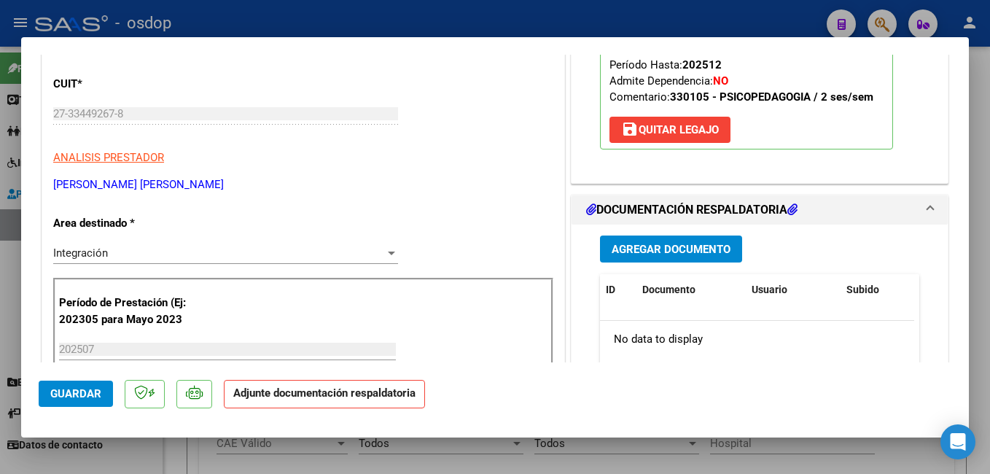
scroll to position [219, 0]
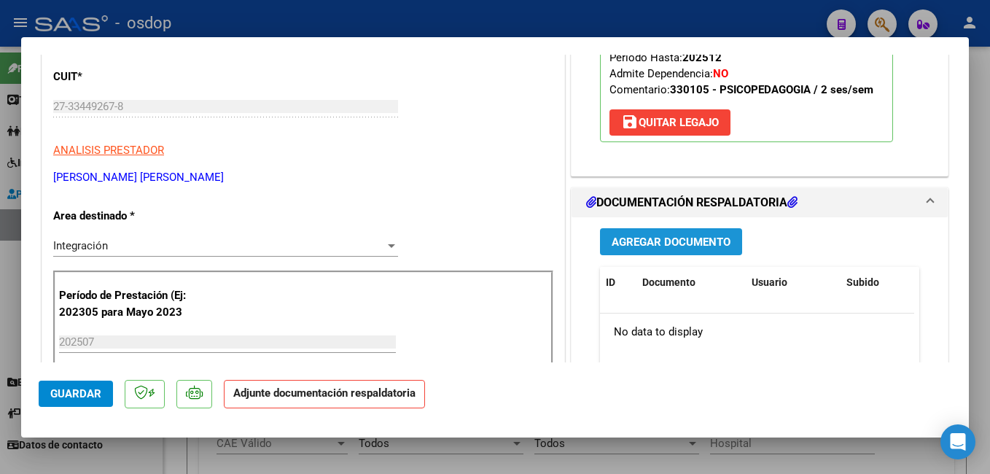
click at [669, 240] on span "Agregar Documento" at bounding box center [670, 241] width 119 height 13
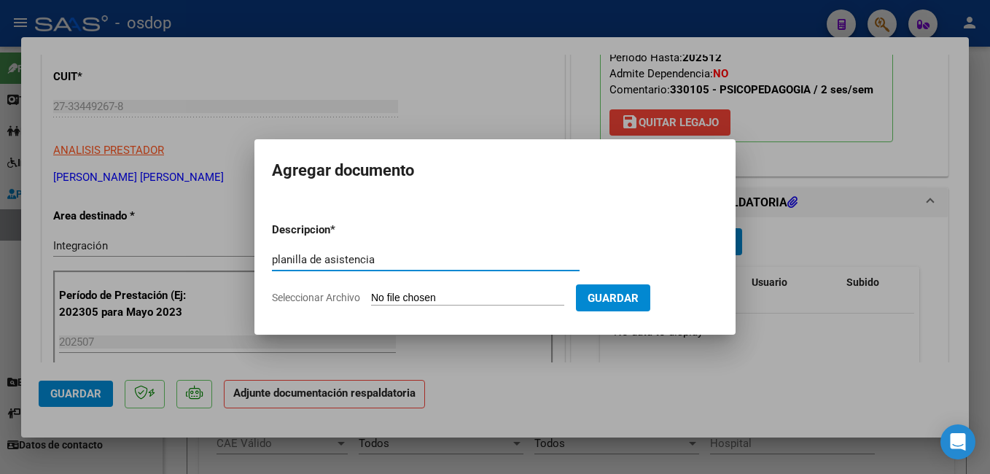
type input "planilla de asistencia"
click at [402, 297] on input "Seleccionar Archivo" at bounding box center [467, 298] width 193 height 14
type input "C:\fakepath\JULIO.pdf"
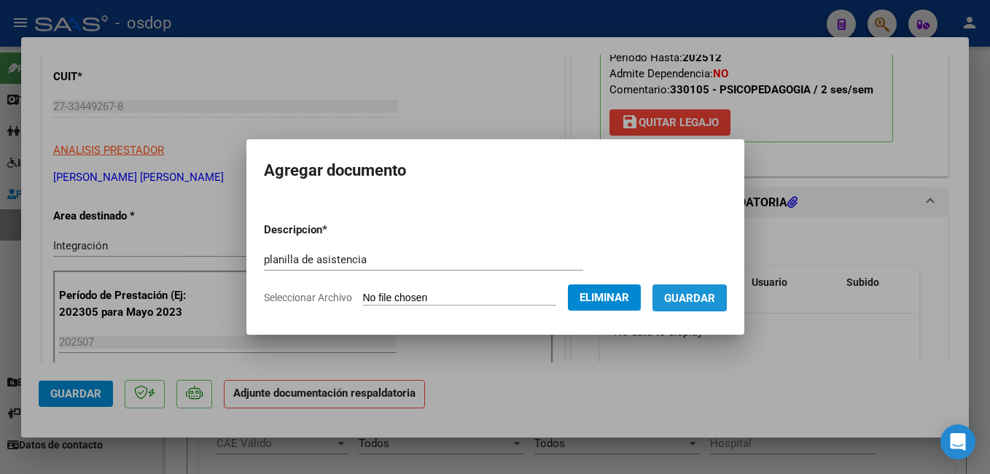
click at [715, 296] on span "Guardar" at bounding box center [689, 297] width 51 height 13
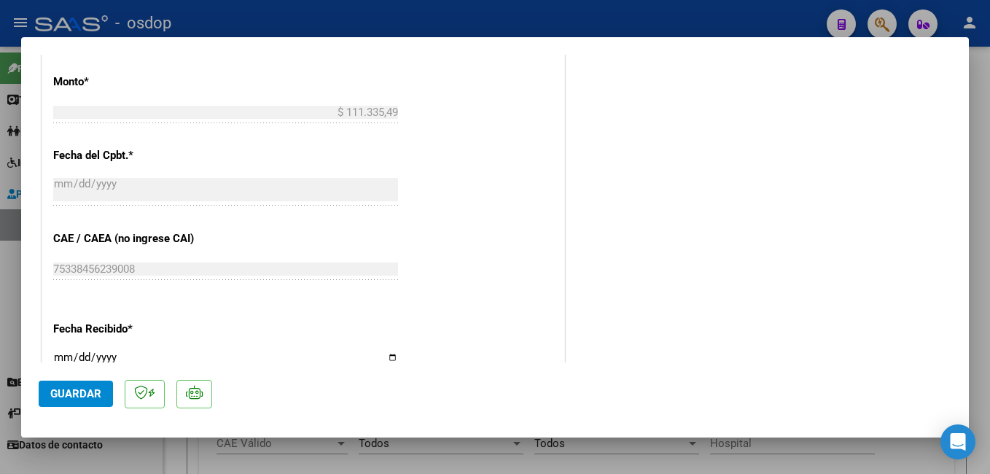
scroll to position [1079, 0]
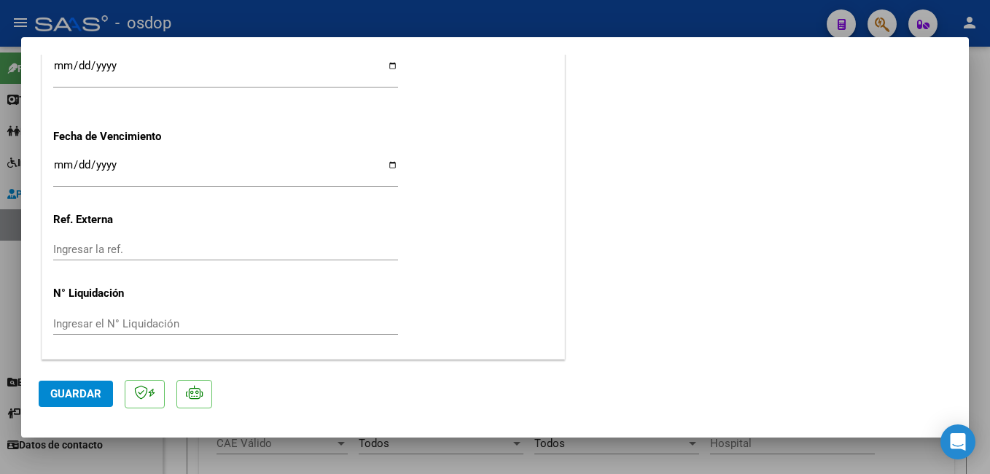
click at [66, 394] on span "Guardar" at bounding box center [75, 393] width 51 height 13
click at [52, 390] on span "Guardar" at bounding box center [75, 393] width 51 height 13
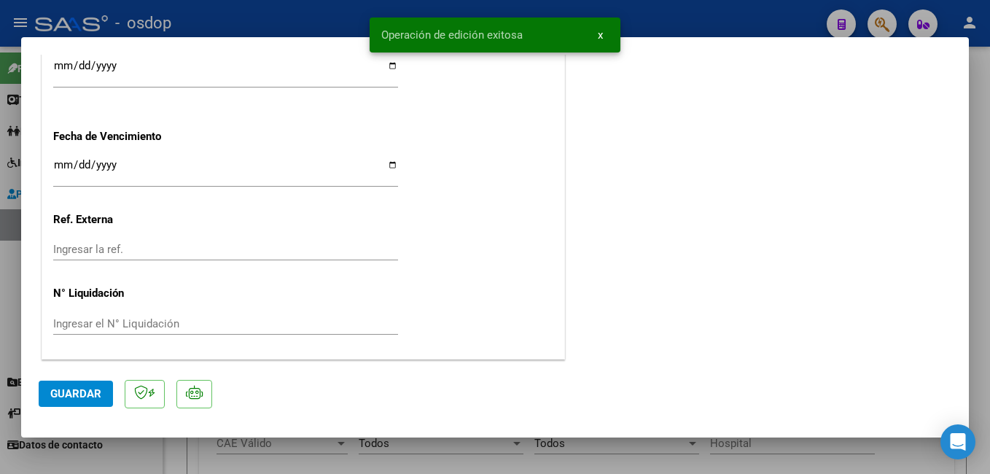
type input "$ 0,00"
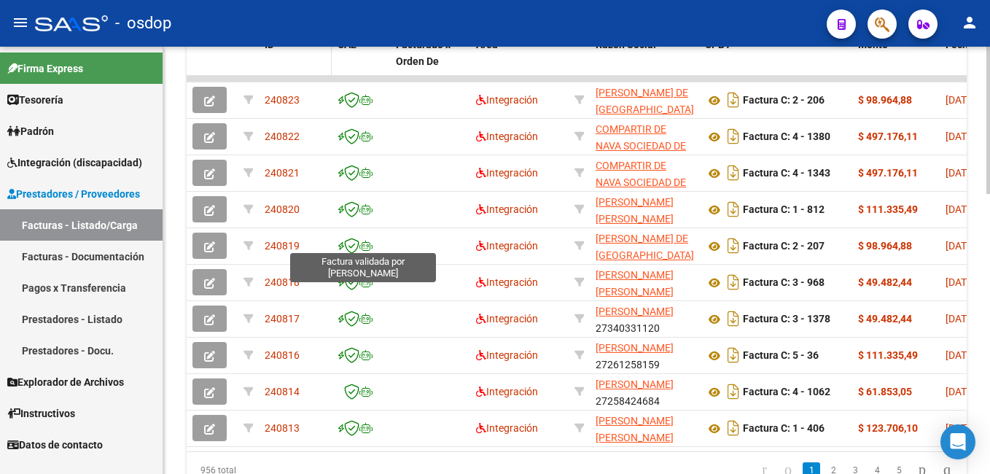
scroll to position [520, 0]
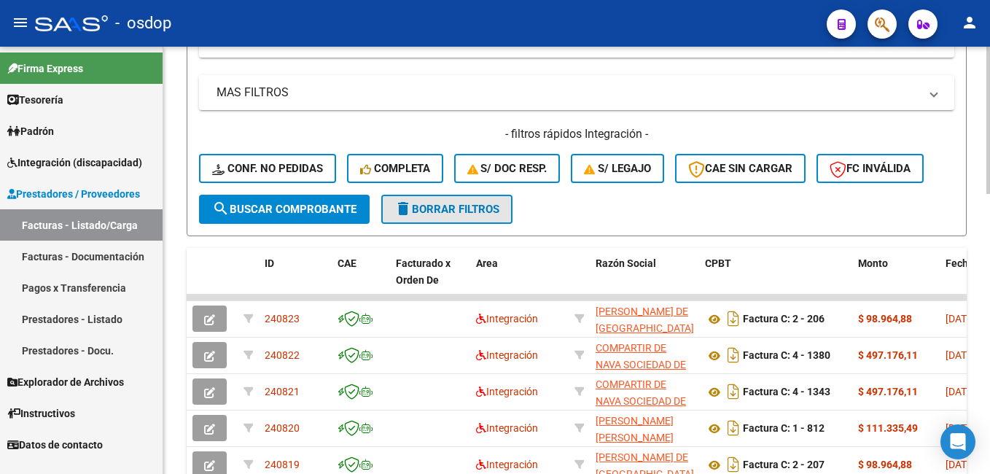
click at [408, 213] on mat-icon "delete" at bounding box center [402, 208] width 17 height 17
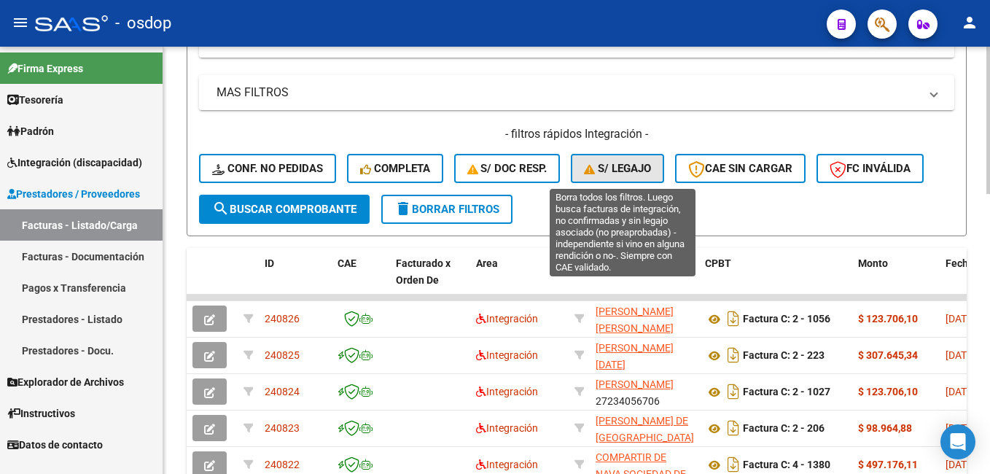
click at [625, 180] on button "S/ legajo" at bounding box center [617, 168] width 93 height 29
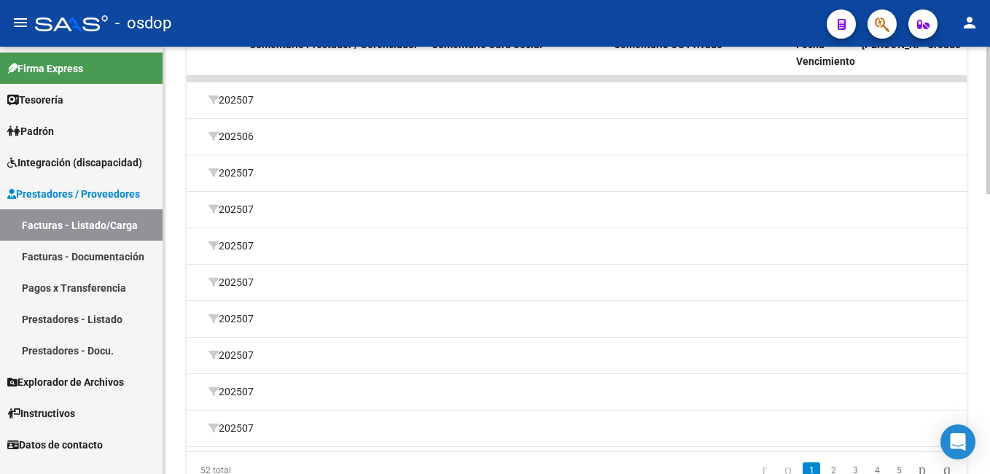
scroll to position [0, 1516]
